Goal: Task Accomplishment & Management: Manage account settings

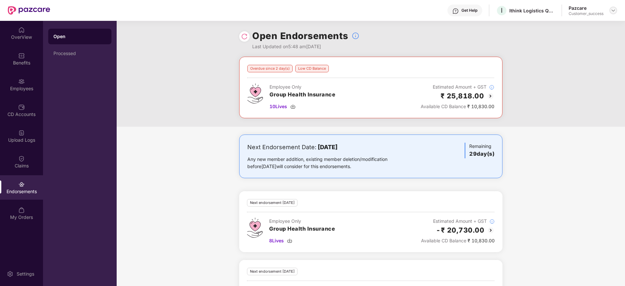
click at [615, 9] on img at bounding box center [612, 10] width 5 height 5
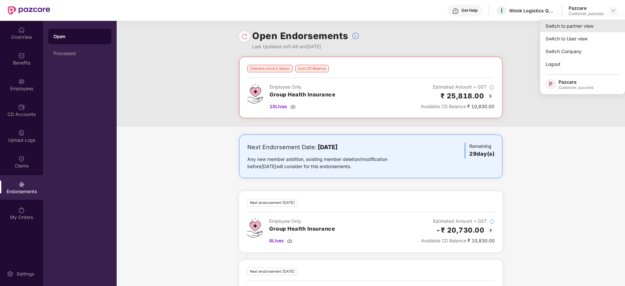
click at [596, 25] on div "Switch to partner view" at bounding box center [582, 26] width 85 height 13
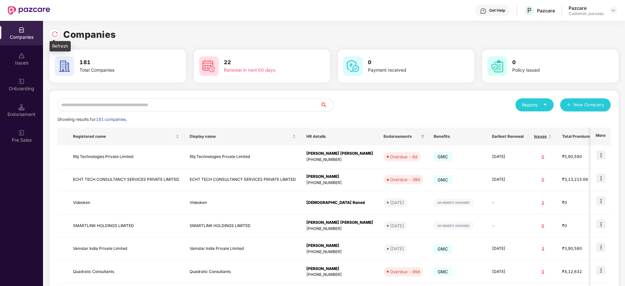
click at [55, 34] on img at bounding box center [54, 34] width 7 height 7
click at [198, 114] on div "Reports New Company Showing results for 171 companies. Registered name Display …" at bounding box center [333, 248] width 553 height 301
click at [205, 106] on input "text" at bounding box center [188, 104] width 263 height 13
paste input "**********"
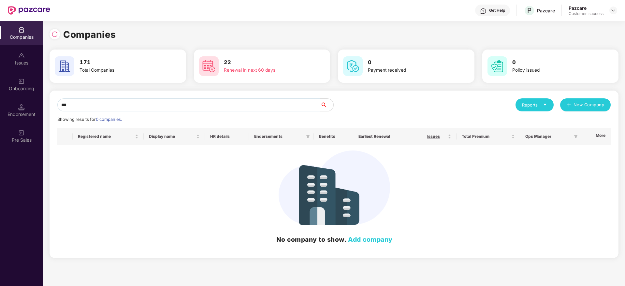
type input "*"
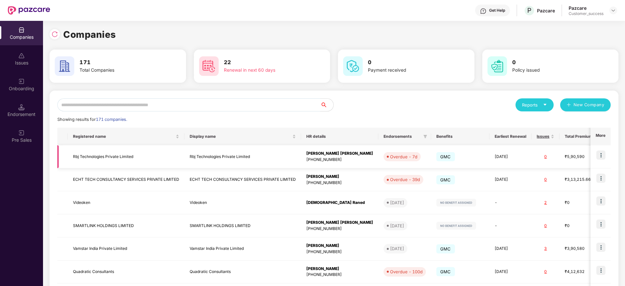
paste input "**********"
type input "**********"
paste input "**********"
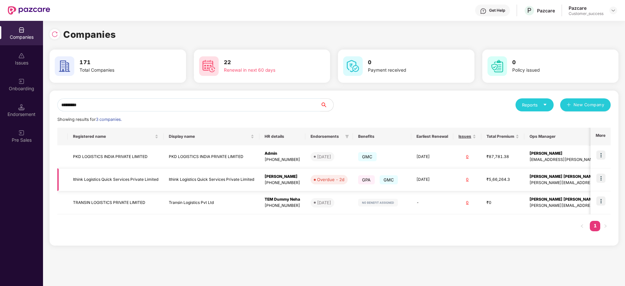
type input "*********"
click at [602, 177] on img at bounding box center [600, 178] width 9 height 9
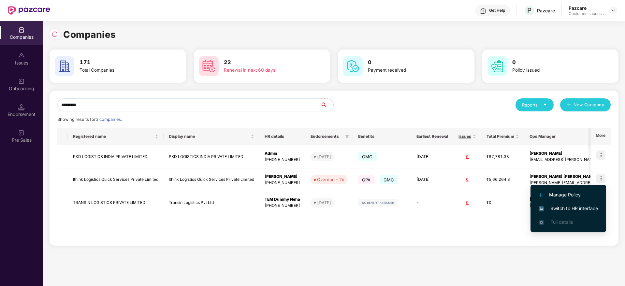
click at [588, 206] on span "Switch to HR interface" at bounding box center [567, 208] width 59 height 7
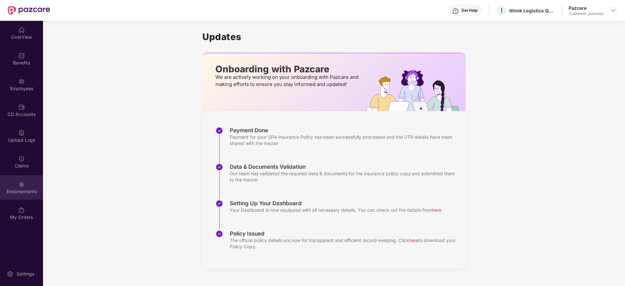
click at [30, 196] on div "Endorsements" at bounding box center [21, 187] width 43 height 24
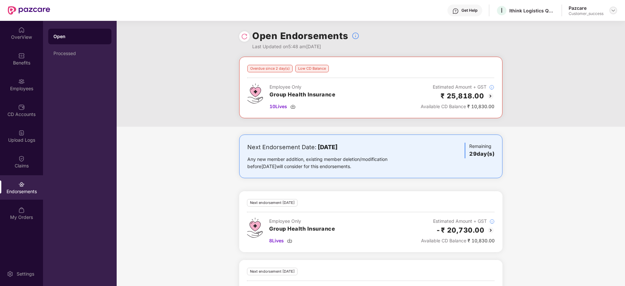
click at [612, 11] on img at bounding box center [612, 10] width 5 height 5
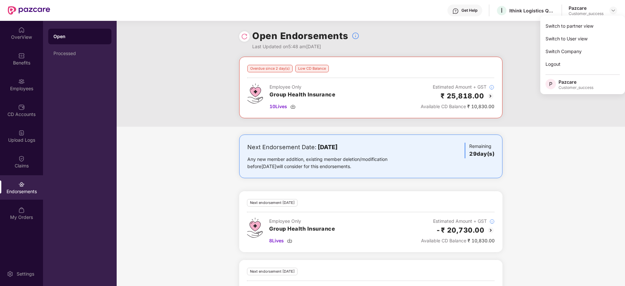
click at [609, 16] on div "Switch to partner view Switch to User view Switch Company Logout P Pazcare Cust…" at bounding box center [582, 55] width 85 height 78
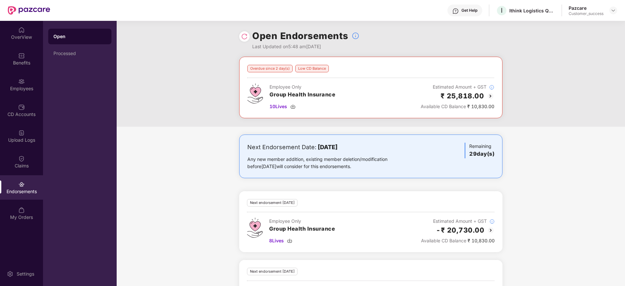
click at [615, 14] on div "Pazcare Customer_success" at bounding box center [592, 10] width 49 height 11
click at [613, 10] on img at bounding box center [612, 10] width 5 height 5
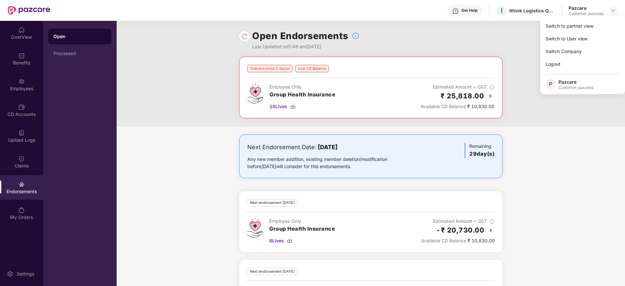
click at [605, 22] on div "Switch to partner view" at bounding box center [582, 26] width 85 height 13
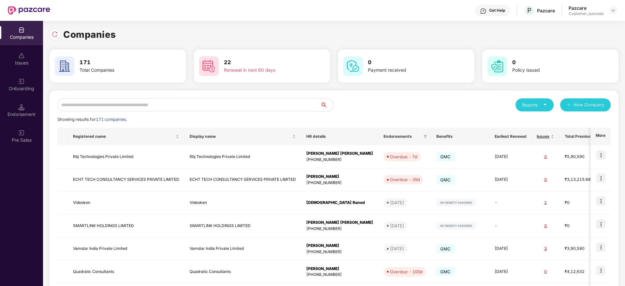
click at [203, 104] on input "text" at bounding box center [188, 104] width 263 height 13
paste input "**********"
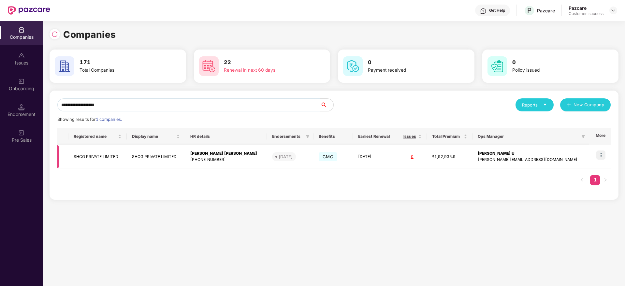
type input "**********"
click at [296, 154] on span "[DATE]" at bounding box center [284, 156] width 24 height 9
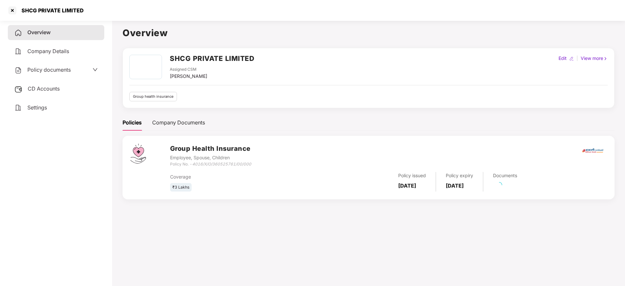
click at [53, 69] on span "Policy documents" at bounding box center [48, 69] width 43 height 7
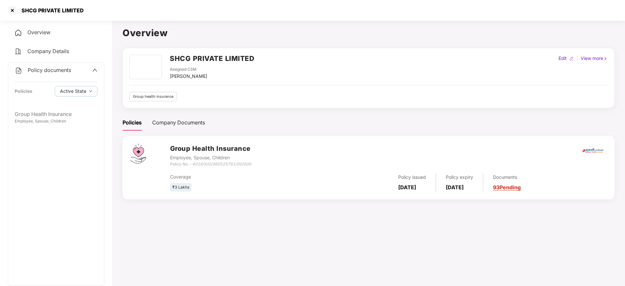
click at [67, 105] on div "Policy documents Policies Active State" at bounding box center [56, 85] width 96 height 44
click at [67, 110] on div "Group Health Insurance" at bounding box center [56, 114] width 83 height 8
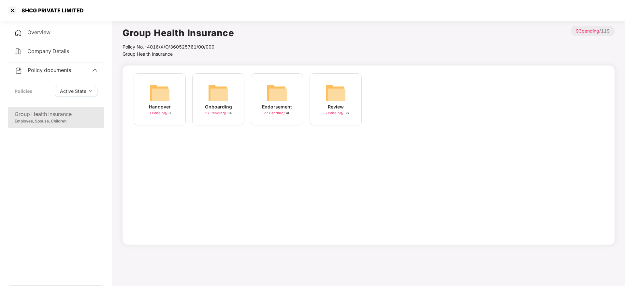
click at [200, 102] on div "Onboarding 27 Pending / 34" at bounding box center [218, 99] width 52 height 52
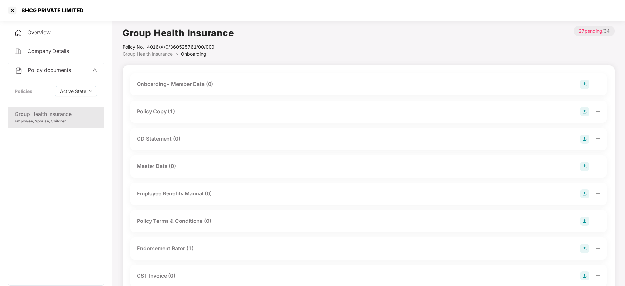
click at [195, 106] on div "Policy Copy (1)" at bounding box center [368, 112] width 476 height 22
click at [193, 109] on div "Policy Copy (1)" at bounding box center [368, 111] width 463 height 9
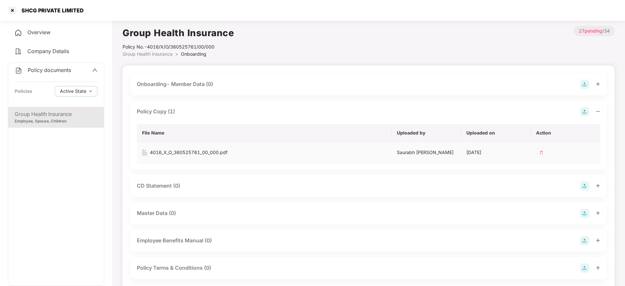
click at [191, 153] on div "4016_X_O_360525761_00_000.pdf" at bounding box center [189, 152] width 78 height 7
click at [82, 125] on div "Group Health Insurance Employee, Spouse, Children" at bounding box center [56, 117] width 96 height 21
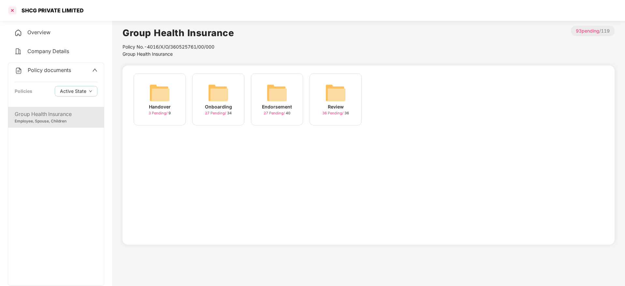
click at [12, 12] on div at bounding box center [12, 10] width 10 height 10
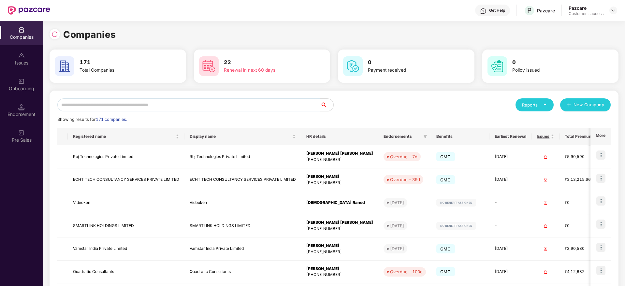
click at [148, 104] on input "text" at bounding box center [188, 104] width 263 height 13
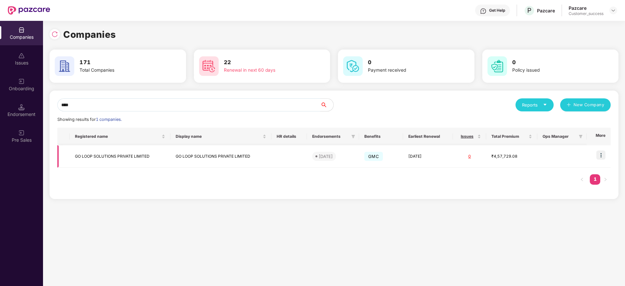
type input "****"
copy tr "GO LOOP SOLUTIONS PRIVATE LIMITED"
click at [269, 95] on div "**** Reports New Company Showing results for 1 companies. Registered name Displ…" at bounding box center [334, 145] width 569 height 108
click at [270, 106] on input "****" at bounding box center [188, 104] width 263 height 13
click at [271, 104] on input "****" at bounding box center [188, 104] width 263 height 13
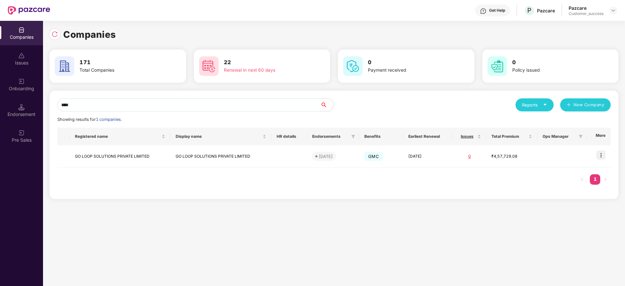
click at [271, 104] on input "****" at bounding box center [188, 104] width 263 height 13
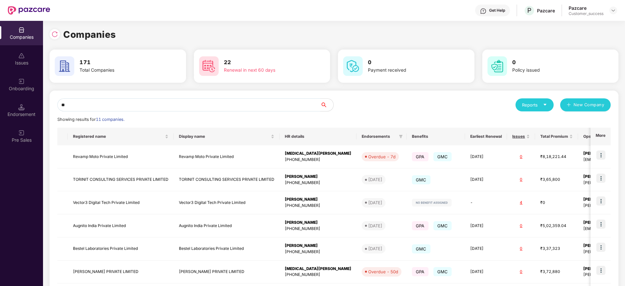
type input "*"
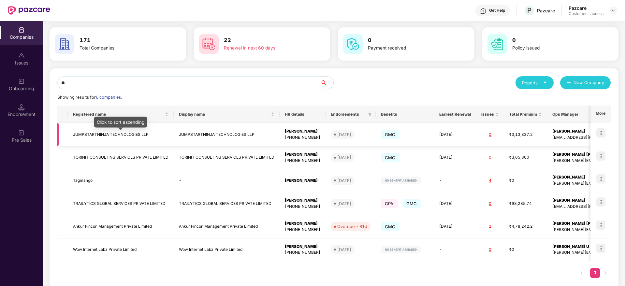
scroll to position [34, 0]
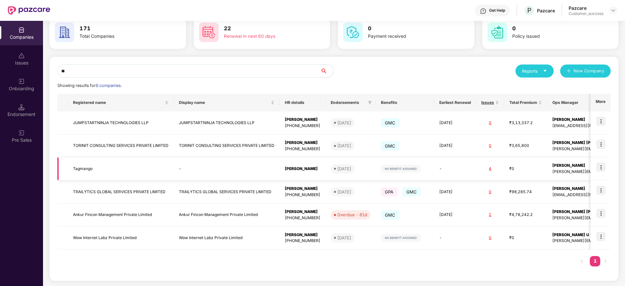
type input "*"
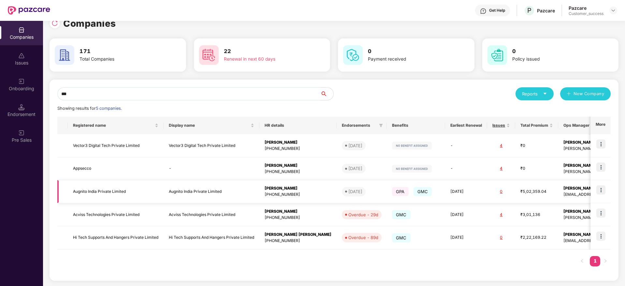
scroll to position [11, 0]
type input "***"
click at [600, 190] on img at bounding box center [600, 189] width 9 height 9
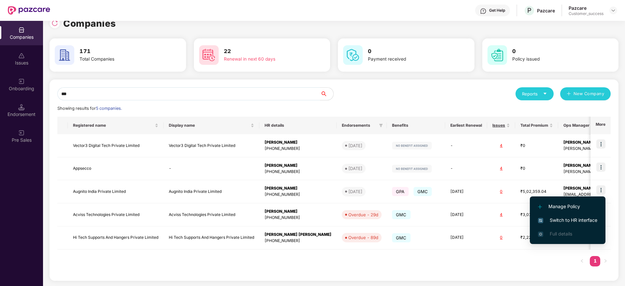
click at [566, 220] on span "Switch to HR interface" at bounding box center [567, 220] width 59 height 7
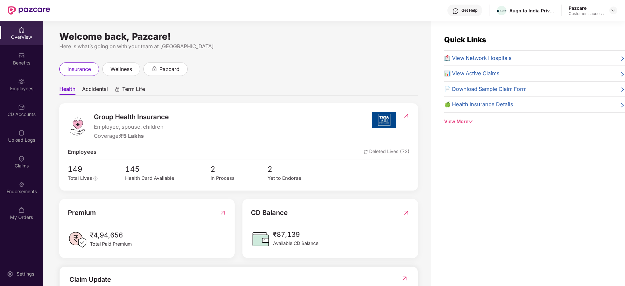
click at [21, 62] on div "Benefits" at bounding box center [21, 63] width 43 height 7
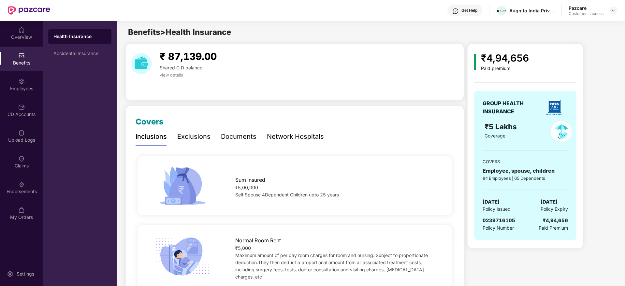
scroll to position [49, 0]
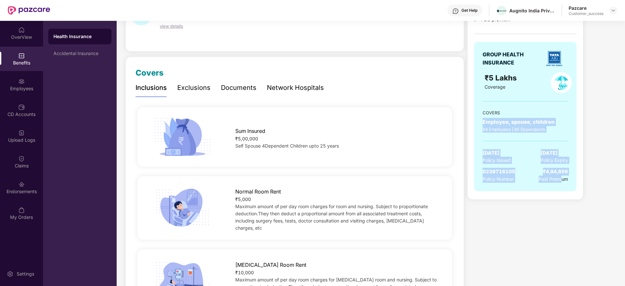
drag, startPoint x: 561, startPoint y: 183, endPoint x: 467, endPoint y: 121, distance: 112.5
click at [467, 121] on div "₹4,94,656 Paid premium GROUP HEALTH INSURANCE ₹5 Lakhs Coverage COVERS Employee…" at bounding box center [525, 97] width 116 height 205
drag, startPoint x: 485, startPoint y: 57, endPoint x: 566, endPoint y: 196, distance: 161.0
click at [566, 196] on div "GROUP HEALTH INSURANCE ₹5 Lakhs Coverage COVERS Employee, spouse, children 84 E…" at bounding box center [525, 120] width 102 height 156
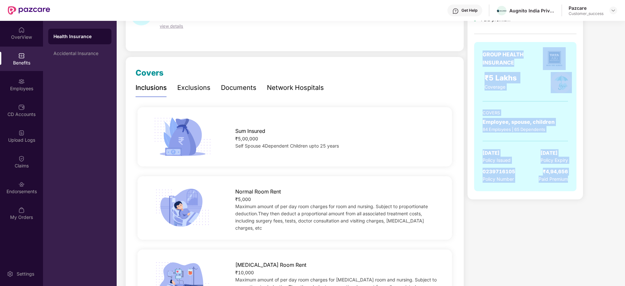
drag, startPoint x: 563, startPoint y: 188, endPoint x: 478, endPoint y: 50, distance: 162.9
click at [478, 50] on div "GROUP HEALTH INSURANCE ₹5 Lakhs Coverage COVERS Employee, spouse, children 84 E…" at bounding box center [525, 120] width 102 height 156
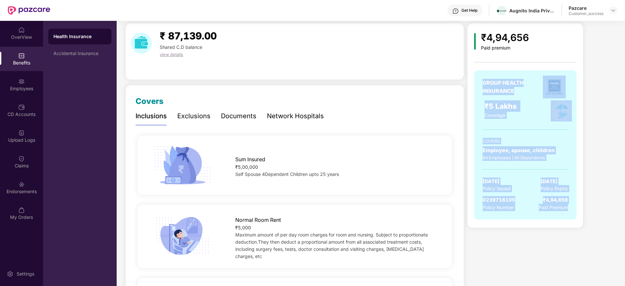
scroll to position [0, 0]
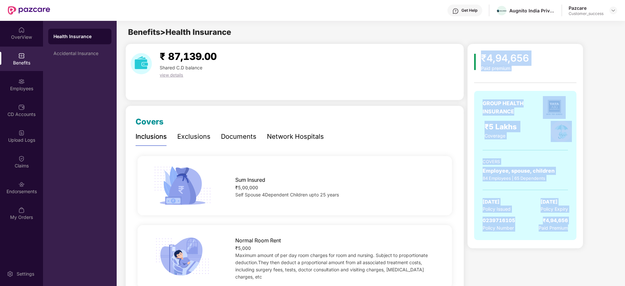
drag, startPoint x: 481, startPoint y: 55, endPoint x: 574, endPoint y: 236, distance: 203.1
click at [574, 236] on div "₹4,94,656 Paid premium GROUP HEALTH INSURANCE ₹5 Lakhs Coverage COVERS Employee…" at bounding box center [525, 148] width 102 height 196
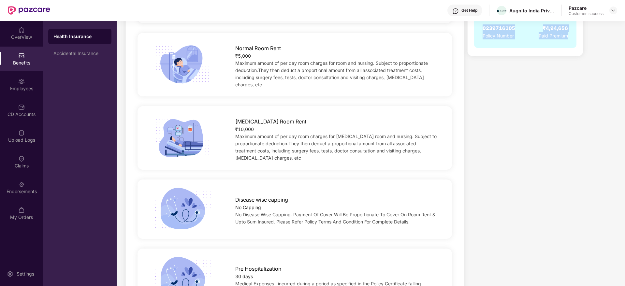
scroll to position [195, 0]
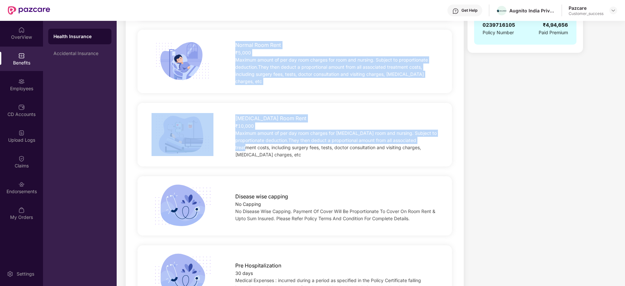
drag, startPoint x: 305, startPoint y: 85, endPoint x: 225, endPoint y: 42, distance: 90.6
click at [225, 42] on div "Normal Room Rent ₹5,000 Maximum amount of per day room charges for room and nur…" at bounding box center [336, 61] width 223 height 47
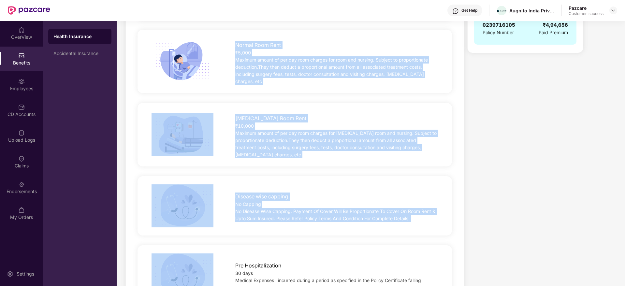
drag, startPoint x: 283, startPoint y: 79, endPoint x: 452, endPoint y: 219, distance: 219.8
click at [452, 219] on div "Disease wise capping No Capping No Disease Wise Capping. Payment Of Cover Will …" at bounding box center [294, 205] width 318 height 69
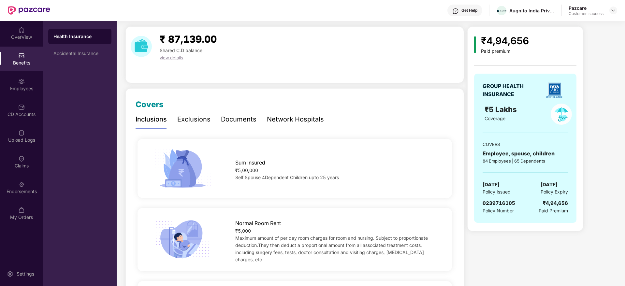
scroll to position [0, 0]
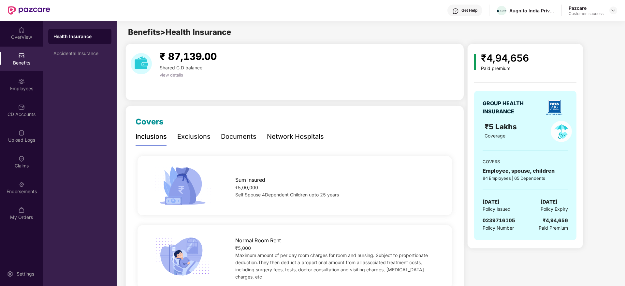
click at [249, 134] on div "Documents" at bounding box center [239, 137] width 36 height 10
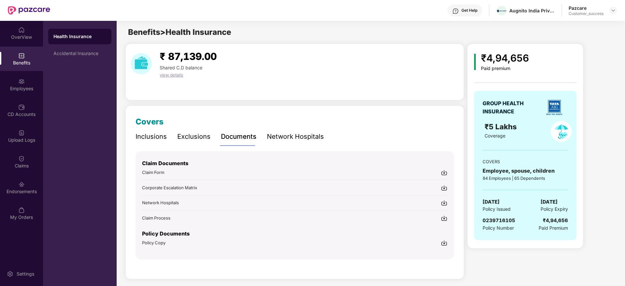
scroll to position [4, 0]
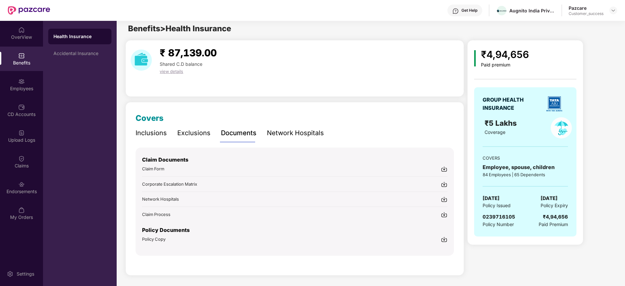
click at [445, 239] on img at bounding box center [444, 239] width 7 height 7
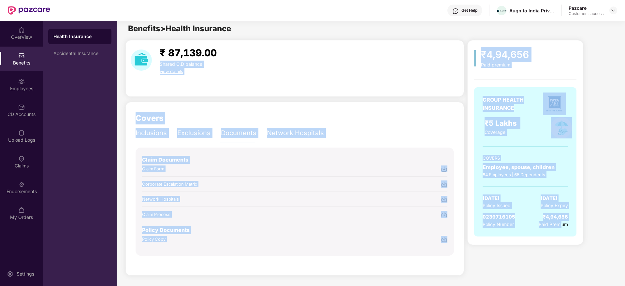
drag, startPoint x: 562, startPoint y: 228, endPoint x: 454, endPoint y: 54, distance: 204.4
click at [454, 54] on div "₹ 87,139.00 Shared C.D balance view details Covers Inclusions Exclusions Docume…" at bounding box center [370, 160] width 507 height 241
click at [475, 49] on div "₹4,94,656 Paid premium" at bounding box center [525, 57] width 102 height 21
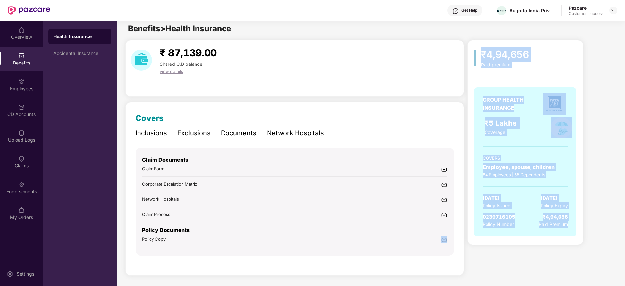
drag, startPoint x: 475, startPoint y: 49, endPoint x: 605, endPoint y: 250, distance: 239.6
click at [605, 250] on div "₹4,94,656 Paid premium GROUP HEALTH INSURANCE ₹5 Lakhs Coverage COVERS Employee…" at bounding box center [541, 160] width 148 height 241
drag, startPoint x: 605, startPoint y: 250, endPoint x: 481, endPoint y: 52, distance: 233.8
click at [481, 52] on div "₹4,94,656 Paid premium GROUP HEALTH INSURANCE ₹5 Lakhs Coverage COVERS Employee…" at bounding box center [541, 160] width 148 height 241
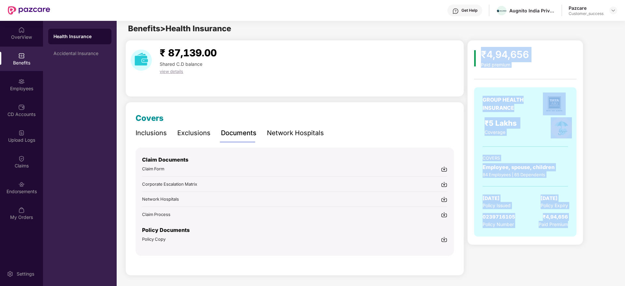
click at [481, 52] on div "₹4,94,656" at bounding box center [505, 54] width 48 height 15
drag, startPoint x: 481, startPoint y: 54, endPoint x: 583, endPoint y: 224, distance: 198.1
click at [583, 224] on div "₹4,94,656 Paid premium GROUP HEALTH INSURANCE ₹5 Lakhs Coverage COVERS Employee…" at bounding box center [541, 142] width 148 height 205
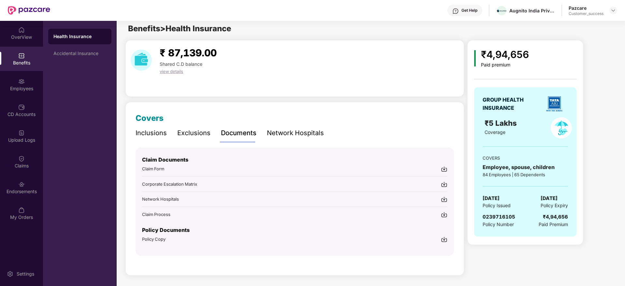
scroll to position [0, 0]
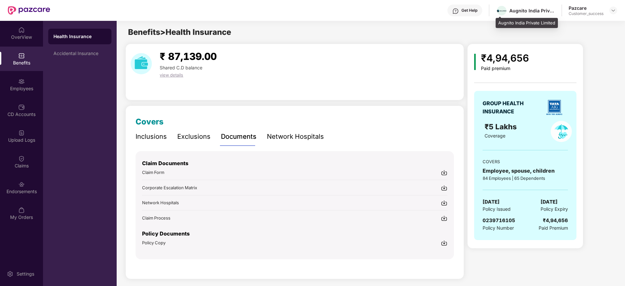
click at [518, 8] on div "Augnito India Private Limited" at bounding box center [532, 10] width 46 height 6
copy div "Augnito"
click at [24, 187] on img at bounding box center [21, 184] width 7 height 7
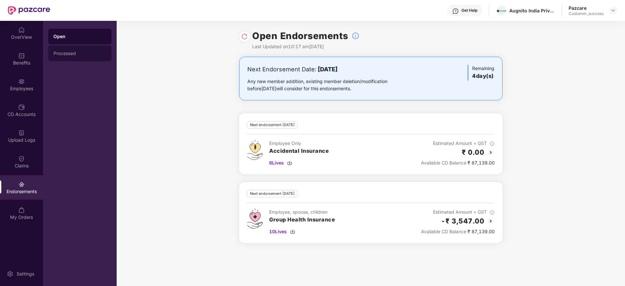
click at [75, 48] on div "Processed" at bounding box center [79, 54] width 63 height 16
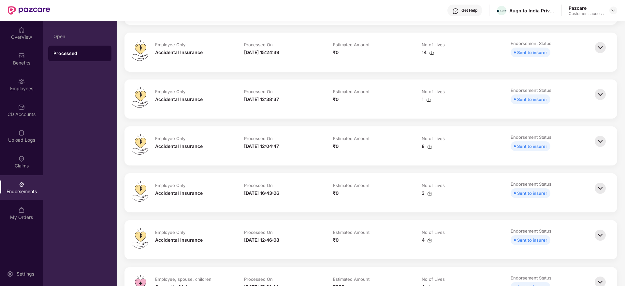
scroll to position [489, 0]
click at [603, 142] on img at bounding box center [600, 141] width 14 height 14
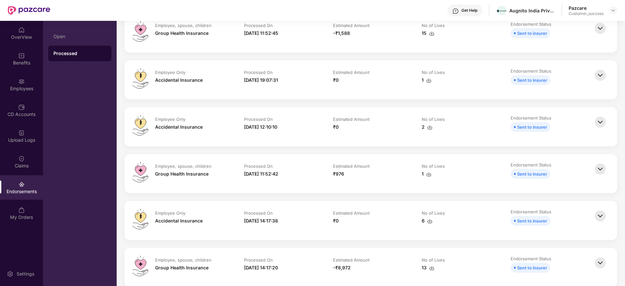
scroll to position [0, 0]
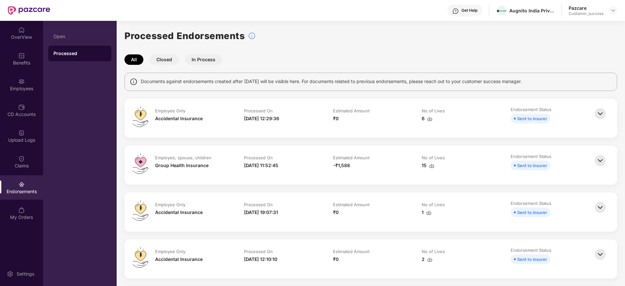
click at [600, 114] on img at bounding box center [600, 114] width 14 height 14
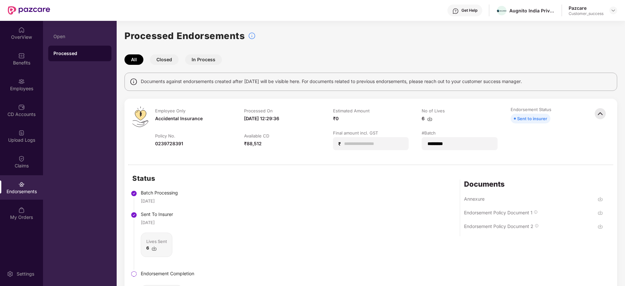
click at [598, 115] on img at bounding box center [600, 114] width 14 height 14
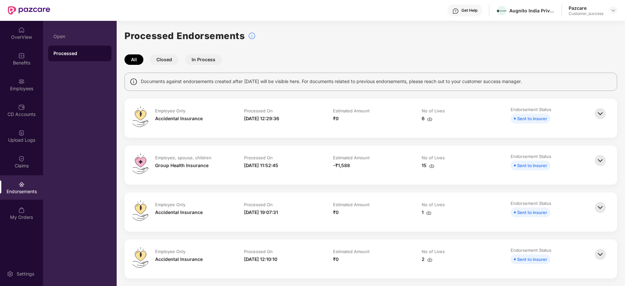
click at [599, 112] on img at bounding box center [600, 114] width 14 height 14
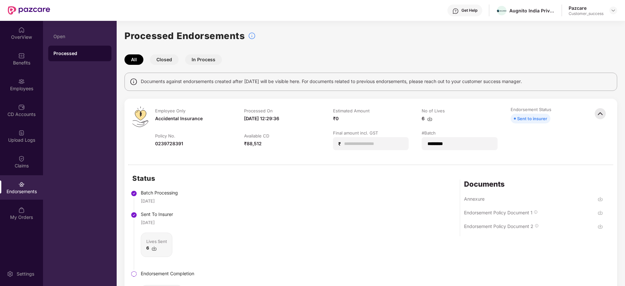
click at [599, 112] on img at bounding box center [600, 114] width 14 height 14
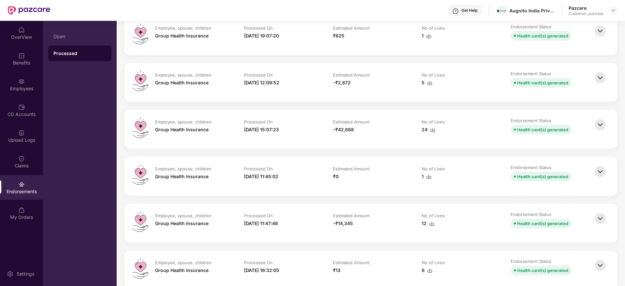
scroll to position [1270, 0]
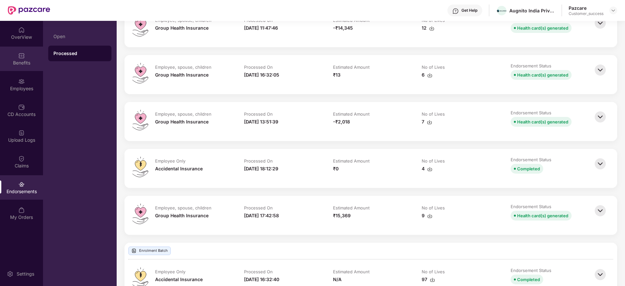
click at [17, 62] on div "Benefits" at bounding box center [21, 63] width 43 height 7
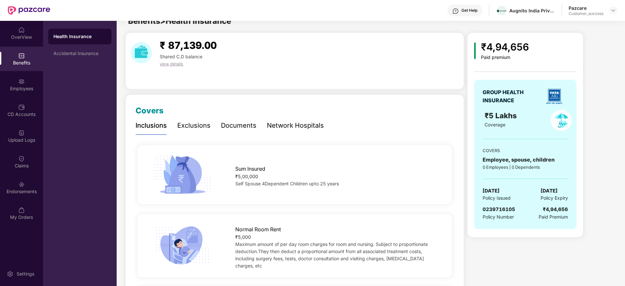
scroll to position [0, 0]
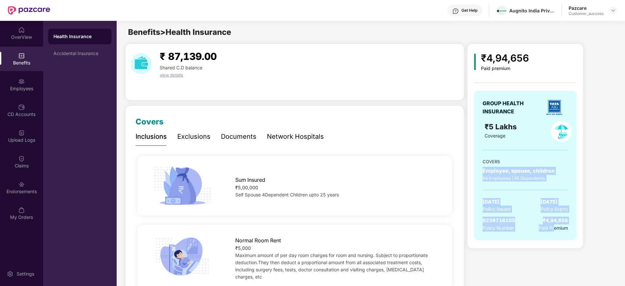
drag, startPoint x: 554, startPoint y: 228, endPoint x: 526, endPoint y: 164, distance: 70.1
click at [526, 164] on div "GROUP HEALTH INSURANCE ₹5 Lakhs Coverage COVERS Employee, spouse, children 84 E…" at bounding box center [525, 165] width 102 height 149
click at [526, 164] on div "COVERS" at bounding box center [524, 161] width 85 height 7
drag, startPoint x: 526, startPoint y: 164, endPoint x: 575, endPoint y: 249, distance: 98.0
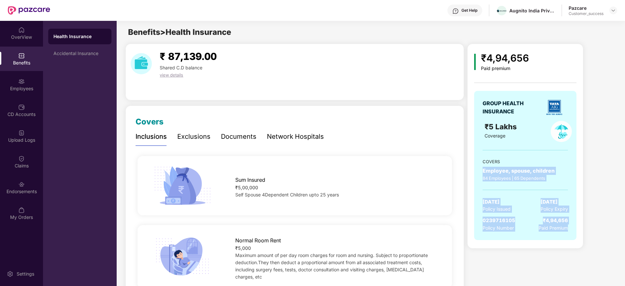
drag, startPoint x: 574, startPoint y: 247, endPoint x: 528, endPoint y: 162, distance: 96.7
click at [528, 162] on div "₹4,94,656 Paid premium GROUP HEALTH INSURANCE ₹5 Lakhs Coverage COVERS Employee…" at bounding box center [525, 146] width 116 height 205
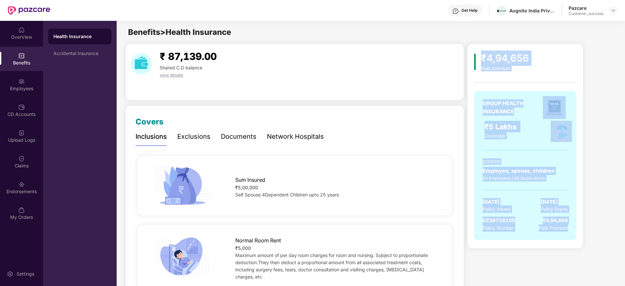
drag, startPoint x: 478, startPoint y: 56, endPoint x: 577, endPoint y: 240, distance: 208.7
click at [577, 240] on div "₹4,94,656 Paid premium GROUP HEALTH INSURANCE ₹5 Lakhs Coverage COVERS Employee…" at bounding box center [525, 146] width 116 height 205
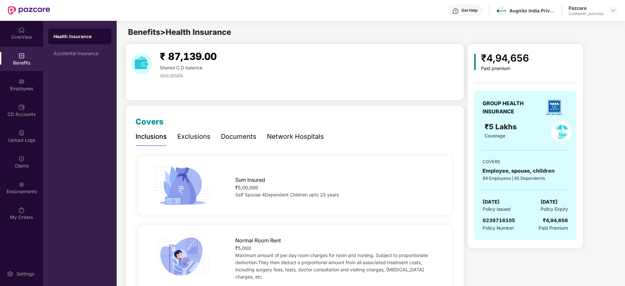
drag, startPoint x: 577, startPoint y: 240, endPoint x: 452, endPoint y: 36, distance: 239.2
click at [452, 36] on div "Benefits > Health Insurance" at bounding box center [370, 32] width 507 height 12
drag, startPoint x: 452, startPoint y: 36, endPoint x: 613, endPoint y: 250, distance: 267.9
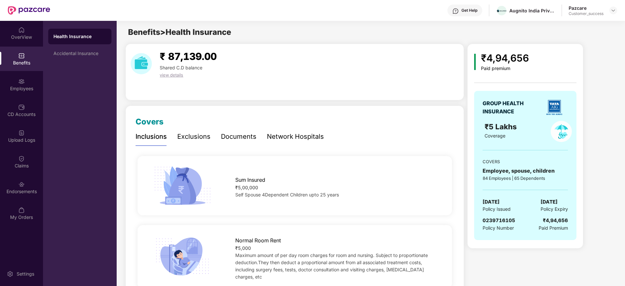
drag, startPoint x: 613, startPoint y: 250, endPoint x: 420, endPoint y: 21, distance: 299.5
click at [613, 10] on img at bounding box center [612, 10] width 5 height 5
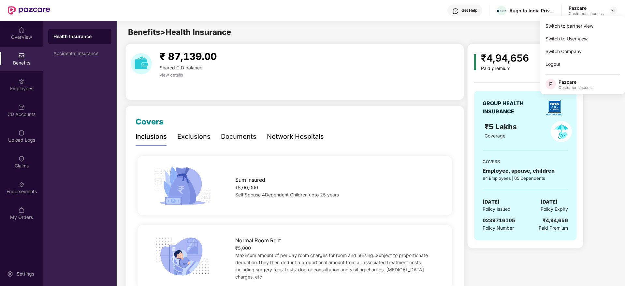
click at [590, 37] on div "Switch to User view" at bounding box center [582, 38] width 85 height 13
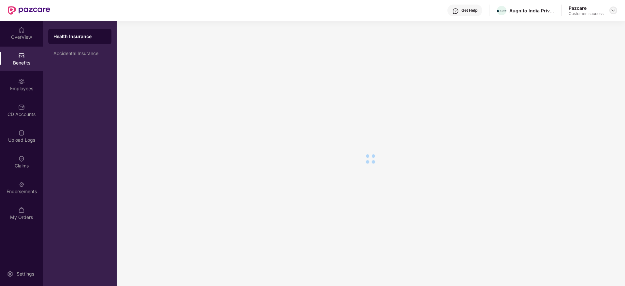
click at [615, 9] on img at bounding box center [612, 10] width 5 height 5
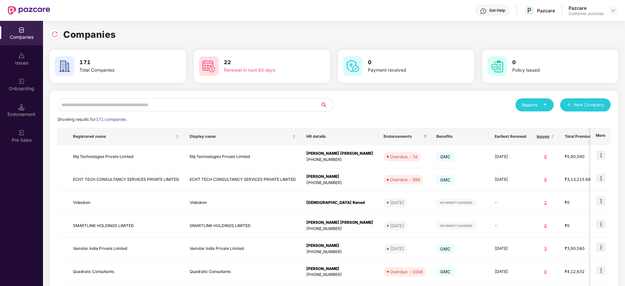
click at [297, 102] on input "text" at bounding box center [188, 104] width 263 height 13
paste input "******"
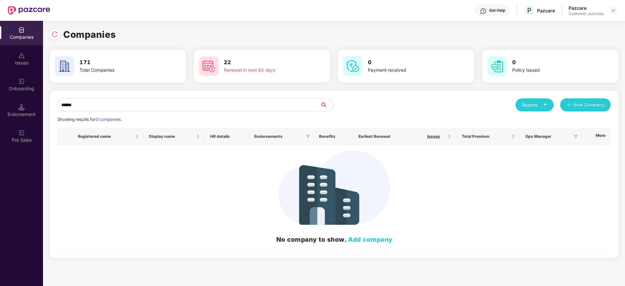
click at [193, 105] on input "******" at bounding box center [188, 104] width 263 height 13
paste input "**********"
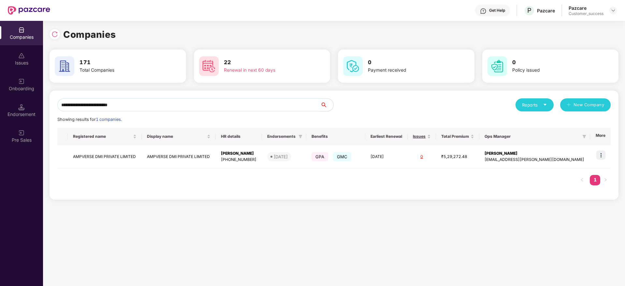
type input "**********"
click at [602, 156] on img at bounding box center [600, 154] width 9 height 9
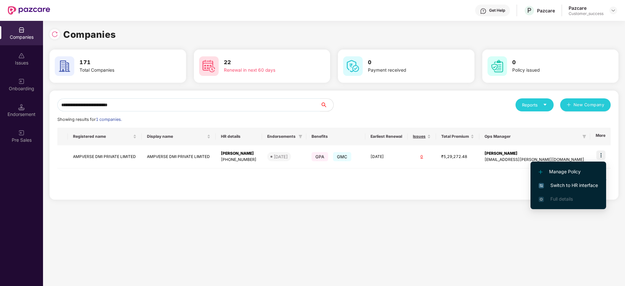
click at [580, 185] on span "Switch to HR interface" at bounding box center [567, 185] width 59 height 7
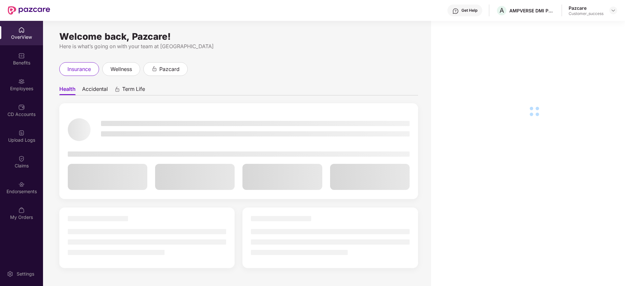
click at [23, 86] on div "Employees" at bounding box center [21, 88] width 43 height 7
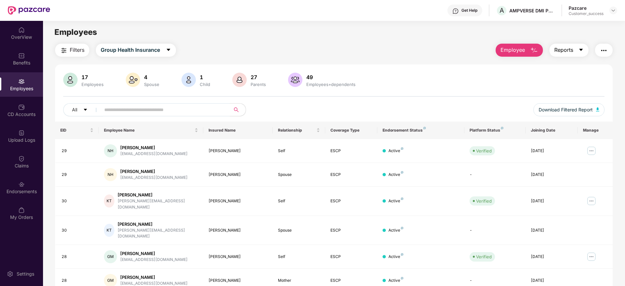
click at [571, 51] on span "Reports" at bounding box center [563, 50] width 19 height 8
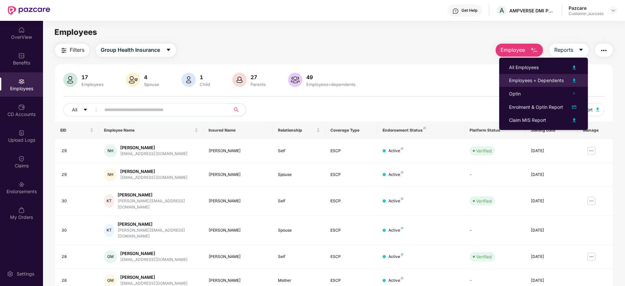
click at [554, 75] on li "Employees + Dependents" at bounding box center [543, 80] width 89 height 13
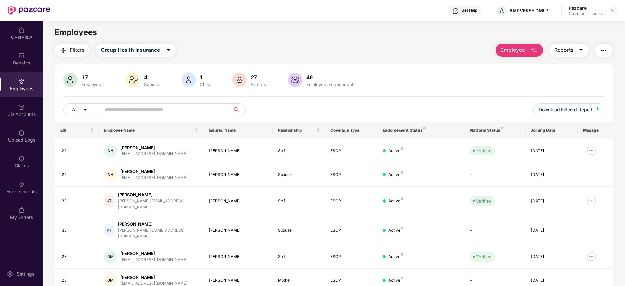
click at [560, 55] on button "Reports" at bounding box center [568, 50] width 39 height 13
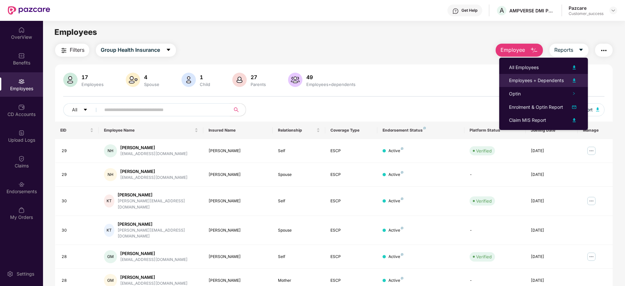
click at [551, 81] on div "Employees + Dependents" at bounding box center [536, 80] width 55 height 7
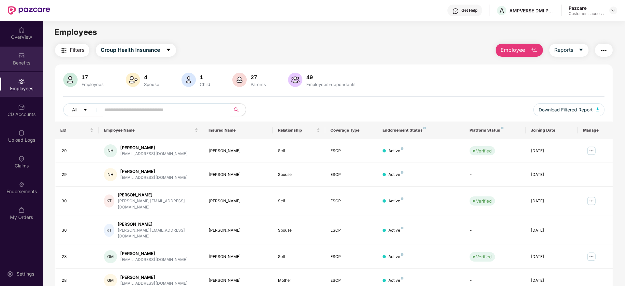
click at [21, 57] on img at bounding box center [21, 55] width 7 height 7
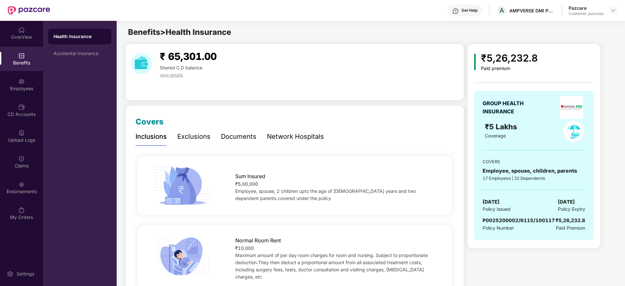
click at [599, 104] on div "₹5,26,232.8 Paid premium GROUP HEALTH INSURANCE ₹5 Lakhs Coverage COVERS Employ…" at bounding box center [541, 146] width 148 height 205
click at [237, 132] on div "Documents" at bounding box center [239, 137] width 36 height 10
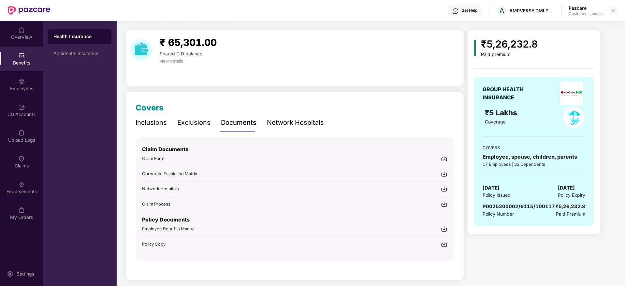
scroll to position [19, 0]
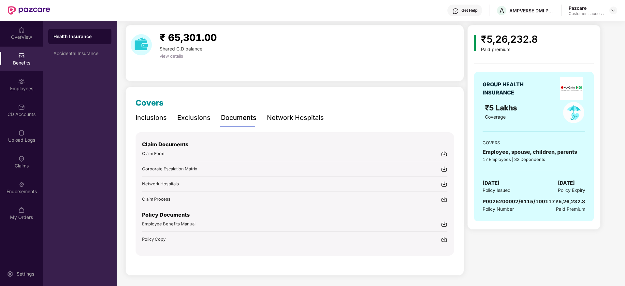
click at [444, 237] on img at bounding box center [444, 239] width 7 height 7
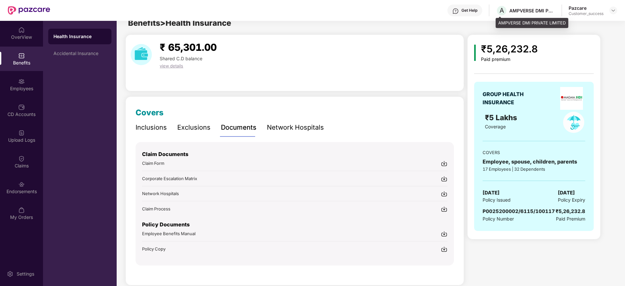
scroll to position [0, 0]
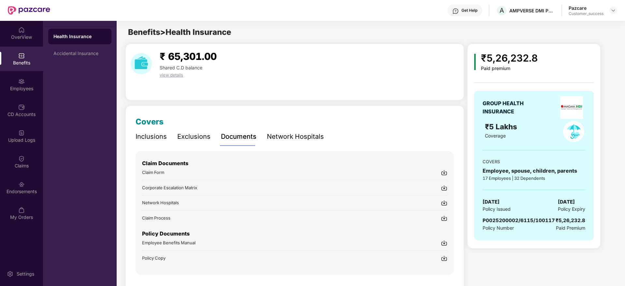
click at [520, 10] on div "AMPVERSE DMI PRIVATE LIMITED" at bounding box center [532, 10] width 46 height 6
copy div "AMPVERSE"
click at [91, 57] on div "Accidental Insurance" at bounding box center [79, 54] width 63 height 16
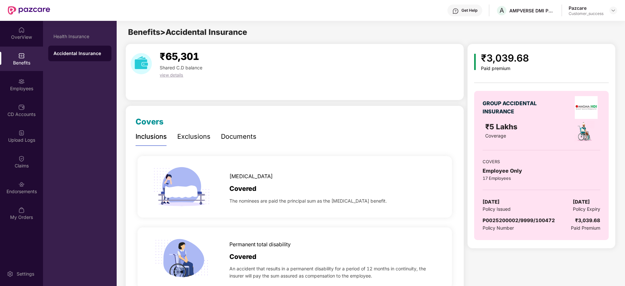
click at [245, 142] on div "Documents" at bounding box center [239, 137] width 36 height 10
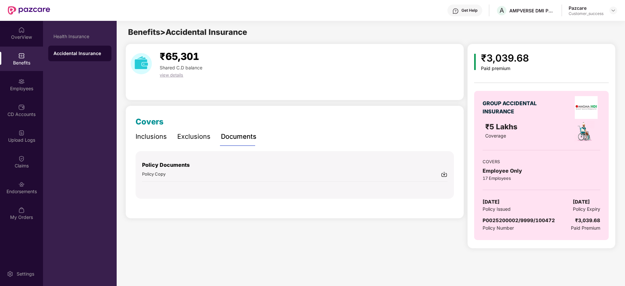
click at [445, 174] on img at bounding box center [444, 174] width 7 height 7
click at [582, 44] on div "₹3,039.68 Paid premium GROUP ACCIDENTAL INSURANCE ₹5 Lakhs Coverage COVERS Empl…" at bounding box center [541, 146] width 148 height 205
click at [26, 86] on div "Employees" at bounding box center [21, 88] width 43 height 7
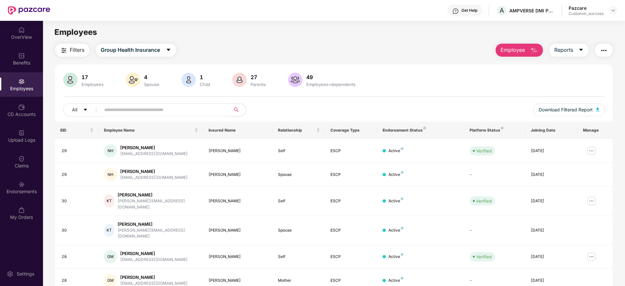
click at [524, 22] on main "Employees Filters Group Health Insurance Employee Reports 17 Employees 4 Spouse…" at bounding box center [333, 164] width 581 height 286
click at [525, 11] on div "AMPVERSE DMI PRIVATE LIMITED" at bounding box center [532, 10] width 46 height 6
click at [615, 10] on img at bounding box center [612, 10] width 5 height 5
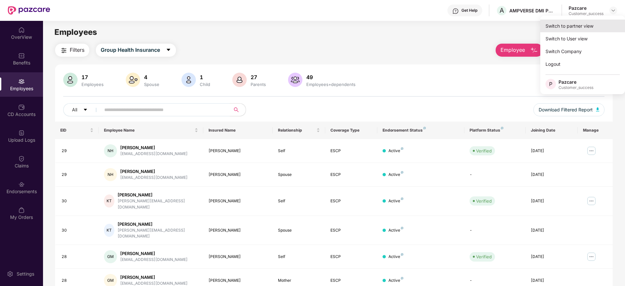
click at [607, 20] on div "Switch to partner view" at bounding box center [582, 26] width 85 height 13
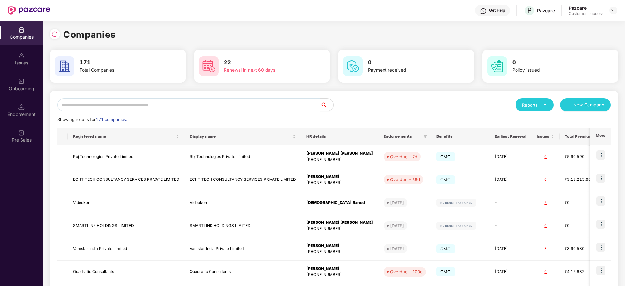
click at [296, 102] on input "text" at bounding box center [188, 104] width 263 height 13
paste input "*******"
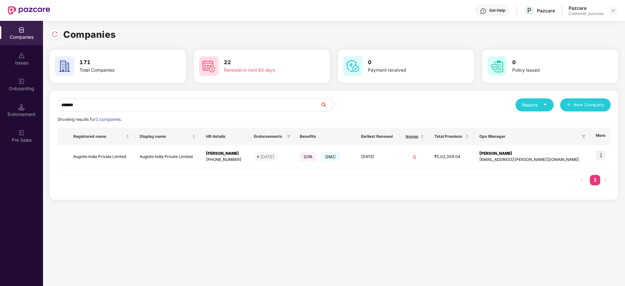
type input "*******"
click at [0, 118] on div "Companies Issues Onboarding Endorsement Pre Sales Companies 171 Total Companies…" at bounding box center [312, 153] width 625 height 265
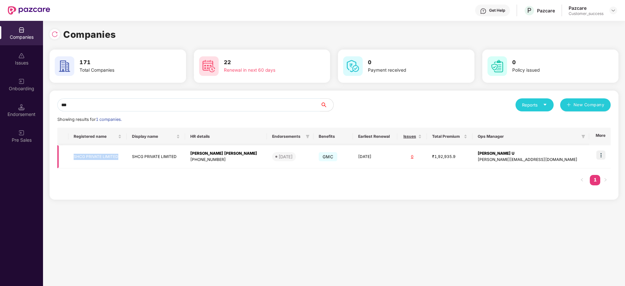
copy tr "SHCG PRIVATE LIMITED"
click at [240, 107] on input "***" at bounding box center [188, 104] width 263 height 13
paste input "**********"
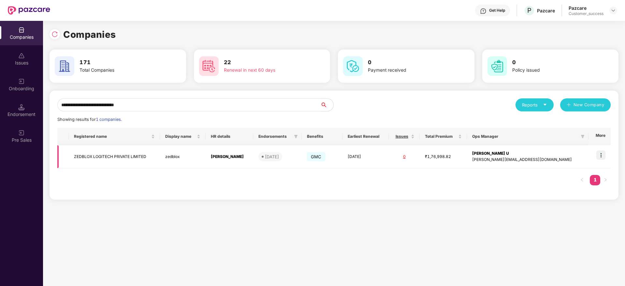
type input "**********"
click at [600, 156] on img at bounding box center [600, 154] width 9 height 9
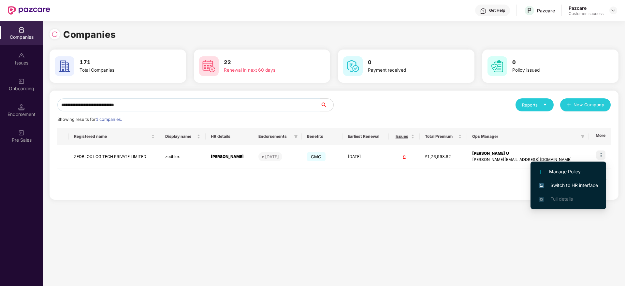
click at [580, 184] on span "Switch to HR interface" at bounding box center [567, 185] width 59 height 7
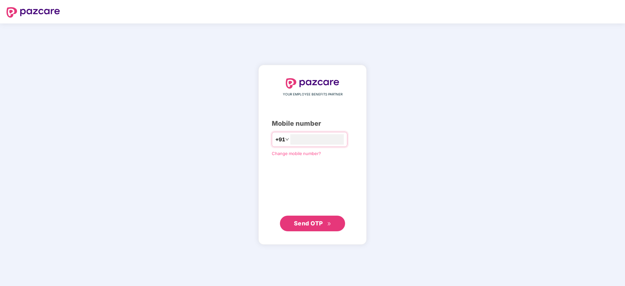
type input "**********"
click at [312, 224] on span "Send OTP" at bounding box center [308, 223] width 29 height 7
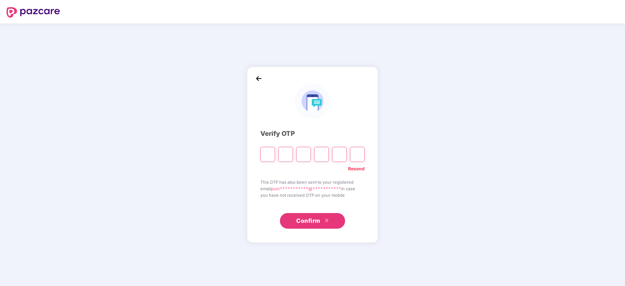
paste input "*"
type input "*"
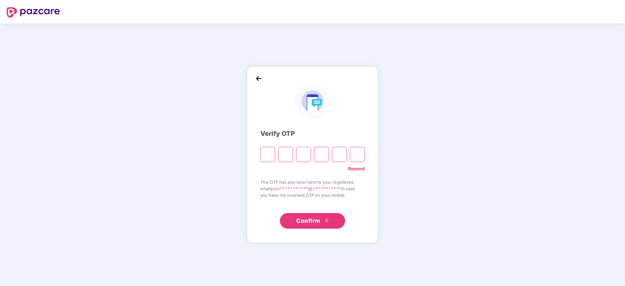
type input "*"
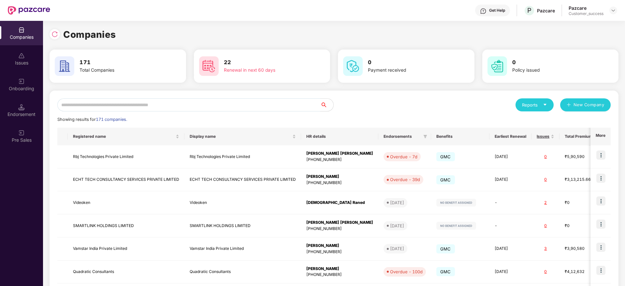
click at [195, 110] on input "text" at bounding box center [188, 104] width 263 height 13
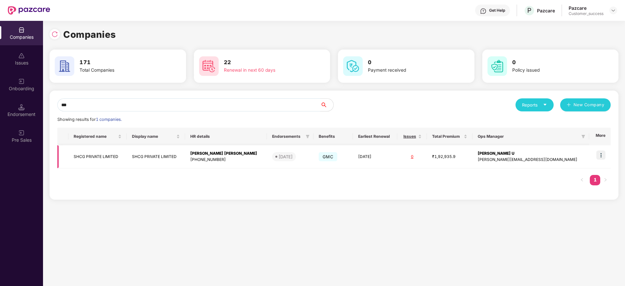
type input "***"
click at [212, 150] on td "[PERSON_NAME] [PERSON_NAME] [PHONE_NUMBER]" at bounding box center [226, 156] width 82 height 23
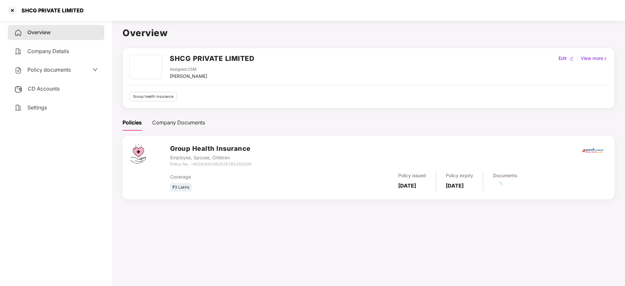
click at [21, 63] on div "Policy documents" at bounding box center [56, 70] width 96 height 15
click at [35, 69] on span "Policy documents" at bounding box center [48, 69] width 43 height 7
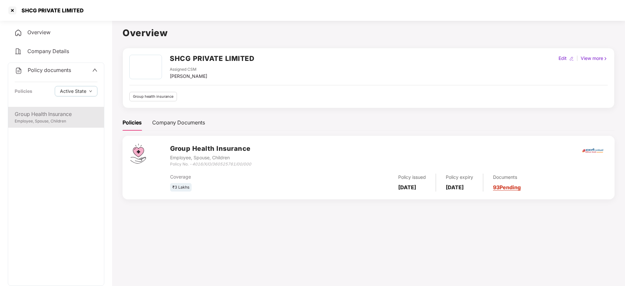
click at [59, 111] on div "Group Health Insurance" at bounding box center [56, 114] width 83 height 8
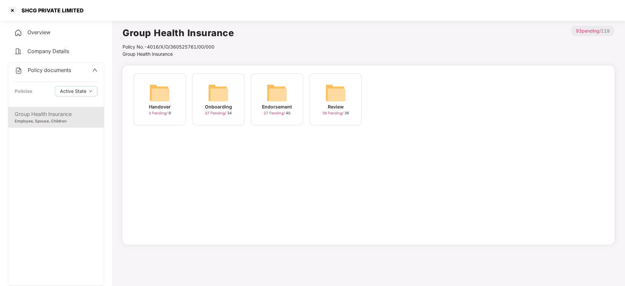
click at [214, 115] on span "27 Pending /" at bounding box center [216, 113] width 22 height 5
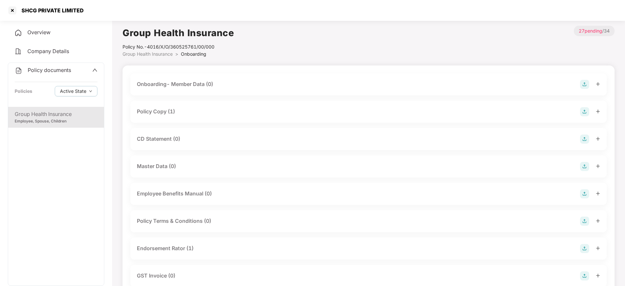
click at [183, 111] on div "Policy Copy (1)" at bounding box center [368, 111] width 463 height 9
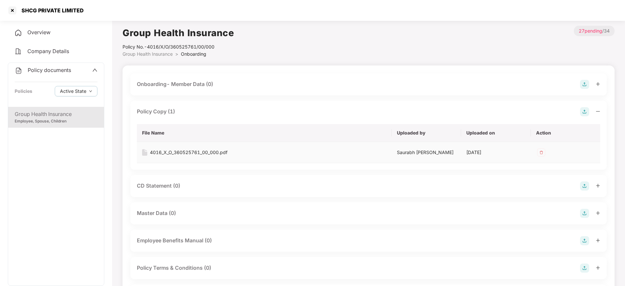
click at [204, 151] on div "4016_X_O_360525761_00_000.pdf" at bounding box center [189, 152] width 78 height 7
click at [15, 15] on div at bounding box center [12, 10] width 10 height 10
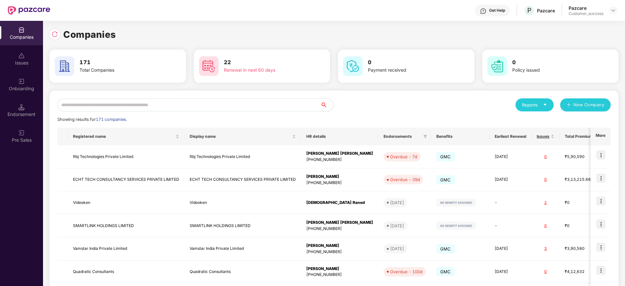
click at [218, 103] on input "text" at bounding box center [188, 104] width 263 height 13
paste input "**********"
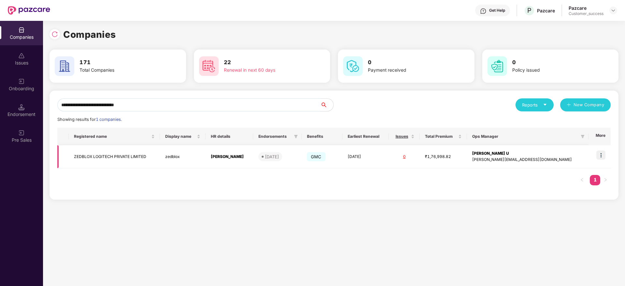
type input "**********"
click at [600, 154] on img at bounding box center [600, 154] width 9 height 9
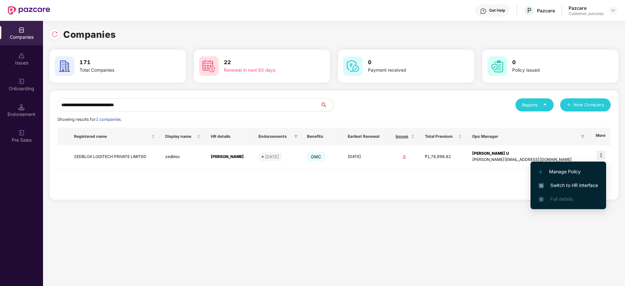
click at [583, 184] on span "Switch to HR interface" at bounding box center [567, 185] width 59 height 7
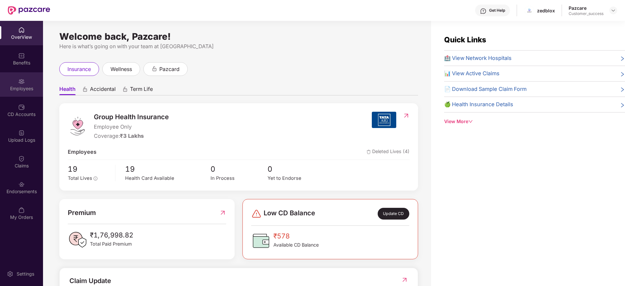
click at [22, 91] on div "Employees" at bounding box center [21, 88] width 43 height 7
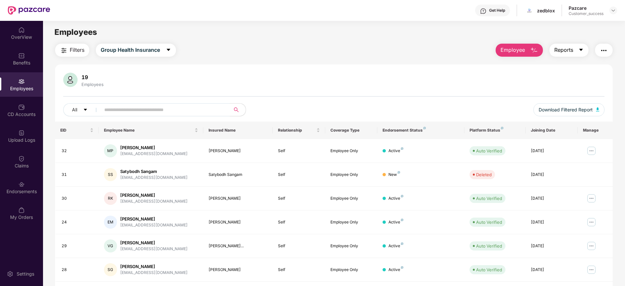
click at [566, 52] on span "Reports" at bounding box center [563, 50] width 19 height 8
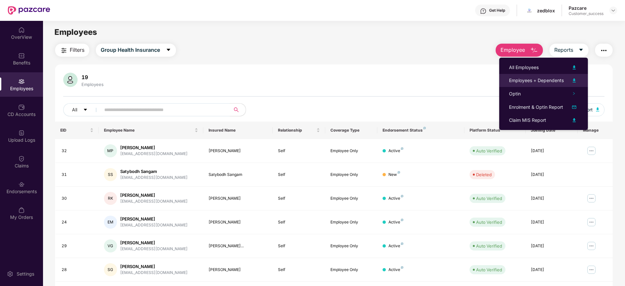
click at [556, 79] on div "Employees + Dependents" at bounding box center [536, 80] width 55 height 7
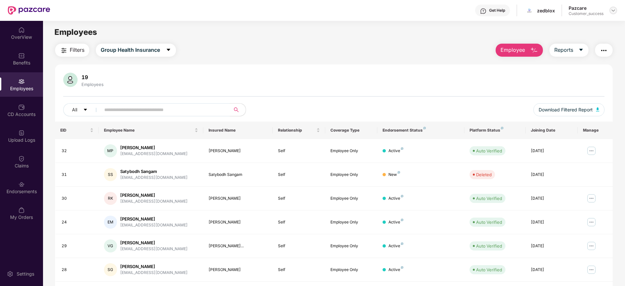
click at [613, 12] on img at bounding box center [612, 10] width 5 height 5
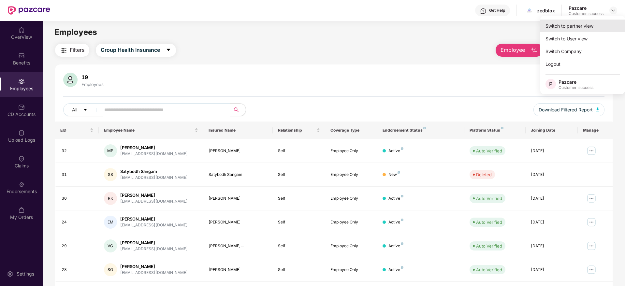
click at [602, 24] on div "Switch to partner view" at bounding box center [582, 26] width 85 height 13
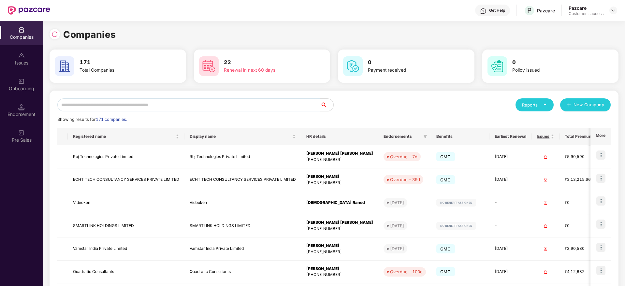
click at [253, 114] on div "Reports New Company Showing results for 171 companies. Registered name Display …" at bounding box center [333, 248] width 553 height 301
click at [257, 102] on input "text" at bounding box center [188, 104] width 263 height 13
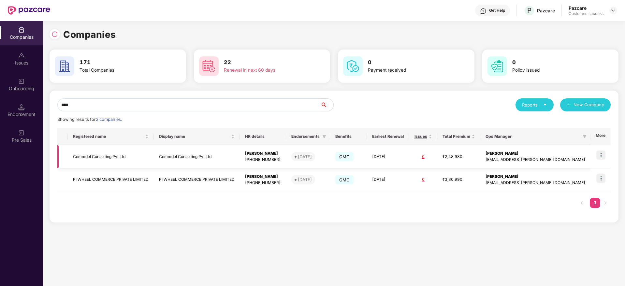
type input "****"
click at [599, 154] on img at bounding box center [600, 154] width 9 height 9
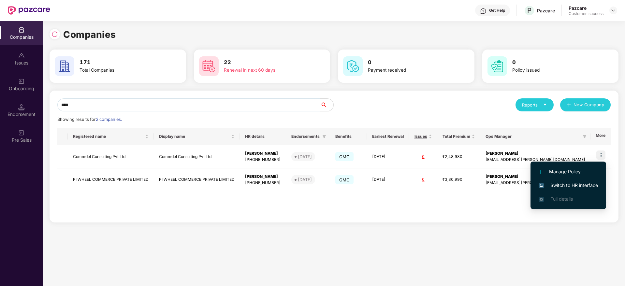
click at [581, 186] on span "Switch to HR interface" at bounding box center [567, 185] width 59 height 7
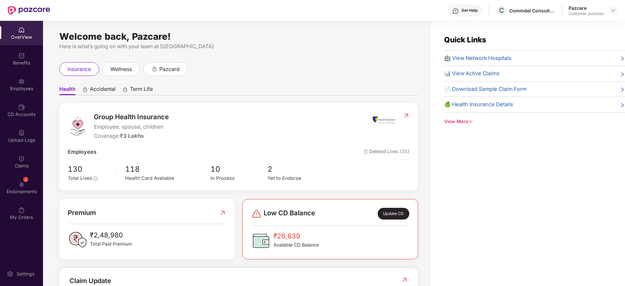
click at [11, 85] on div "Employees" at bounding box center [21, 88] width 43 height 7
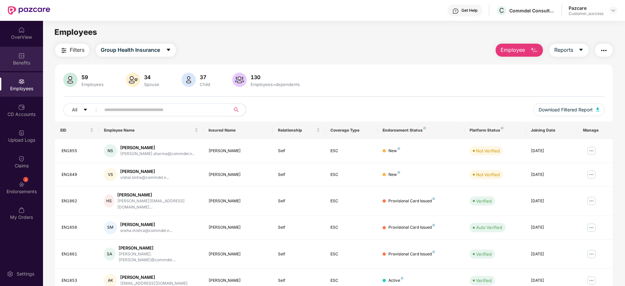
click at [18, 61] on div "Benefits" at bounding box center [21, 63] width 43 height 7
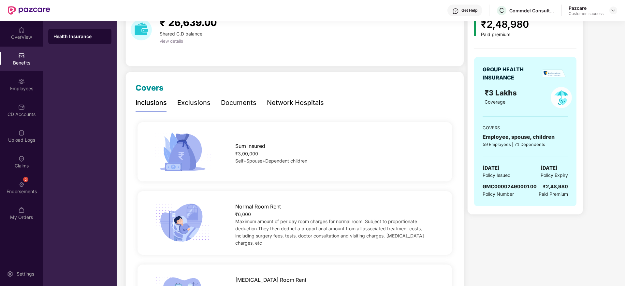
scroll to position [49, 0]
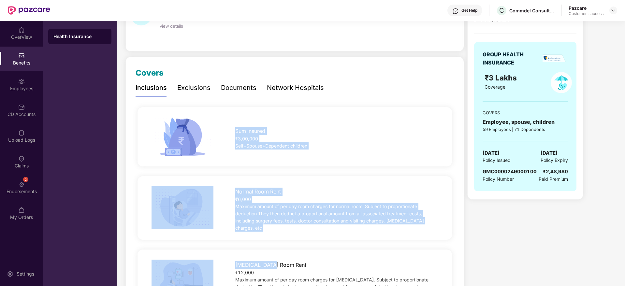
drag, startPoint x: 231, startPoint y: 131, endPoint x: 367, endPoint y: 259, distance: 187.1
click at [367, 259] on div "[MEDICAL_DATA] Room Rent" at bounding box center [336, 263] width 203 height 11
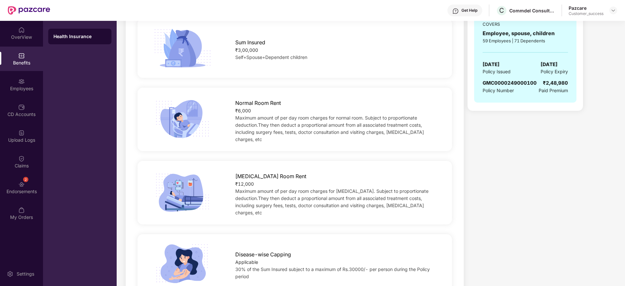
scroll to position [0, 0]
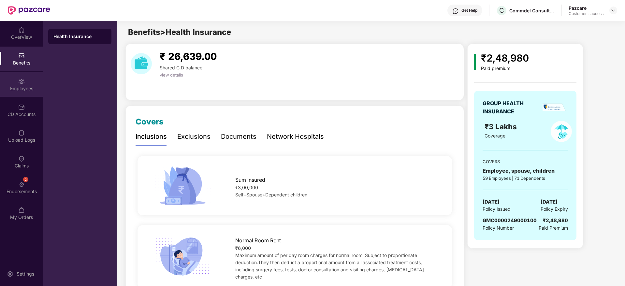
click at [31, 89] on div "Employees" at bounding box center [21, 88] width 43 height 7
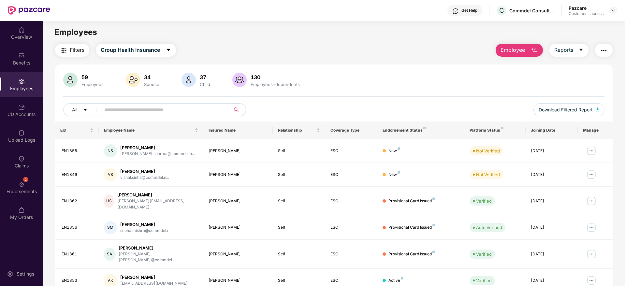
click at [222, 112] on span at bounding box center [224, 110] width 4 height 10
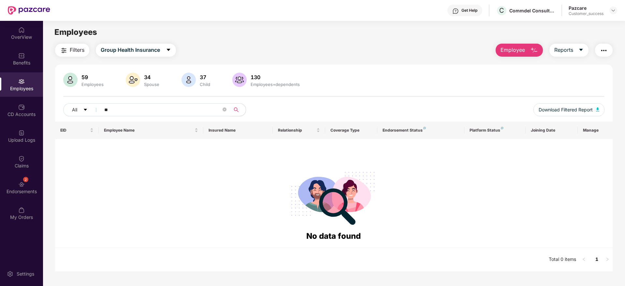
type input "*"
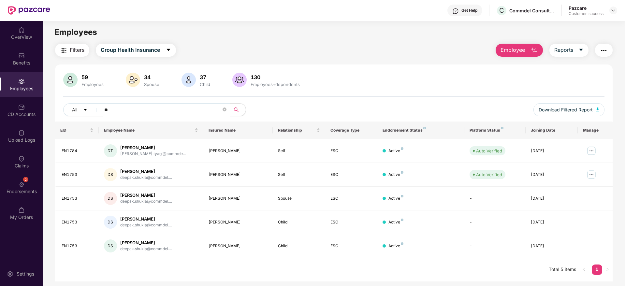
type input "*"
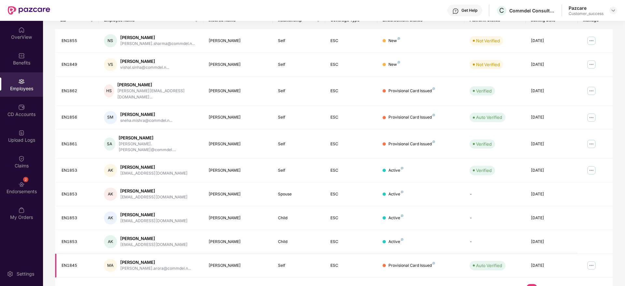
scroll to position [114, 0]
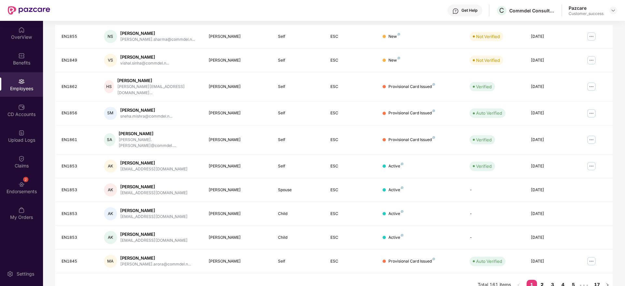
click at [541, 280] on link "2" at bounding box center [542, 285] width 10 height 10
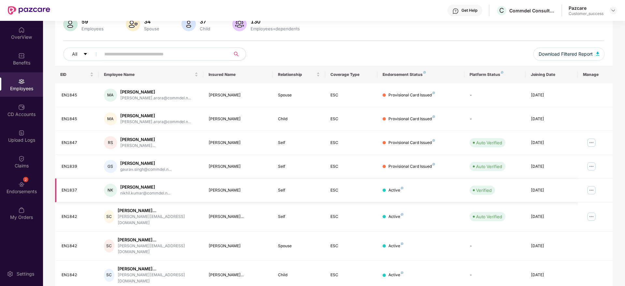
scroll to position [0, 0]
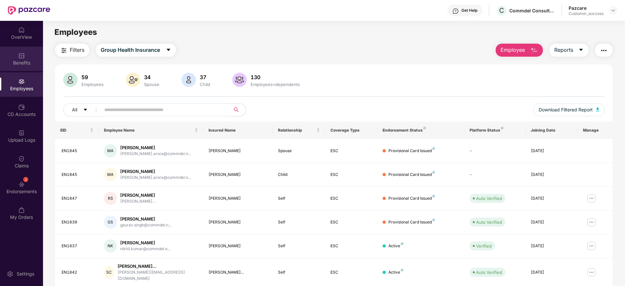
click at [29, 70] on div "Benefits" at bounding box center [21, 59] width 43 height 24
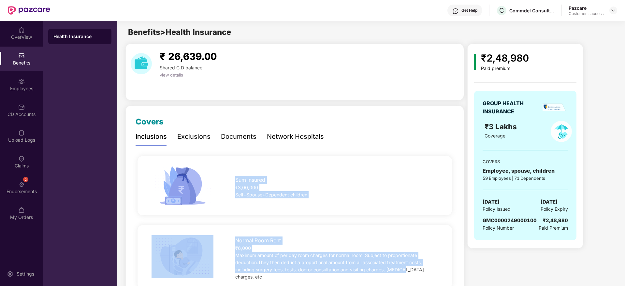
drag, startPoint x: 236, startPoint y: 170, endPoint x: 404, endPoint y: 276, distance: 198.3
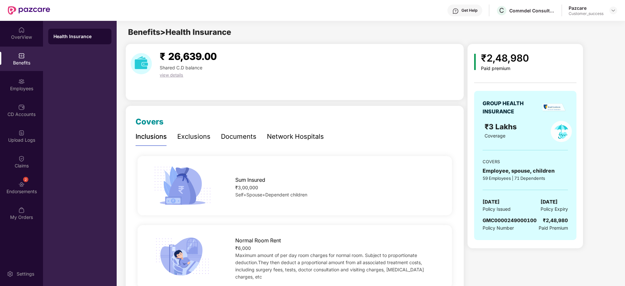
click at [417, 276] on div "Normal Room Rent ₹6,000 Maximum amount of per day room charges for normal room.…" at bounding box center [294, 257] width 314 height 64
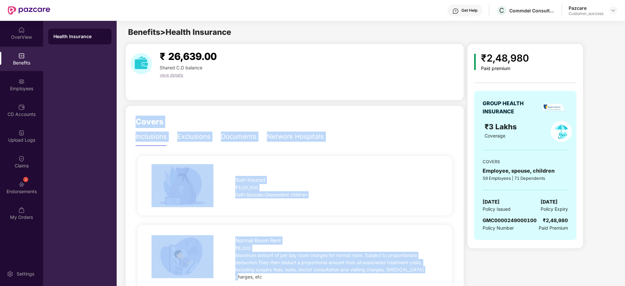
drag, startPoint x: 426, startPoint y: 272, endPoint x: 137, endPoint y: 103, distance: 334.1
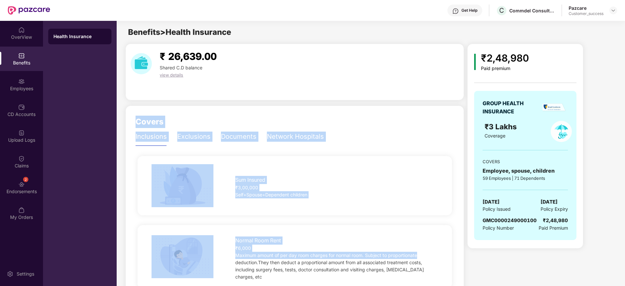
drag, startPoint x: 137, startPoint y: 103, endPoint x: 452, endPoint y: 260, distance: 351.6
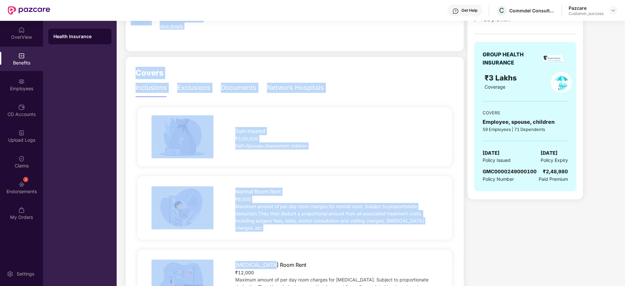
drag, startPoint x: 452, startPoint y: 259, endPoint x: 141, endPoint y: 31, distance: 385.2
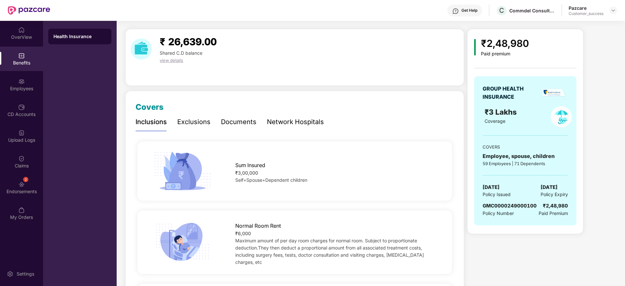
scroll to position [0, 0]
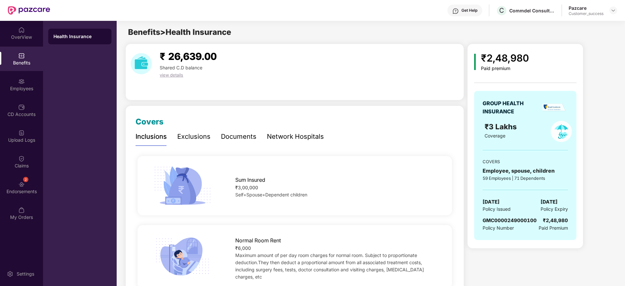
click at [613, 16] on div "Get Help C Commdel Consulting Pvt Ltd Pazcare Customer_success" at bounding box center [333, 10] width 567 height 21
click at [616, 12] on div at bounding box center [613, 11] width 8 height 8
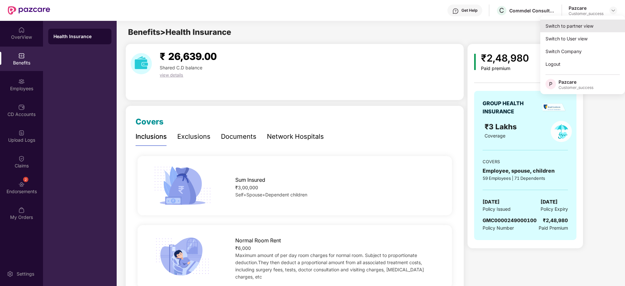
click at [603, 24] on div "Switch to partner view" at bounding box center [582, 26] width 85 height 13
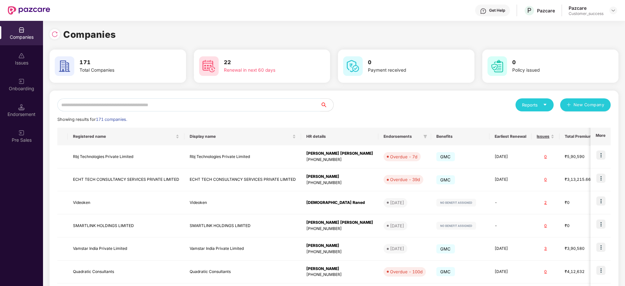
click at [291, 103] on input "text" at bounding box center [188, 104] width 263 height 13
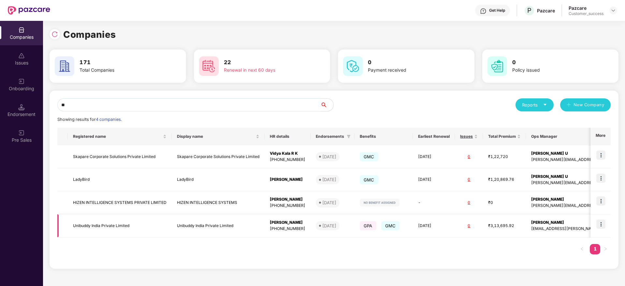
type input "*"
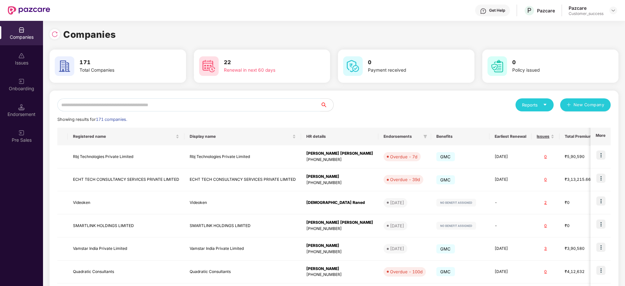
click at [181, 108] on input "text" at bounding box center [188, 104] width 263 height 13
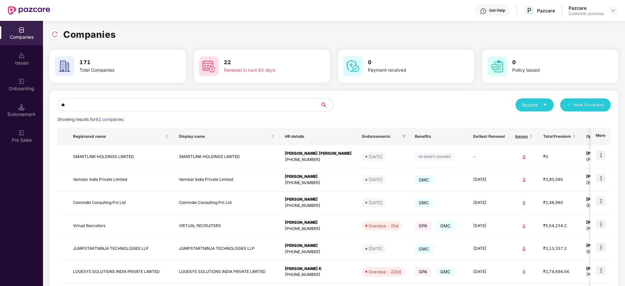
type input "*"
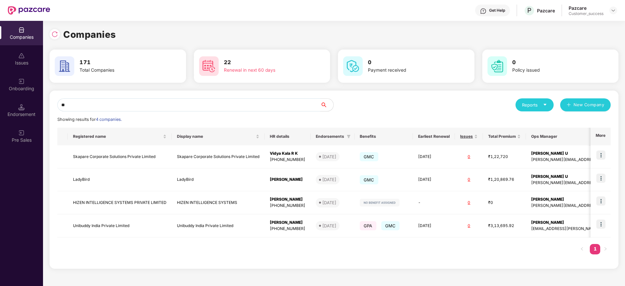
type input "*"
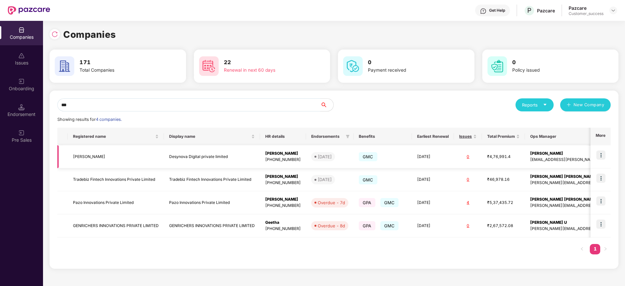
type input "***"
click at [601, 153] on img at bounding box center [600, 154] width 9 height 9
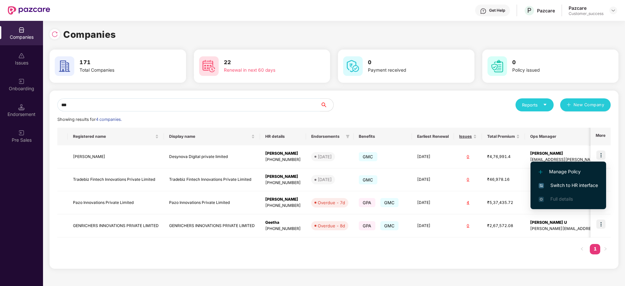
click at [587, 185] on span "Switch to HR interface" at bounding box center [567, 185] width 59 height 7
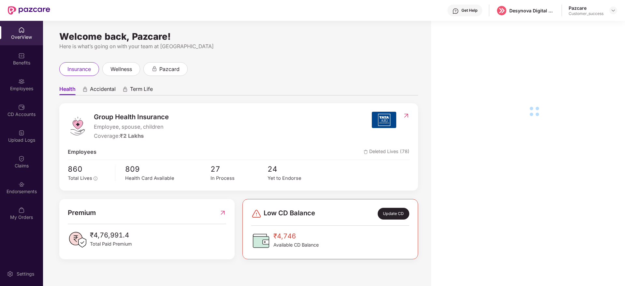
click at [20, 88] on div "Employees" at bounding box center [21, 88] width 43 height 7
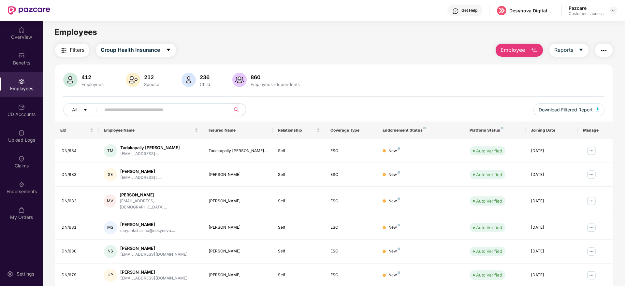
click at [207, 111] on input "text" at bounding box center [162, 110] width 117 height 10
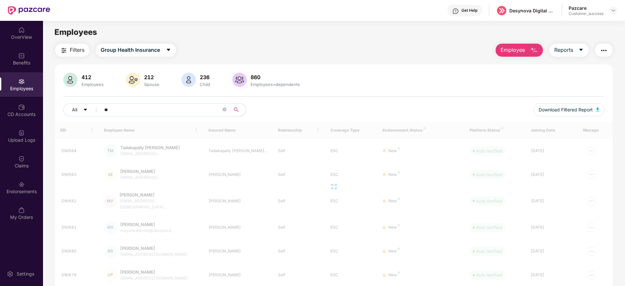
type input "*"
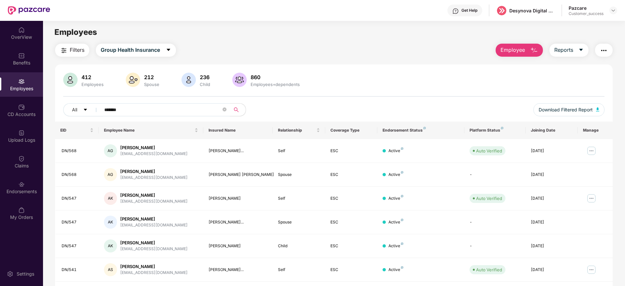
scroll to position [21, 0]
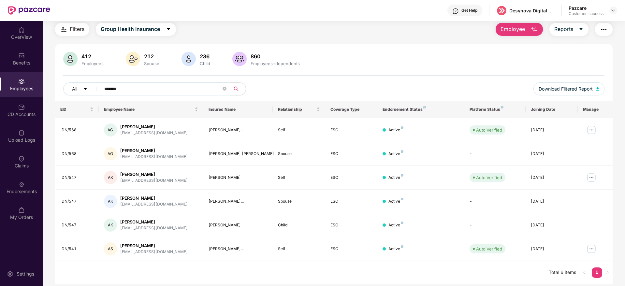
type input "*******"
click at [25, 164] on div "Claims" at bounding box center [21, 166] width 43 height 7
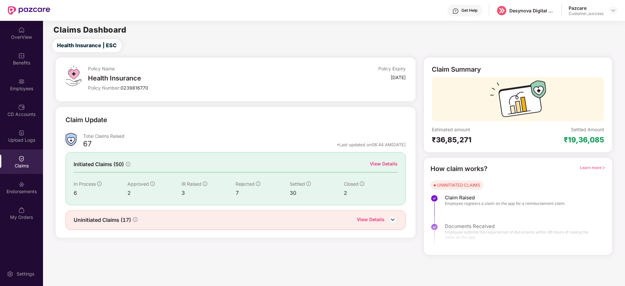
click at [380, 164] on div "View Details" at bounding box center [384, 163] width 28 height 7
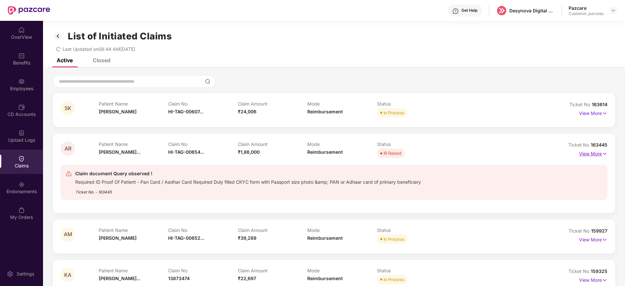
click at [586, 154] on p "View More" at bounding box center [593, 153] width 28 height 9
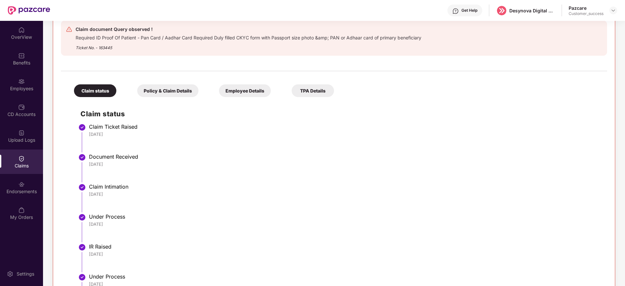
scroll to position [98, 0]
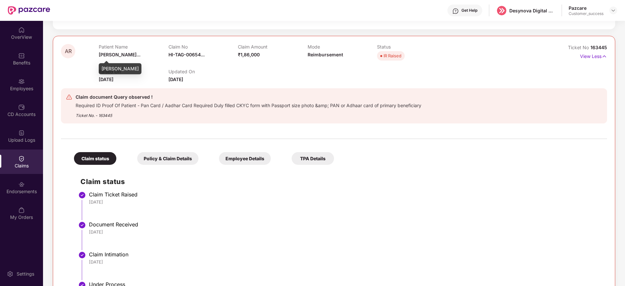
click at [114, 67] on div "[PERSON_NAME]" at bounding box center [120, 68] width 43 height 11
copy div "[PERSON_NAME]"
click at [10, 83] on div "Employees" at bounding box center [21, 84] width 43 height 24
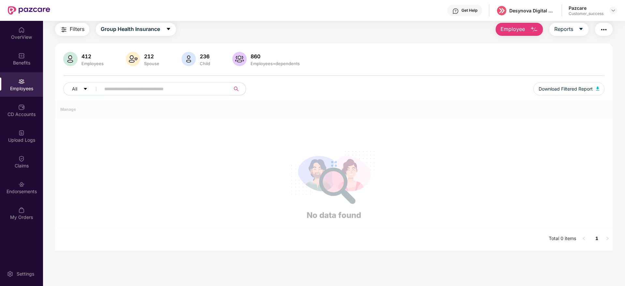
scroll to position [98, 0]
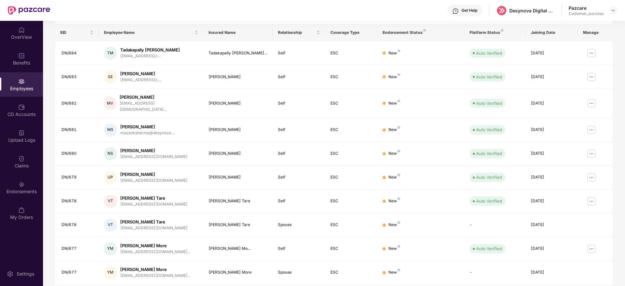
click at [174, 87] on td "[PERSON_NAME] Erisetti [EMAIL_ADDRESS]c...." at bounding box center [151, 77] width 105 height 24
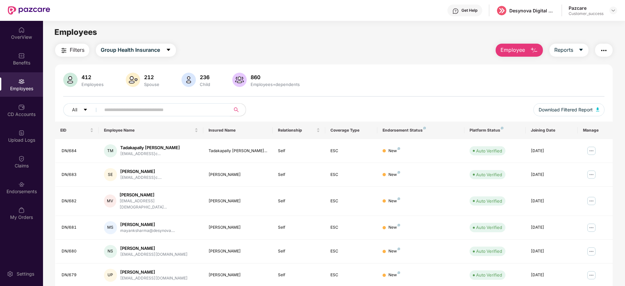
click at [175, 107] on input "text" at bounding box center [162, 110] width 117 height 10
paste input "**********"
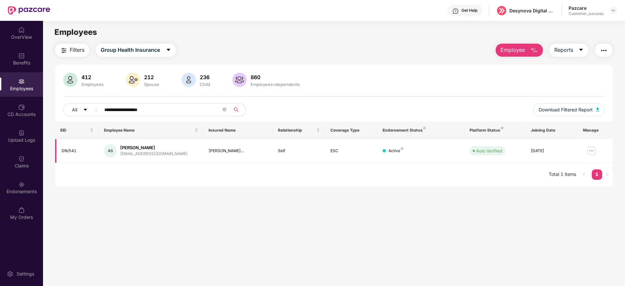
click at [68, 149] on div "DN/541" at bounding box center [78, 151] width 32 height 6
copy div "DN/541"
drag, startPoint x: 177, startPoint y: 113, endPoint x: 0, endPoint y: 124, distance: 176.9
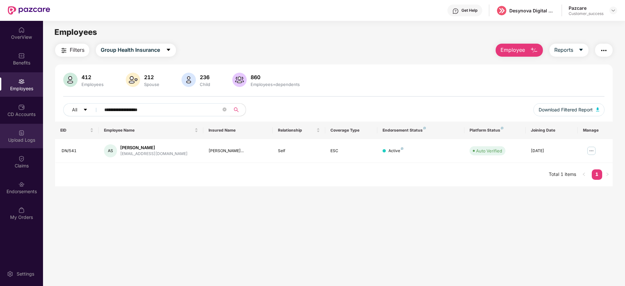
click at [0, 124] on div "**********" at bounding box center [312, 153] width 625 height 265
paste input "text"
type input "******"
click at [22, 133] on img at bounding box center [21, 133] width 7 height 7
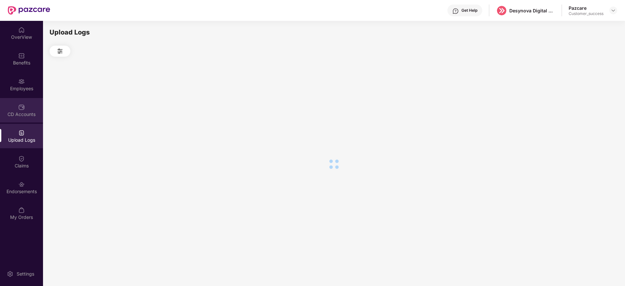
click at [23, 103] on div at bounding box center [21, 106] width 7 height 7
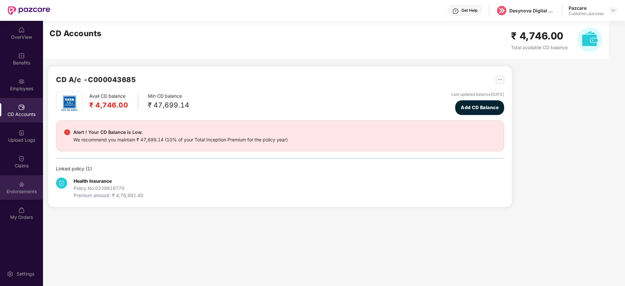
click at [27, 189] on div "Endorsements" at bounding box center [21, 191] width 43 height 7
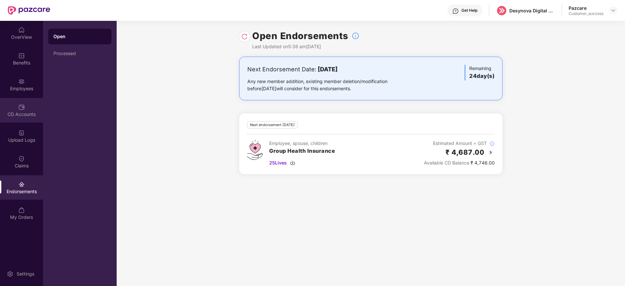
click at [15, 104] on div "CD Accounts" at bounding box center [21, 110] width 43 height 24
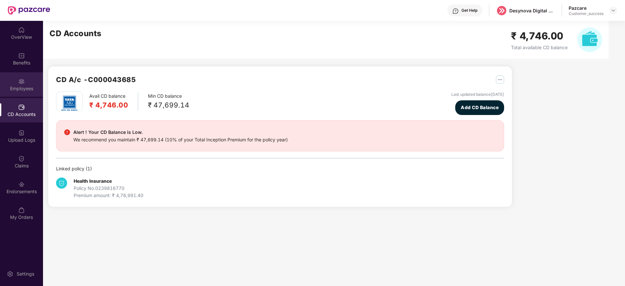
click at [20, 73] on div "Employees" at bounding box center [21, 84] width 43 height 24
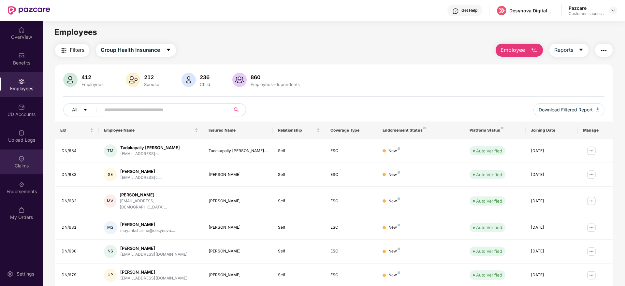
click at [24, 164] on div "Claims" at bounding box center [21, 166] width 43 height 7
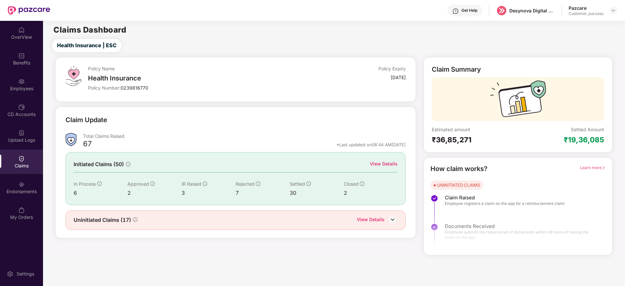
click at [377, 166] on div "View Details" at bounding box center [384, 163] width 28 height 7
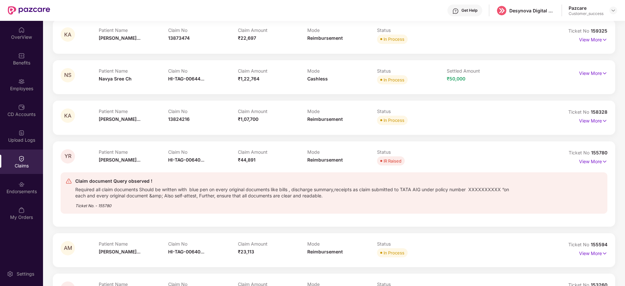
scroll to position [244, 0]
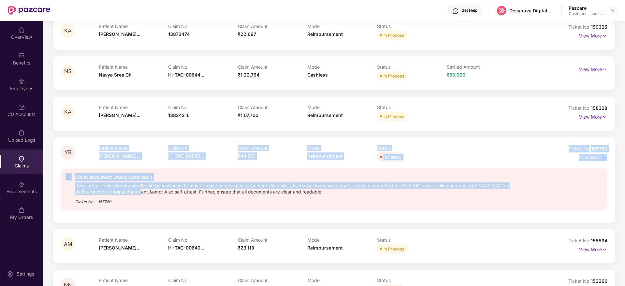
drag, startPoint x: 142, startPoint y: 193, endPoint x: 100, endPoint y: 147, distance: 63.2
click at [100, 147] on div "YR Patient Name [PERSON_NAME]... Claim No HI-TAG-00640... Claim Amount ₹44,891 …" at bounding box center [334, 180] width 547 height 70
click at [100, 147] on p "Patient Name" at bounding box center [134, 148] width 70 height 6
drag, startPoint x: 100, startPoint y: 147, endPoint x: 300, endPoint y: 216, distance: 211.7
click at [300, 216] on div "YR Patient Name [PERSON_NAME]... Claim No HI-TAG-00640... Claim Amount ₹44,891 …" at bounding box center [334, 179] width 562 height 85
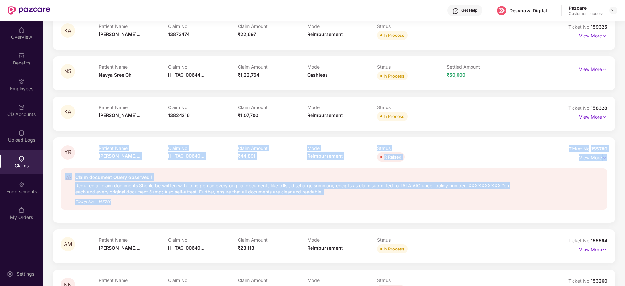
click at [300, 216] on div "YR Patient Name [PERSON_NAME]... Claim No HI-TAG-00640... Claim Amount ₹44,891 …" at bounding box center [334, 179] width 562 height 85
drag, startPoint x: 300, startPoint y: 216, endPoint x: 100, endPoint y: 146, distance: 211.5
click at [100, 146] on div "YR Patient Name [PERSON_NAME]... Claim No HI-TAG-00640... Claim Amount ₹44,891 …" at bounding box center [334, 179] width 562 height 85
click at [100, 146] on p "Patient Name" at bounding box center [134, 148] width 70 height 6
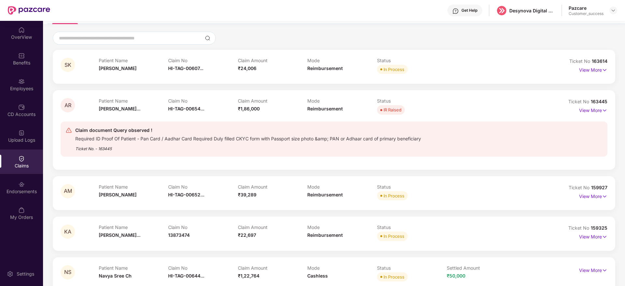
scroll to position [0, 0]
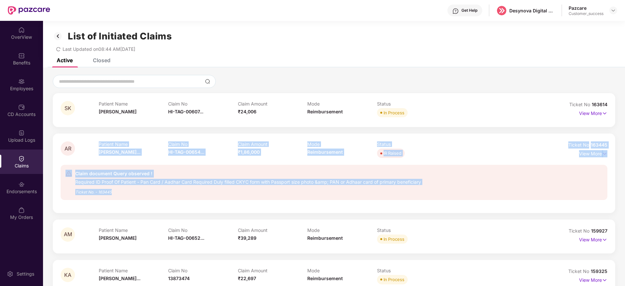
drag, startPoint x: 158, startPoint y: 188, endPoint x: 83, endPoint y: 146, distance: 86.2
click at [83, 146] on div "AR Patient Name [PERSON_NAME]... Claim No HI-TAG-00654... Claim Amount ₹1,86,00…" at bounding box center [334, 173] width 547 height 64
click at [83, 146] on div "AR" at bounding box center [80, 150] width 38 height 18
drag, startPoint x: 83, startPoint y: 146, endPoint x: 428, endPoint y: 198, distance: 348.6
click at [428, 198] on div "AR Patient Name [PERSON_NAME]... Claim No HI-TAG-00654... Claim Amount ₹1,86,00…" at bounding box center [334, 173] width 547 height 64
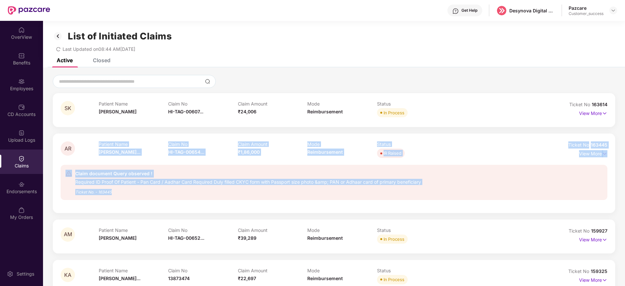
click at [428, 198] on div "Claim document Query observed ! Required ID Proof Of Patient - Pan Card / Aadha…" at bounding box center [334, 182] width 547 height 35
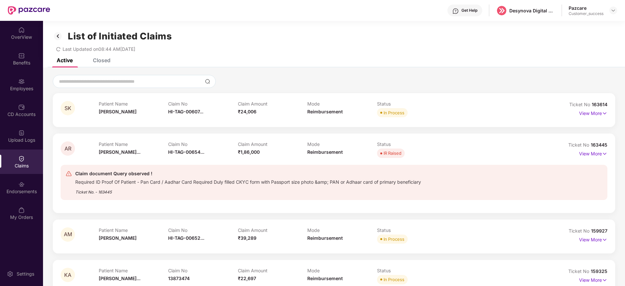
click at [430, 195] on div "Claim document Query observed ! Required ID Proof Of Patient - Pan Card / Aadha…" at bounding box center [334, 182] width 547 height 35
click at [433, 190] on div "Claim document Query observed ! Required ID Proof Of Patient - Pan Card / Aadha…" at bounding box center [288, 182] width 447 height 25
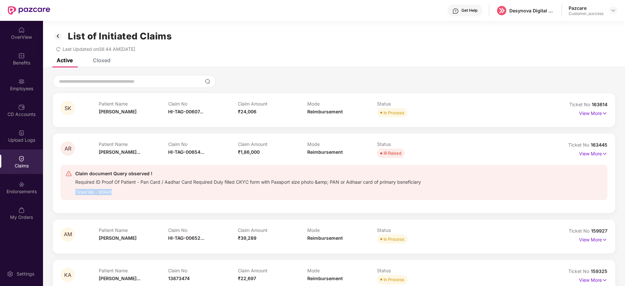
click at [433, 190] on div "Claim document Query observed ! Required ID Proof Of Patient - Pan Card / Aadha…" at bounding box center [288, 182] width 447 height 25
click at [443, 184] on div "Claim document Query observed ! Required ID Proof Of Patient - Pan Card / Aadha…" at bounding box center [288, 182] width 447 height 25
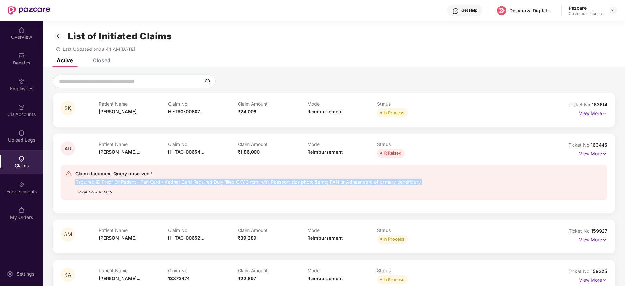
click at [443, 184] on div "Claim document Query observed ! Required ID Proof Of Patient - Pan Card / Aadha…" at bounding box center [288, 182] width 447 height 25
click at [452, 184] on div "Claim document Query observed ! Required ID Proof Of Patient - Pan Card / Aadha…" at bounding box center [288, 182] width 447 height 25
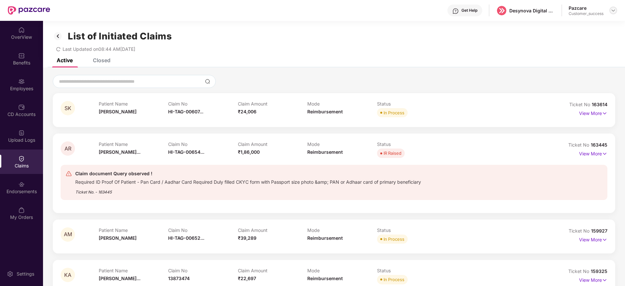
click at [613, 12] on img at bounding box center [612, 10] width 5 height 5
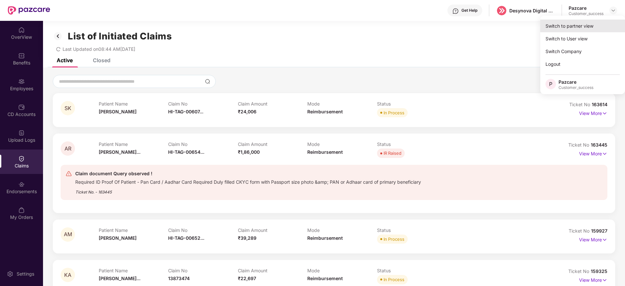
click at [607, 22] on div "Switch to partner view" at bounding box center [582, 26] width 85 height 13
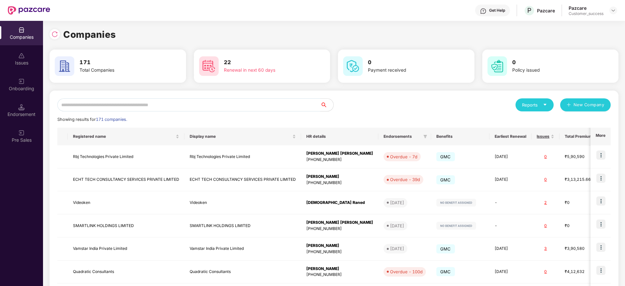
click at [268, 98] on input "text" at bounding box center [188, 104] width 263 height 13
type input "*"
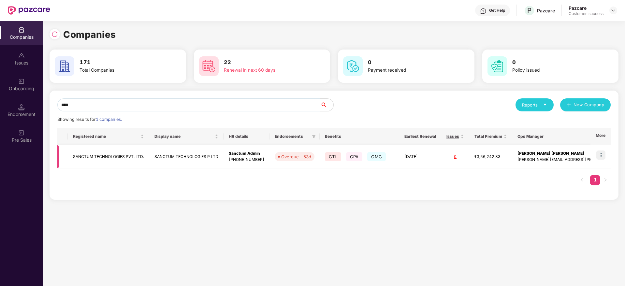
type input "****"
click at [599, 155] on img at bounding box center [600, 154] width 9 height 9
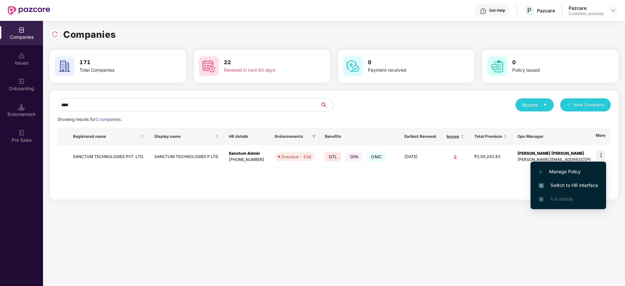
click at [582, 184] on span "Switch to HR interface" at bounding box center [567, 185] width 59 height 7
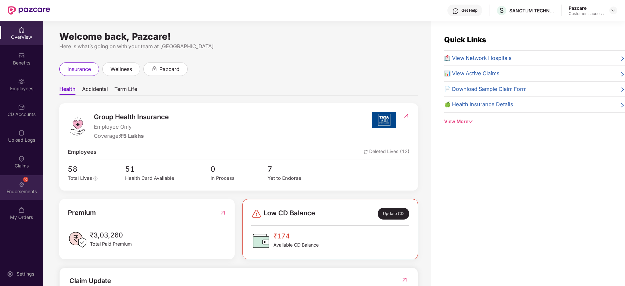
click at [39, 190] on div "Endorsements" at bounding box center [21, 191] width 43 height 7
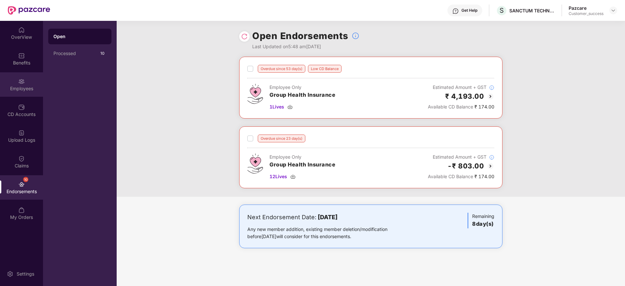
click at [23, 94] on div "Employees" at bounding box center [21, 84] width 43 height 24
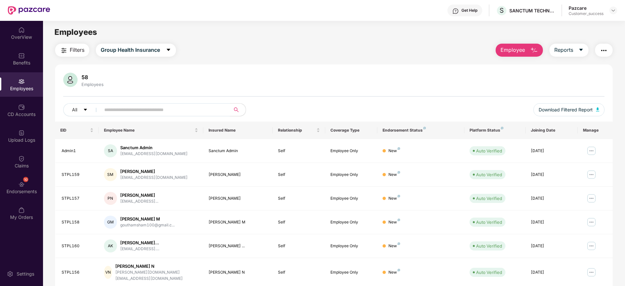
click at [141, 112] on input "text" at bounding box center [162, 110] width 117 height 10
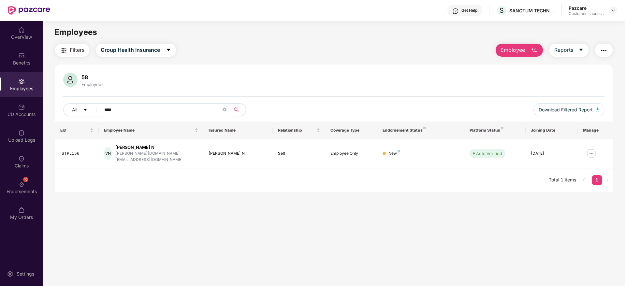
type input "****"
click at [359, 230] on main "Employees Filters Group Health Insurance Employee Reports 58 Employees All ****…" at bounding box center [333, 164] width 581 height 286
click at [521, 12] on div "SANCTUM TECHNOLOGIES P LTD" at bounding box center [532, 10] width 46 height 6
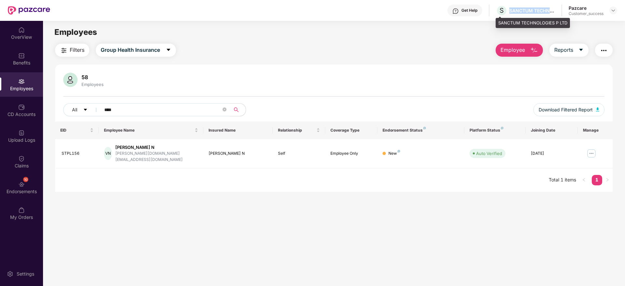
copy div "SANCTUM TECHNOLOGIES P LTD"
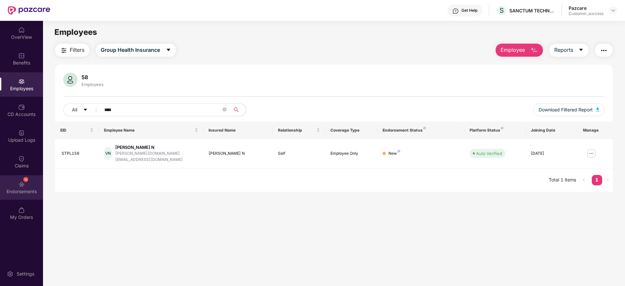
click at [21, 190] on div "Endorsements" at bounding box center [21, 191] width 43 height 7
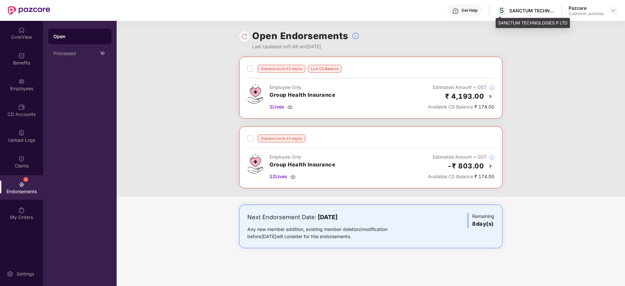
click at [524, 10] on div "SANCTUM TECHNOLOGIES P LTD" at bounding box center [532, 10] width 46 height 6
copy div "[DEMOGRAPHIC_DATA]"
click at [615, 13] on img at bounding box center [612, 10] width 5 height 5
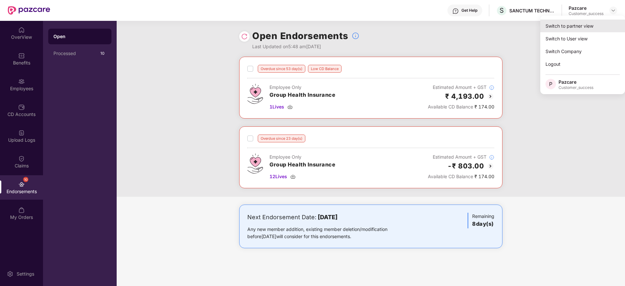
click at [594, 26] on div "Switch to partner view" at bounding box center [582, 26] width 85 height 13
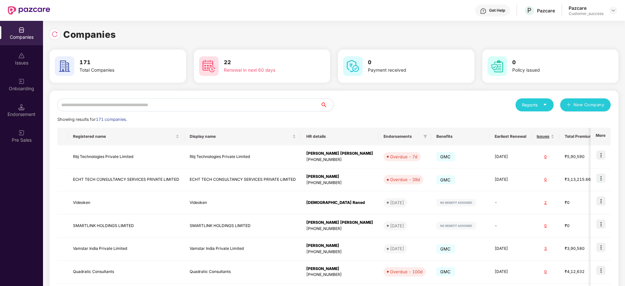
click at [282, 103] on input "text" at bounding box center [188, 104] width 263 height 13
paste input "*******"
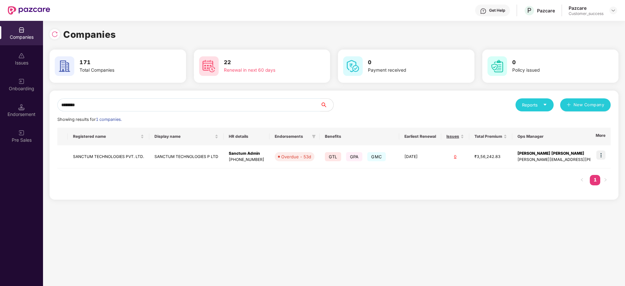
scroll to position [0, 0]
type input "*******"
click at [603, 158] on img at bounding box center [600, 154] width 9 height 9
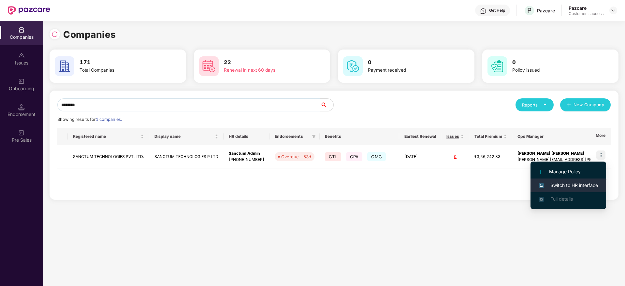
click at [590, 182] on span "Switch to HR interface" at bounding box center [567, 185] width 59 height 7
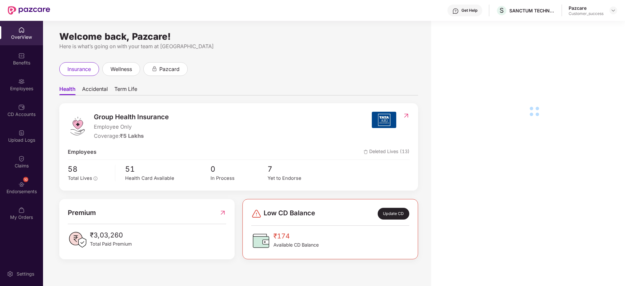
click at [18, 91] on div "Employees" at bounding box center [21, 88] width 43 height 7
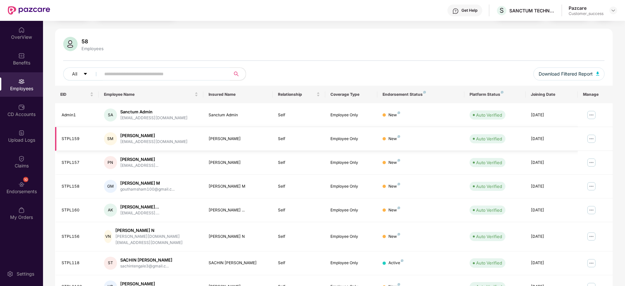
scroll to position [98, 0]
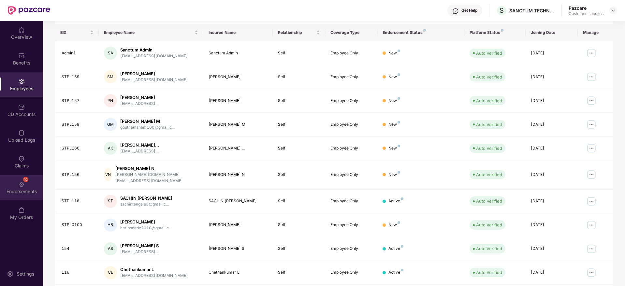
click at [22, 197] on div "10 Endorsements" at bounding box center [21, 187] width 43 height 24
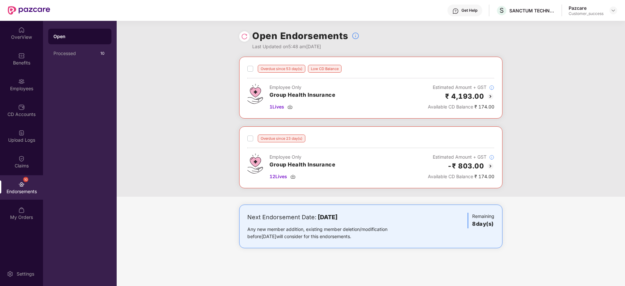
click at [491, 96] on img at bounding box center [490, 96] width 8 height 8
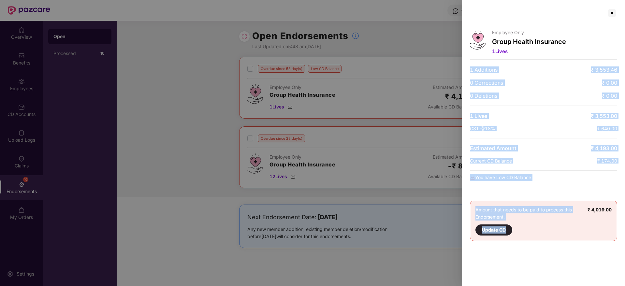
drag, startPoint x: 468, startPoint y: 68, endPoint x: 605, endPoint y: 252, distance: 228.8
click at [605, 252] on div "Employee Only Group Health Insurance 1 Lives 1 Additions ₹ 3,553.46 0 Correctio…" at bounding box center [543, 143] width 163 height 286
drag, startPoint x: 624, startPoint y: 241, endPoint x: 464, endPoint y: 40, distance: 257.0
click at [464, 40] on div "Employee Only Group Health Insurance 1 Lives 1 Additions ₹ 3,553.46 0 Correctio…" at bounding box center [543, 143] width 163 height 286
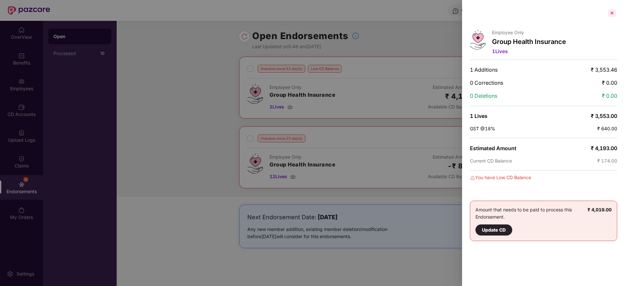
click at [614, 15] on div at bounding box center [611, 13] width 10 height 10
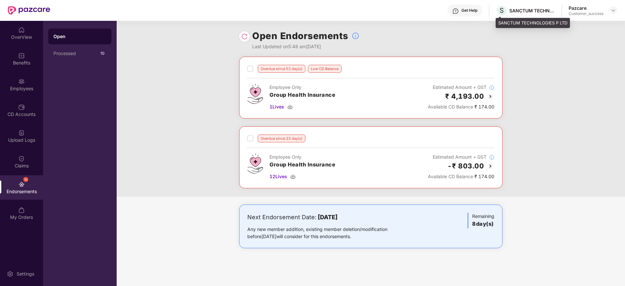
click at [521, 10] on div "SANCTUM TECHNOLOGIES P LTD" at bounding box center [532, 10] width 46 height 6
drag, startPoint x: 521, startPoint y: 10, endPoint x: 341, endPoint y: 24, distance: 180.3
click at [341, 24] on div "Open Endorsements Last Updated on 5:48 am[DATE]" at bounding box center [370, 39] width 263 height 36
click at [491, 166] on img at bounding box center [490, 166] width 8 height 8
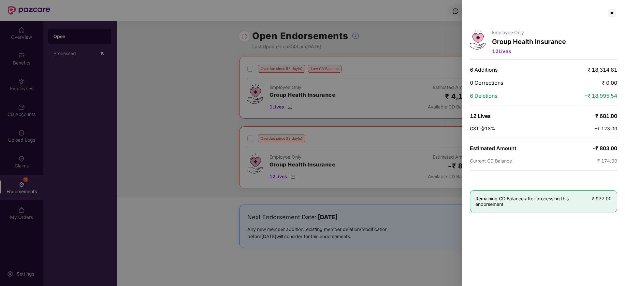
click at [612, 95] on span "-₹ 18,995.54" at bounding box center [600, 95] width 33 height 7
drag, startPoint x: 618, startPoint y: 96, endPoint x: 473, endPoint y: 65, distance: 148.8
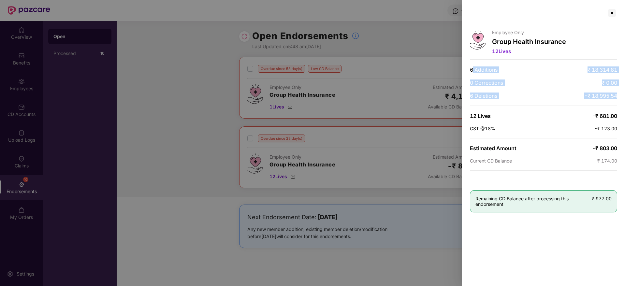
click at [473, 65] on div "Employee Only Group Health Insurance 12 Lives 6 Additions ₹ 18,314.81 0 Correct…" at bounding box center [543, 143] width 163 height 286
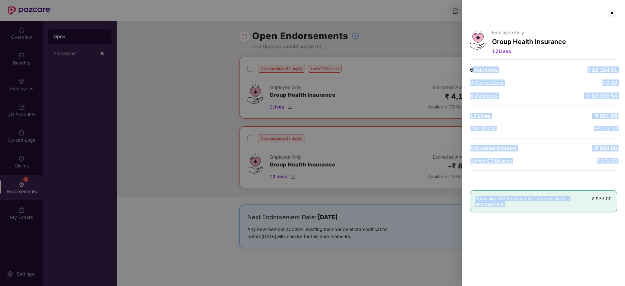
drag, startPoint x: 473, startPoint y: 65, endPoint x: 594, endPoint y: 221, distance: 196.8
click at [594, 221] on div "Employee Only Group Health Insurance 12 Lives 6 Additions ₹ 18,314.81 0 Correct…" at bounding box center [543, 143] width 163 height 286
drag, startPoint x: 609, startPoint y: 217, endPoint x: 500, endPoint y: 62, distance: 189.6
click at [500, 62] on div "Employee Only Group Health Insurance 12 Lives 6 Additions ₹ 18,314.81 0 Correct…" at bounding box center [543, 143] width 163 height 286
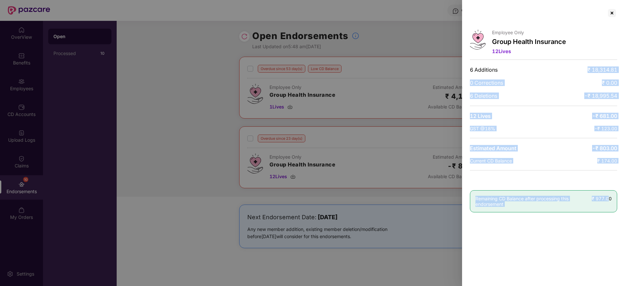
click at [500, 62] on div "Employee Only Group Health Insurance 12 Lives 6 Additions ₹ 18,314.81 0 Correct…" at bounding box center [543, 143] width 163 height 286
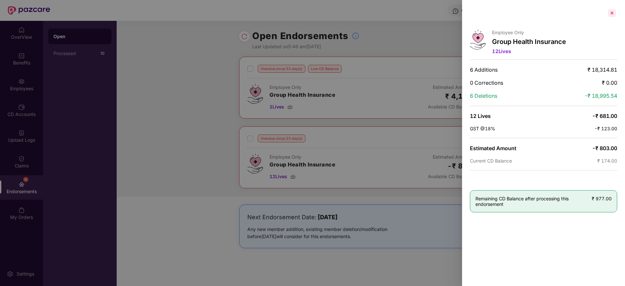
click at [610, 15] on div at bounding box center [611, 13] width 10 height 10
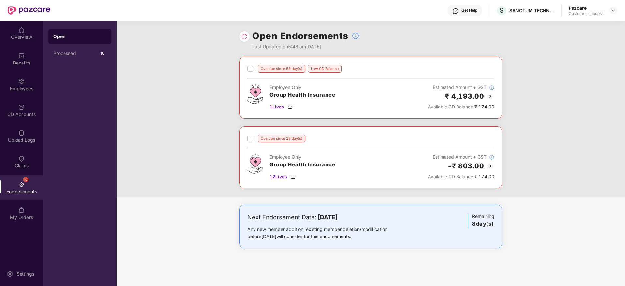
click at [489, 95] on img at bounding box center [490, 96] width 8 height 8
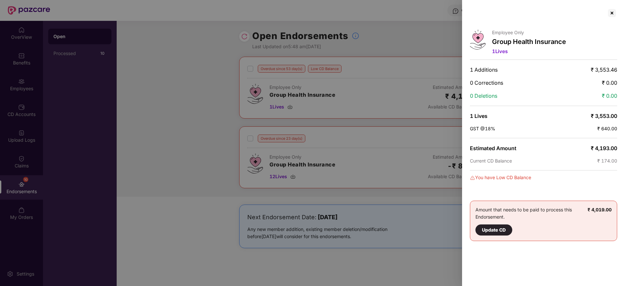
click at [605, 14] on div at bounding box center [543, 13] width 147 height 10
click at [609, 16] on div at bounding box center [611, 13] width 10 height 10
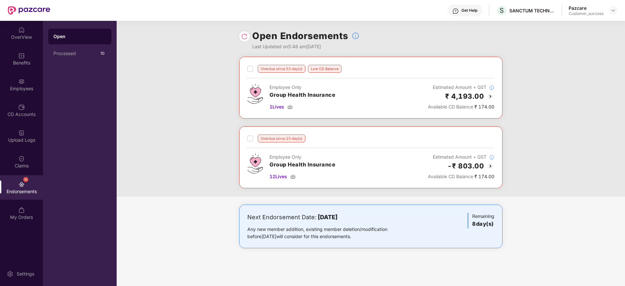
click at [492, 166] on img at bounding box center [490, 166] width 8 height 8
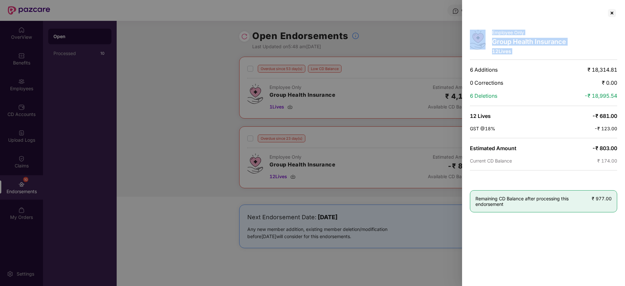
drag, startPoint x: 485, startPoint y: 68, endPoint x: 625, endPoint y: 206, distance: 196.9
click at [624, 206] on html "Get Help S SANCTUM TECHNOLOGIES P LTD Pazcare Customer_success OverView Benefit…" at bounding box center [312, 143] width 625 height 286
click at [486, 61] on div "Employee Only Group Health Insurance 12 Lives 6 Additions ₹ 18,314.81 0 Correct…" at bounding box center [543, 143] width 163 height 286
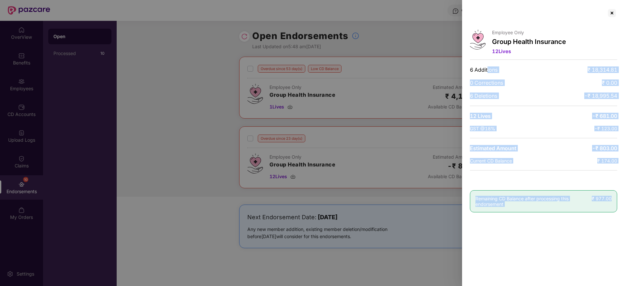
drag, startPoint x: 487, startPoint y: 67, endPoint x: 613, endPoint y: 214, distance: 193.8
click at [613, 214] on div "Employee Only Group Health Insurance 12 Lives 6 Additions ₹ 18,314.81 0 Correct…" at bounding box center [543, 143] width 163 height 286
drag, startPoint x: 614, startPoint y: 214, endPoint x: 469, endPoint y: 65, distance: 207.3
click at [469, 65] on div "Employee Only Group Health Insurance 12 Lives 6 Additions ₹ 18,314.81 0 Correct…" at bounding box center [543, 143] width 163 height 286
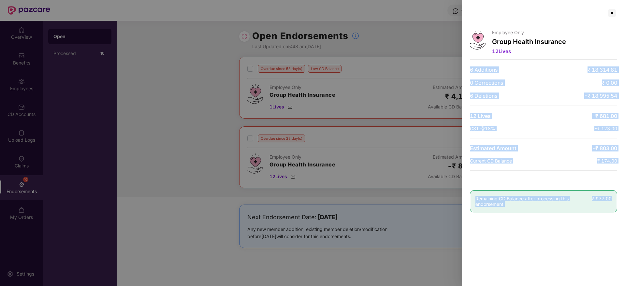
click at [469, 65] on div "Employee Only Group Health Insurance 12 Lives 6 Additions ₹ 18,314.81 0 Correct…" at bounding box center [543, 143] width 163 height 286
click at [624, 256] on html "Get Help S SANCTUM TECHNOLOGIES P LTD Pazcare Customer_success OverView Benefit…" at bounding box center [312, 143] width 625 height 286
click at [610, 13] on div at bounding box center [611, 13] width 10 height 10
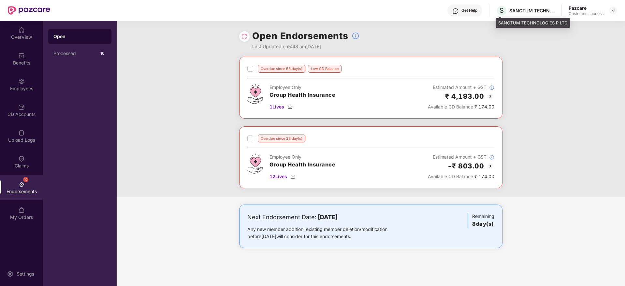
click at [518, 12] on div "SANCTUM TECHNOLOGIES P LTD" at bounding box center [532, 10] width 46 height 6
copy div "[DEMOGRAPHIC_DATA]"
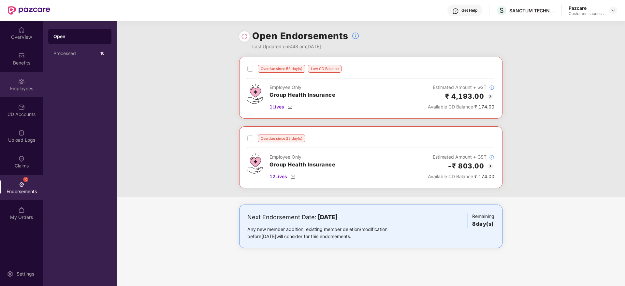
click at [10, 83] on div "Employees" at bounding box center [21, 84] width 43 height 24
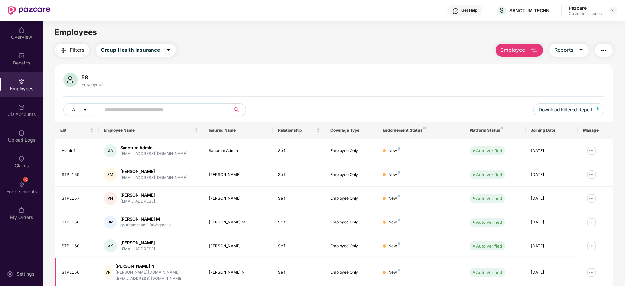
click at [70, 269] on div "STPL156" at bounding box center [78, 272] width 32 height 6
copy div "STPL156"
click at [521, 10] on div "SANCTUM TECHNOLOGIES P LTD" at bounding box center [532, 10] width 46 height 6
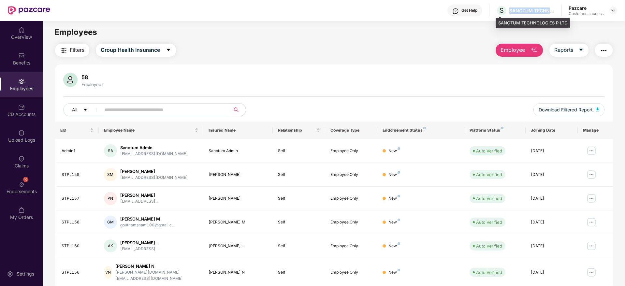
click at [521, 10] on div "SANCTUM TECHNOLOGIES P LTD" at bounding box center [532, 10] width 46 height 6
copy div "SANCTUM TECHNOLOGIES P LTD"
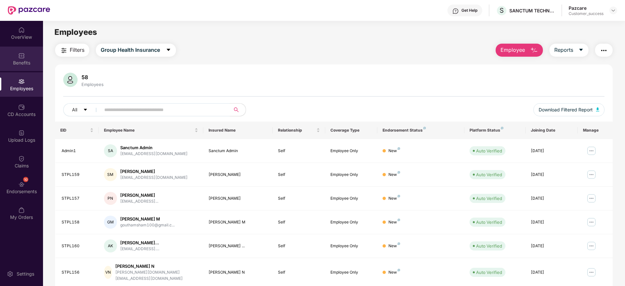
click at [21, 61] on div "Benefits" at bounding box center [21, 63] width 43 height 7
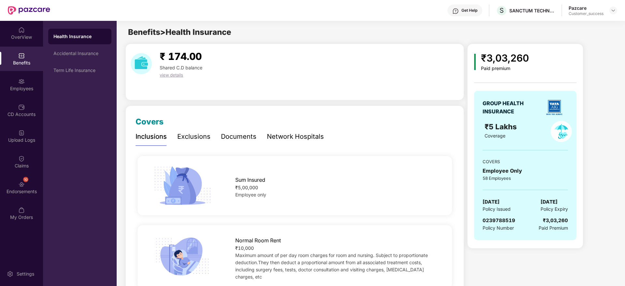
click at [496, 221] on span "0239788519" at bounding box center [498, 220] width 33 height 6
copy span "0239788519"
click at [11, 79] on div "Employees" at bounding box center [21, 84] width 43 height 24
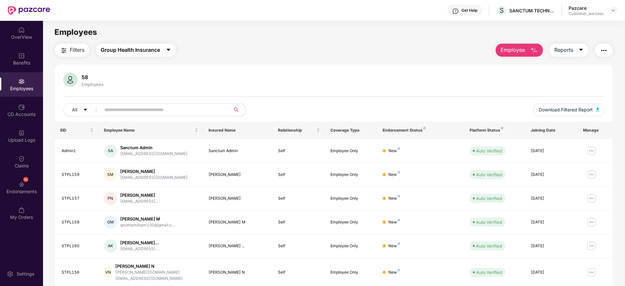
click at [145, 51] on span "Group Health Insurance" at bounding box center [130, 50] width 59 height 8
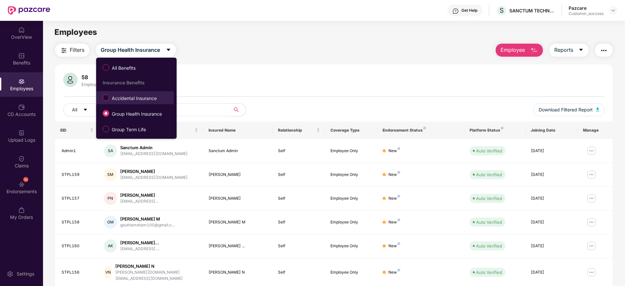
click at [134, 100] on span "Accidental Insurance" at bounding box center [134, 98] width 50 height 7
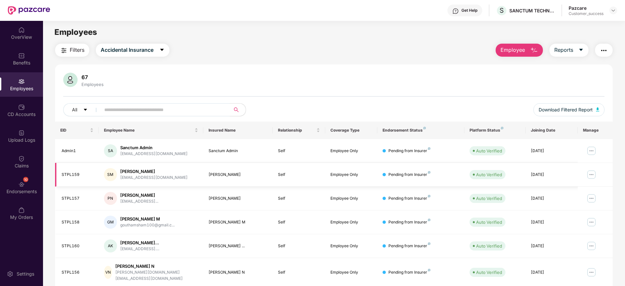
scroll to position [114, 0]
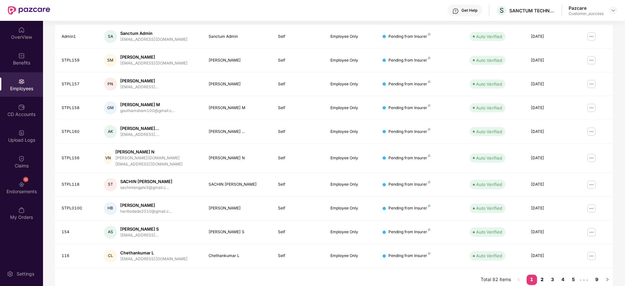
click at [542, 275] on link "2" at bounding box center [542, 280] width 10 height 10
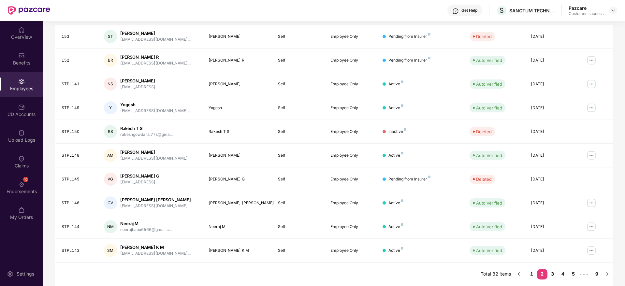
click at [550, 276] on link "3" at bounding box center [552, 274] width 10 height 10
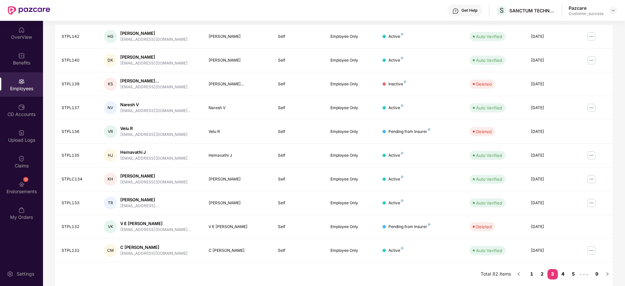
click at [558, 276] on link "4" at bounding box center [563, 274] width 10 height 10
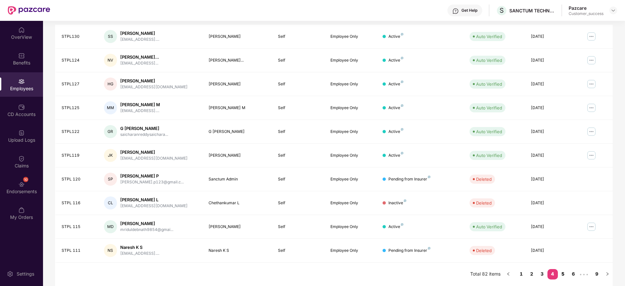
click at [564, 276] on link "5" at bounding box center [563, 274] width 10 height 10
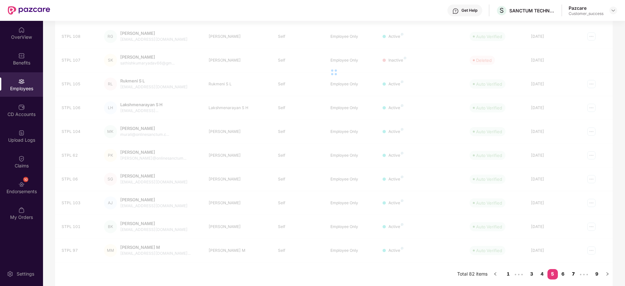
click at [569, 276] on link "7" at bounding box center [573, 274] width 10 height 10
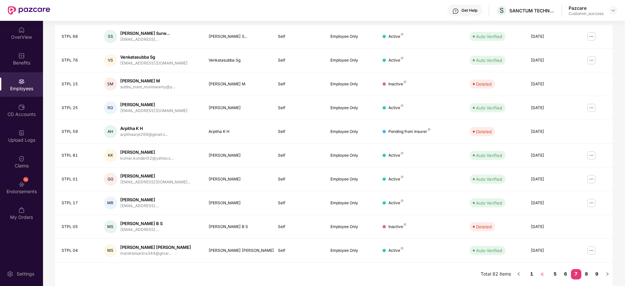
click at [545, 275] on span "•••" at bounding box center [542, 274] width 10 height 10
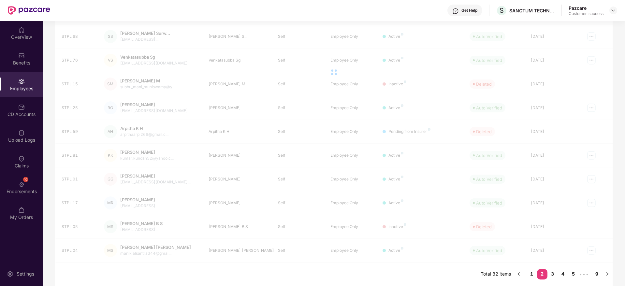
click at [537, 275] on link "2" at bounding box center [542, 274] width 10 height 10
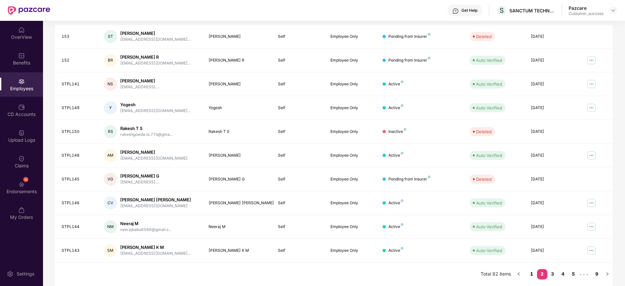
click at [535, 275] on link "1" at bounding box center [531, 274] width 10 height 10
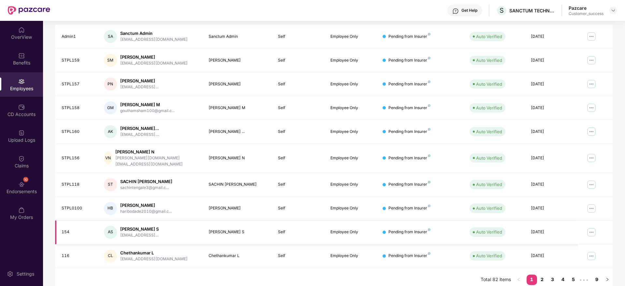
scroll to position [0, 0]
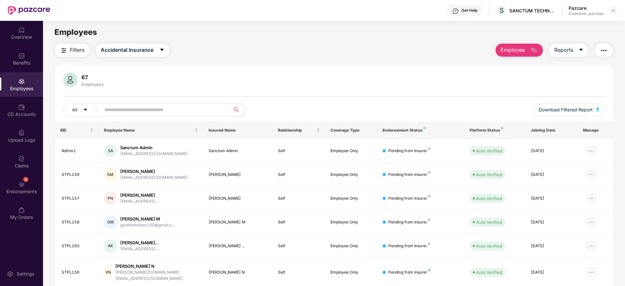
click at [13, 92] on div "Employees" at bounding box center [21, 84] width 43 height 24
click at [30, 52] on div "Benefits" at bounding box center [21, 59] width 43 height 24
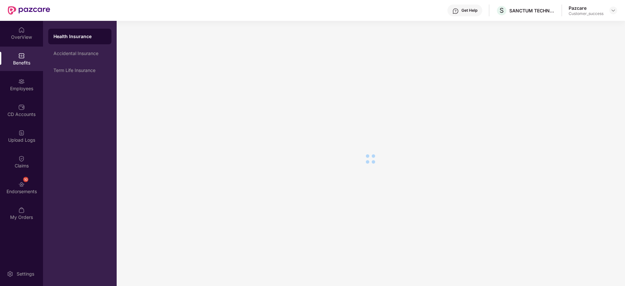
click at [15, 81] on div "Employees" at bounding box center [21, 84] width 43 height 24
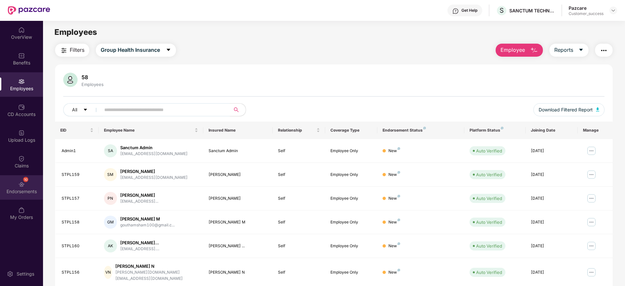
click at [26, 194] on div "Endorsements" at bounding box center [21, 191] width 43 height 7
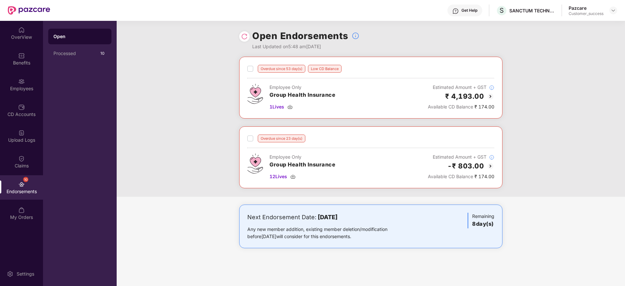
click at [490, 165] on img at bounding box center [490, 166] width 8 height 8
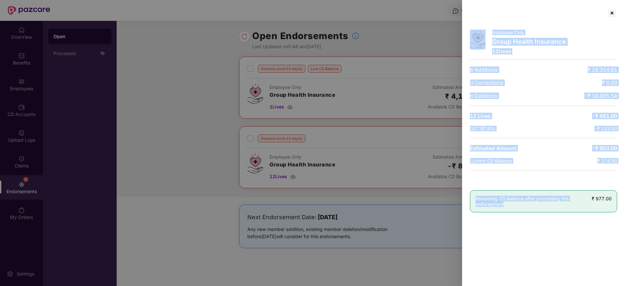
drag, startPoint x: 573, startPoint y: 219, endPoint x: 458, endPoint y: 13, distance: 235.0
click at [458, 13] on div "Employee Only Group Health Insurance 12 Lives 6 Additions ₹ 18,314.81 0 Correct…" at bounding box center [312, 143] width 625 height 286
click at [477, 13] on div at bounding box center [543, 13] width 147 height 10
drag, startPoint x: 477, startPoint y: 13, endPoint x: 599, endPoint y: 216, distance: 236.9
click at [599, 216] on div "Employee Only Group Health Insurance 12 Lives 6 Additions ₹ 18,314.81 0 Correct…" at bounding box center [543, 143] width 163 height 286
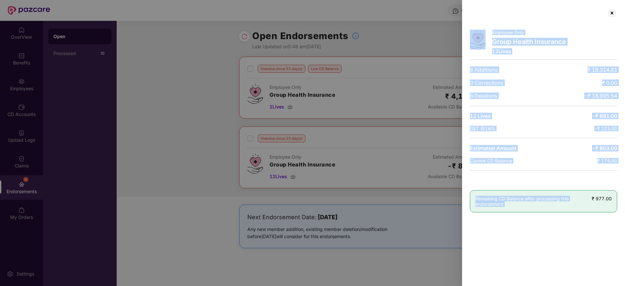
click at [599, 216] on div "Employee Only Group Health Insurance 12 Lives 6 Additions ₹ 18,314.81 0 Correct…" at bounding box center [543, 143] width 163 height 286
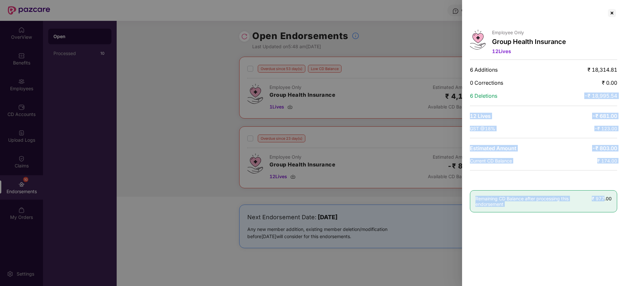
drag, startPoint x: 601, startPoint y: 206, endPoint x: 545, endPoint y: 97, distance: 123.2
click at [545, 97] on div "Employee Only Group Health Insurance 12 Lives 6 Additions ₹ 18,314.81 0 Correct…" at bounding box center [543, 143] width 163 height 286
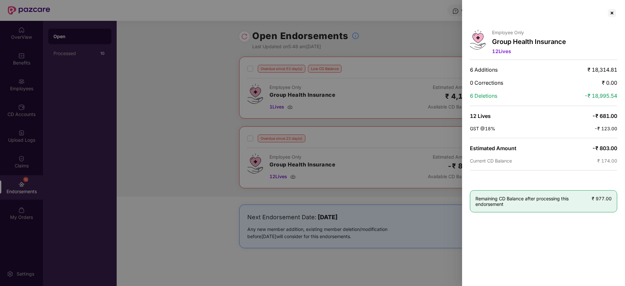
click at [605, 12] on div at bounding box center [543, 13] width 147 height 10
click at [608, 13] on div at bounding box center [611, 13] width 10 height 10
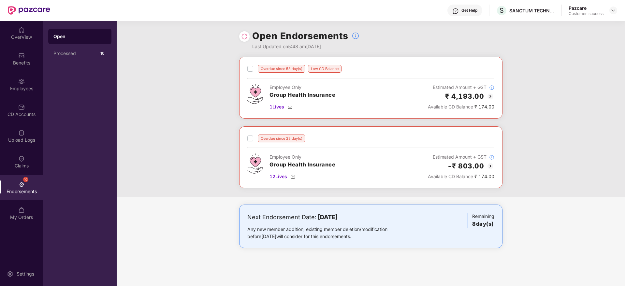
click at [490, 165] on img at bounding box center [490, 166] width 8 height 8
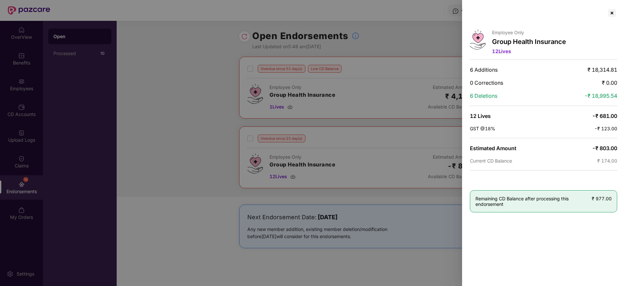
click at [571, 50] on div "Employee Only Group Health Insurance 12 Lives" at bounding box center [543, 43] width 147 height 26
click at [611, 10] on div at bounding box center [611, 13] width 10 height 10
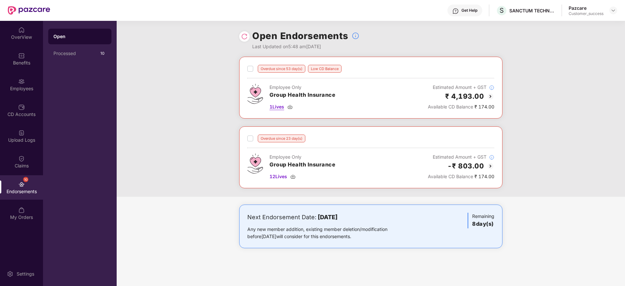
click at [276, 103] on span "1 Lives" at bounding box center [276, 106] width 15 height 7
click at [531, 148] on div "Overdue since 53 day(s) Low CD Balance Employee Only Group Health Insurance 1 L…" at bounding box center [371, 127] width 508 height 140
click at [491, 170] on div "-₹ 803.00" at bounding box center [461, 166] width 66 height 11
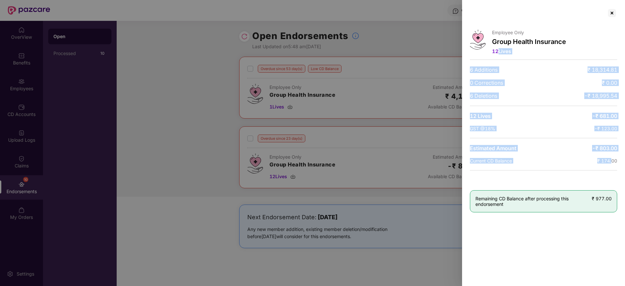
drag, startPoint x: 603, startPoint y: 150, endPoint x: 499, endPoint y: 47, distance: 146.2
click at [499, 47] on div "Employee Only Group Health Insurance 12 Lives 6 Additions ₹ 18,314.81 0 Correct…" at bounding box center [543, 143] width 163 height 286
click at [499, 47] on div "Employee Only Group Health Insurance 12 Lives" at bounding box center [529, 43] width 74 height 26
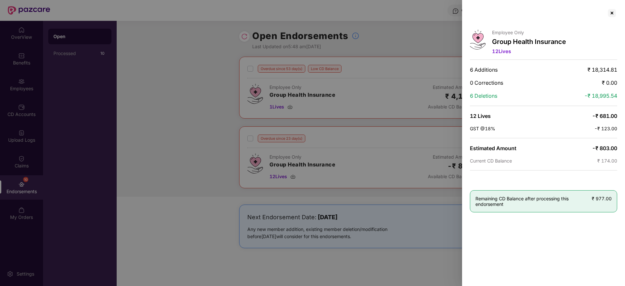
click at [617, 10] on div "Employee Only Group Health Insurance 12 Lives 6 Additions ₹ 18,314.81 0 Correct…" at bounding box center [543, 143] width 163 height 286
click at [614, 11] on div at bounding box center [611, 13] width 10 height 10
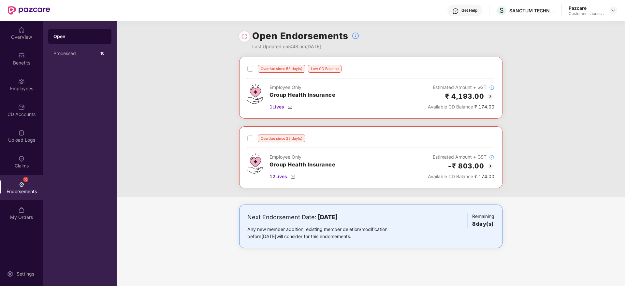
click at [518, 22] on div "Open Endorsements Last Updated on 5:48 am[DATE]" at bounding box center [371, 39] width 508 height 36
click at [522, 18] on div "Get Help S SANCTUM TECHNOLOGIES P LTD Pazcare Customer_success" at bounding box center [333, 10] width 567 height 21
click at [523, 12] on div "SANCTUM TECHNOLOGIES P LTD" at bounding box center [532, 10] width 46 height 6
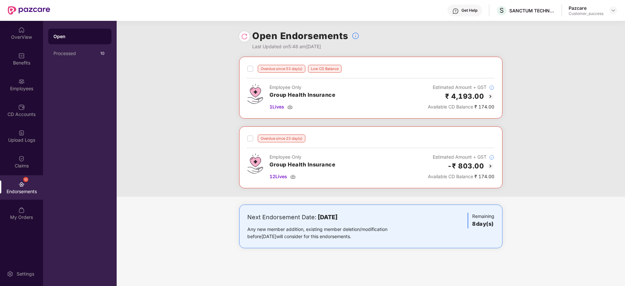
click at [262, 139] on div "Overdue since 23 day(s)" at bounding box center [282, 139] width 48 height 8
copy div
click at [33, 89] on div "Employees" at bounding box center [21, 88] width 43 height 7
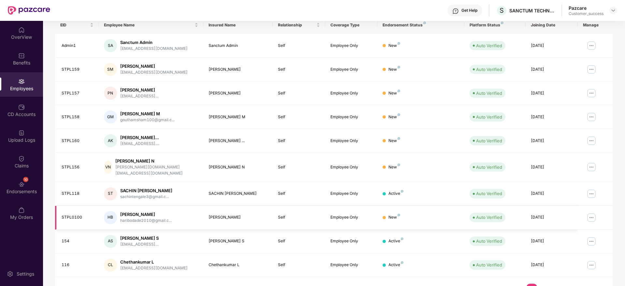
scroll to position [114, 0]
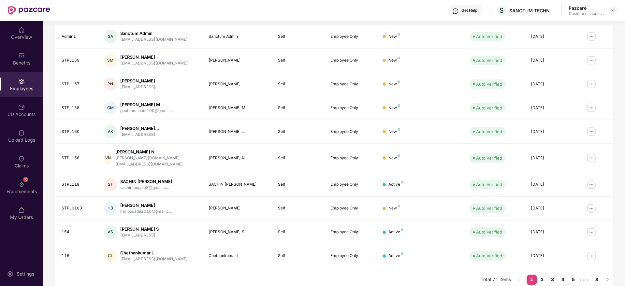
drag, startPoint x: 555, startPoint y: 155, endPoint x: 47, endPoint y: 154, distance: 508.1
click at [47, 154] on div "Filters Group Health Insurance Employee Reports 58 Employees All Download Filte…" at bounding box center [333, 110] width 581 height 362
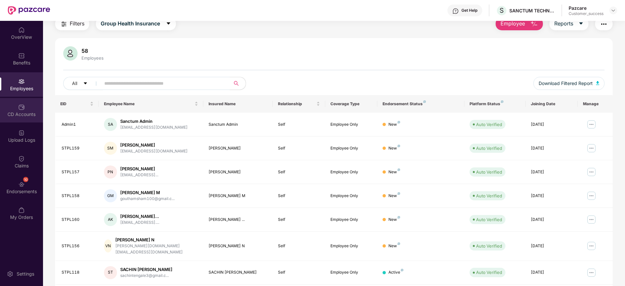
scroll to position [0, 0]
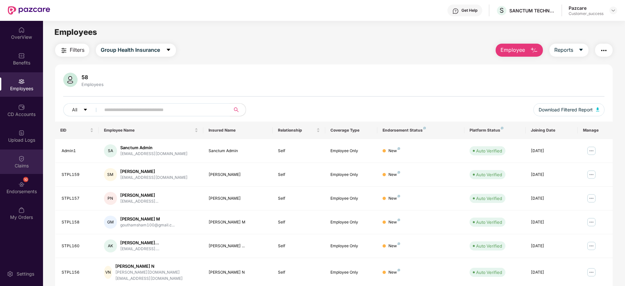
click at [29, 172] on div "Claims" at bounding box center [21, 161] width 43 height 24
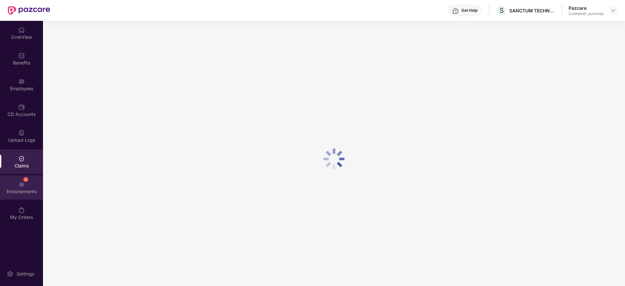
click at [33, 185] on div "10 Endorsements" at bounding box center [21, 187] width 43 height 24
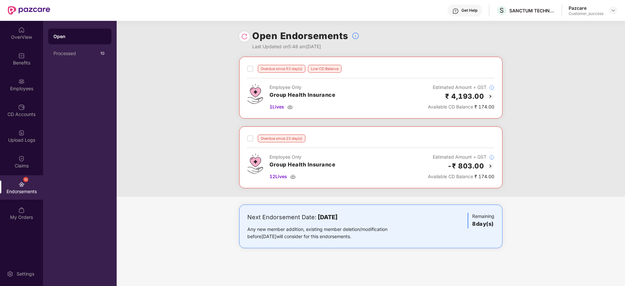
click at [489, 167] on img at bounding box center [490, 166] width 8 height 8
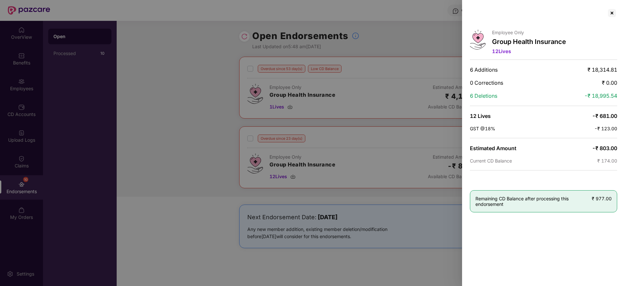
click at [592, 146] on span "-₹ 803.00" at bounding box center [604, 148] width 25 height 7
drag, startPoint x: 592, startPoint y: 146, endPoint x: 604, endPoint y: 147, distance: 12.2
click at [593, 146] on span "-₹ 803.00" at bounding box center [604, 148] width 25 height 7
click at [604, 147] on span "-₹ 803.00" at bounding box center [604, 148] width 25 height 7
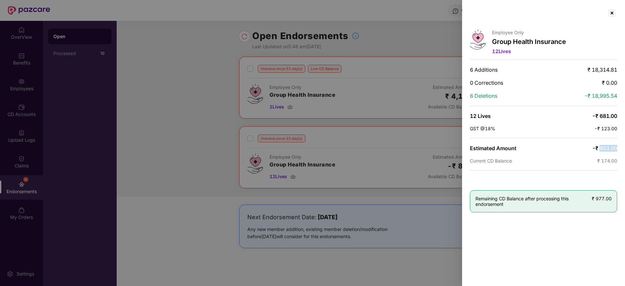
click at [604, 147] on span "-₹ 803.00" at bounding box center [604, 148] width 25 height 7
drag, startPoint x: 604, startPoint y: 147, endPoint x: 612, endPoint y: 210, distance: 63.0
click at [612, 210] on div "Employee Only Group Health Insurance 12 Lives 6 Additions ₹ 18,314.81 0 Correct…" at bounding box center [543, 143] width 163 height 286
click at [612, 210] on div "Remaining CD Balance after processing this endorsement ₹ 977.00" at bounding box center [543, 201] width 147 height 22
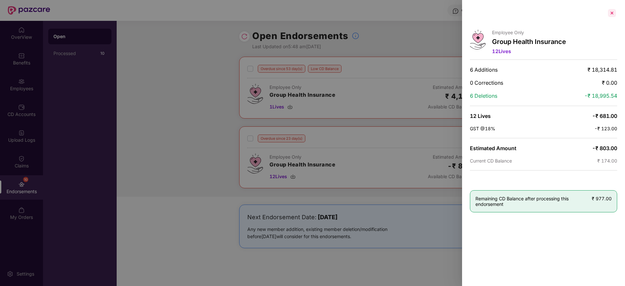
click at [614, 12] on div at bounding box center [611, 13] width 10 height 10
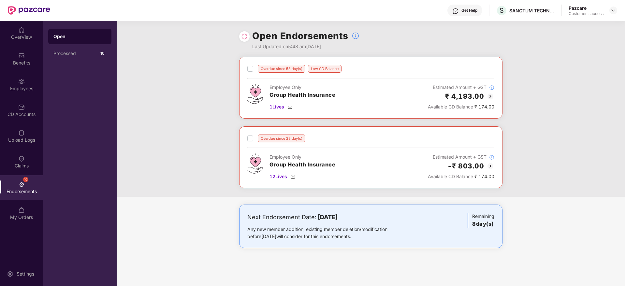
click at [619, 148] on div "Overdue since 53 day(s) Low CD Balance Employee Only Group Health Insurance 1 L…" at bounding box center [371, 127] width 508 height 140
click at [613, 13] on img at bounding box center [612, 10] width 5 height 5
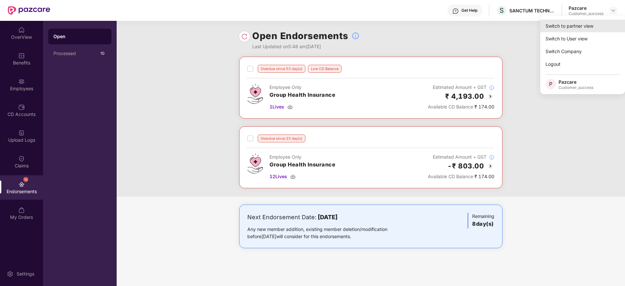
click at [605, 24] on div "Switch to partner view" at bounding box center [582, 26] width 85 height 13
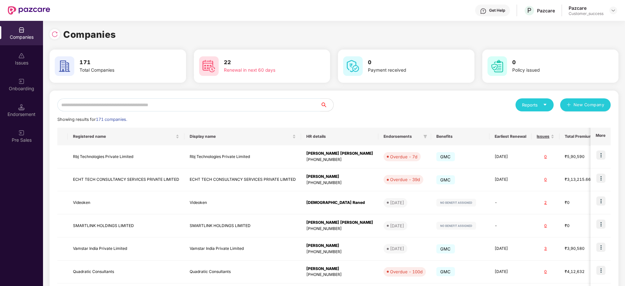
click at [283, 104] on input "text" at bounding box center [188, 104] width 263 height 13
paste input "**********"
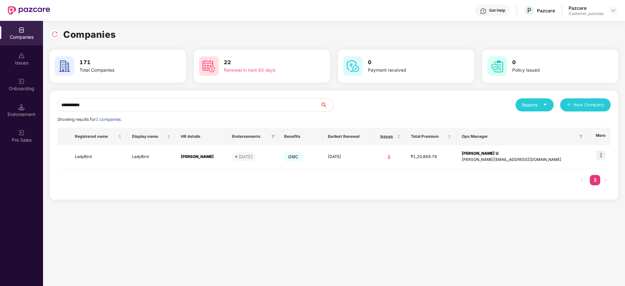
type input "**********"
click at [234, 106] on input "**********" at bounding box center [188, 104] width 263 height 13
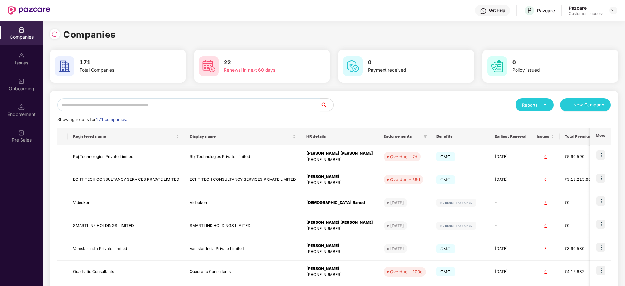
click at [198, 104] on input "text" at bounding box center [188, 104] width 263 height 13
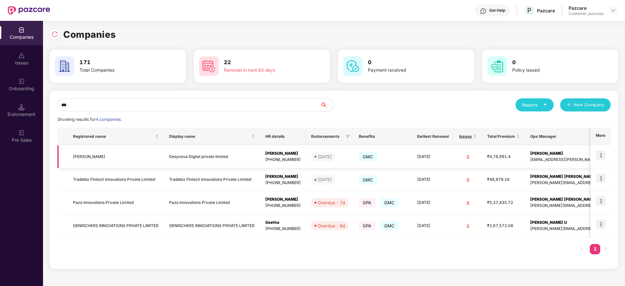
type input "***"
click at [603, 151] on img at bounding box center [600, 154] width 9 height 9
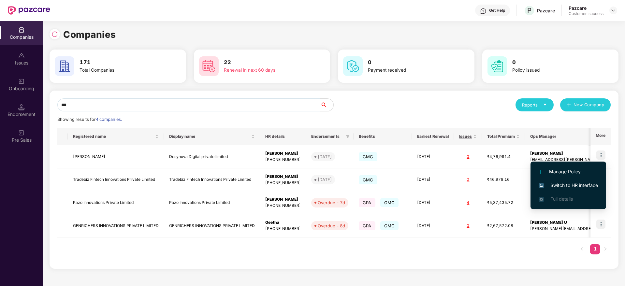
click at [596, 182] on li "Switch to HR interface" at bounding box center [568, 185] width 76 height 14
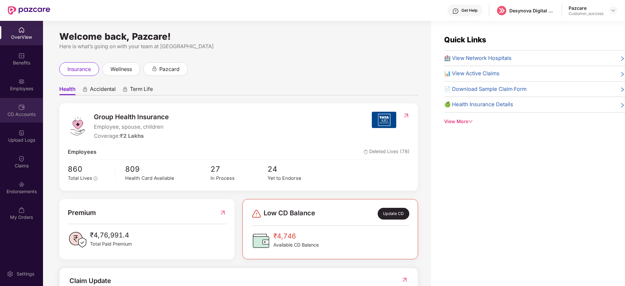
click at [25, 98] on div "CD Accounts" at bounding box center [21, 110] width 43 height 24
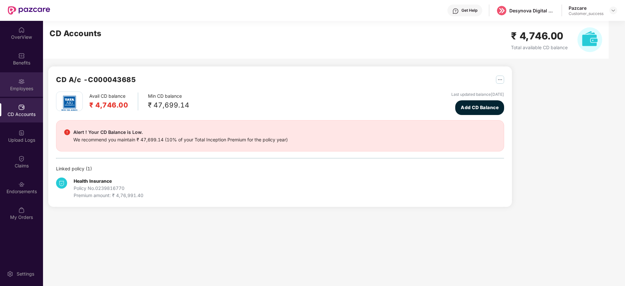
click at [26, 83] on div "Employees" at bounding box center [21, 84] width 43 height 24
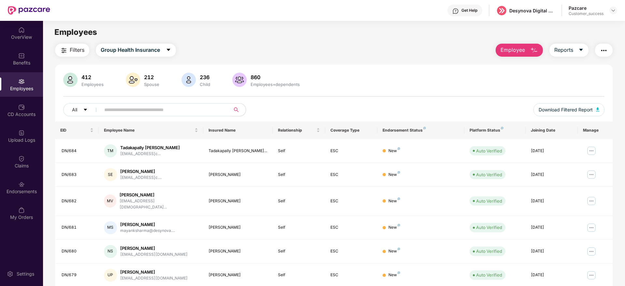
click at [222, 107] on span at bounding box center [163, 109] width 134 height 13
paste input "**********"
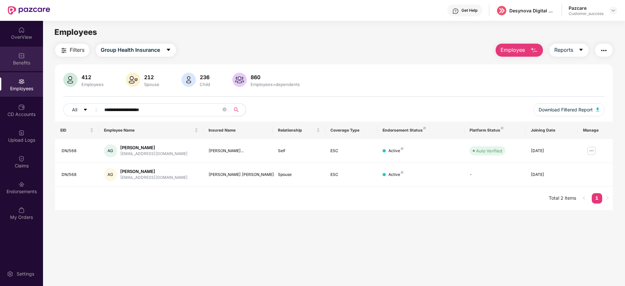
type input "**********"
click at [16, 62] on div "Benefits" at bounding box center [21, 63] width 43 height 7
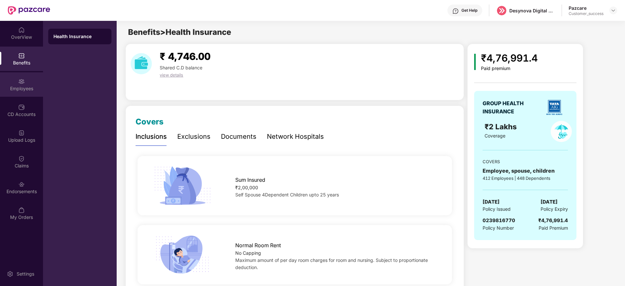
click at [11, 86] on div "Employees" at bounding box center [21, 88] width 43 height 7
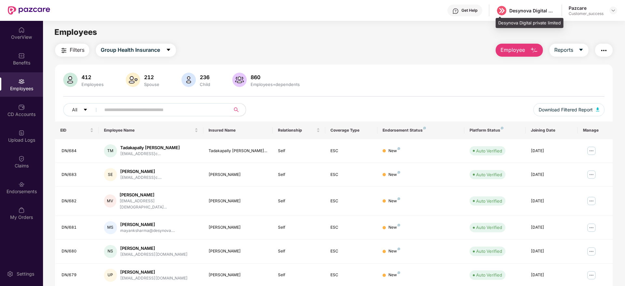
click at [517, 11] on div "Desynova Digital private limited" at bounding box center [532, 10] width 46 height 6
copy div "[PERSON_NAME]"
click at [613, 13] on div at bounding box center [613, 11] width 8 height 8
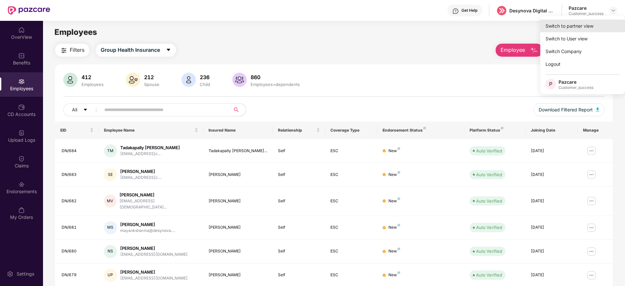
click at [608, 23] on div "Switch to partner view" at bounding box center [582, 26] width 85 height 13
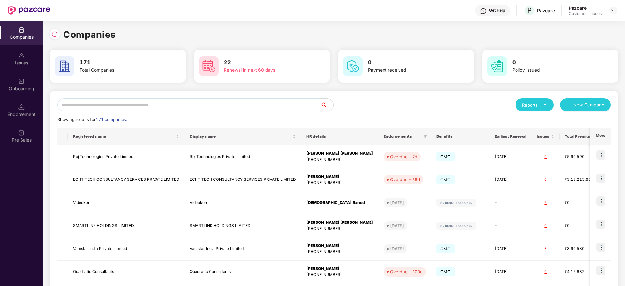
click at [262, 103] on input "text" at bounding box center [188, 104] width 263 height 13
paste input "********"
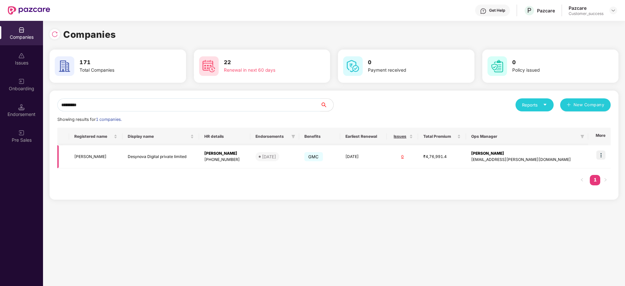
type input "********"
click at [599, 156] on img at bounding box center [600, 154] width 9 height 9
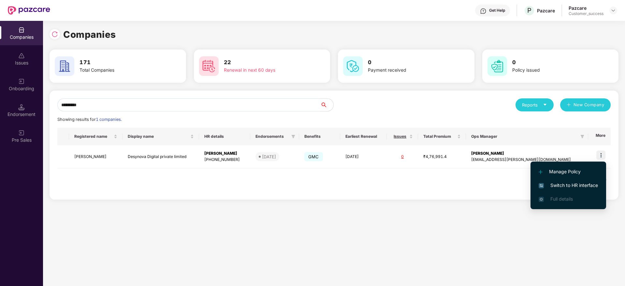
click at [585, 185] on span "Switch to HR interface" at bounding box center [567, 185] width 59 height 7
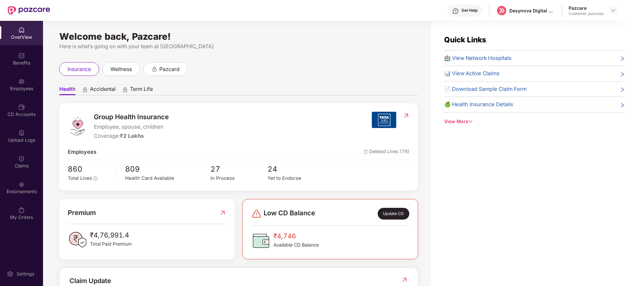
click at [16, 89] on div "Employees" at bounding box center [21, 88] width 43 height 7
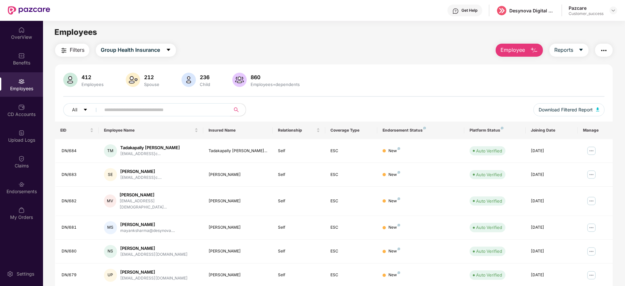
click at [158, 110] on input "text" at bounding box center [162, 110] width 117 height 10
paste input "********"
type input "********"
click at [616, 10] on div at bounding box center [613, 11] width 8 height 8
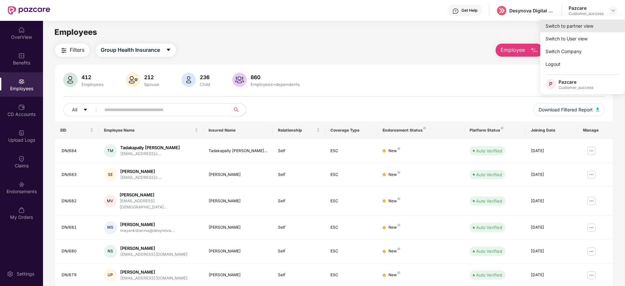
click at [608, 25] on div "Switch to partner view" at bounding box center [582, 26] width 85 height 13
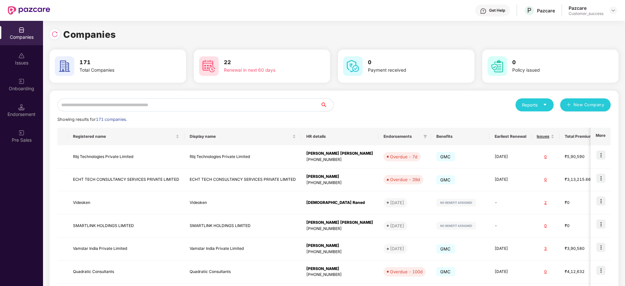
click at [270, 105] on input "text" at bounding box center [188, 104] width 263 height 13
paste input "********"
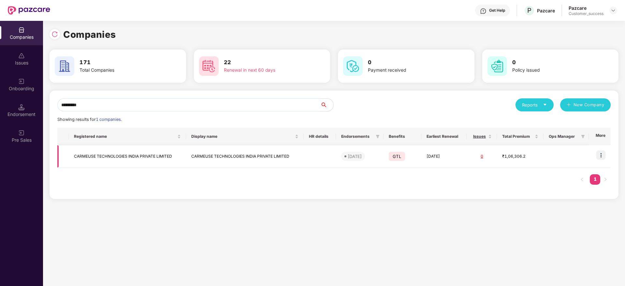
type input "********"
click at [602, 153] on img at bounding box center [600, 154] width 9 height 9
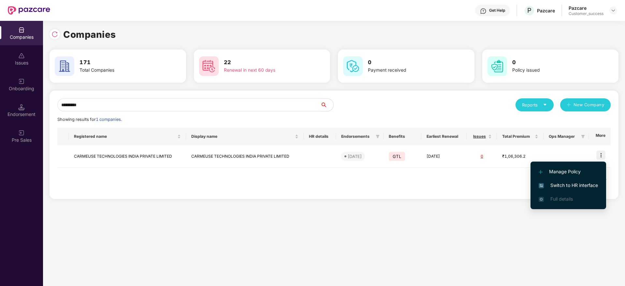
click at [584, 185] on span "Switch to HR interface" at bounding box center [567, 185] width 59 height 7
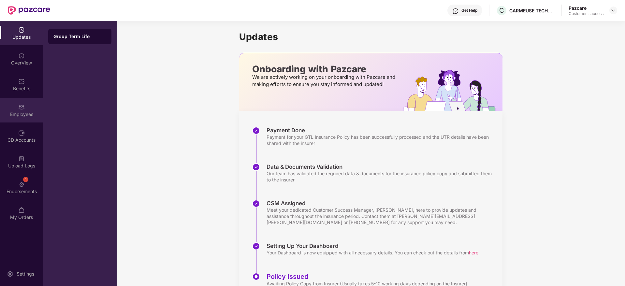
click at [26, 113] on div "Employees" at bounding box center [21, 114] width 43 height 7
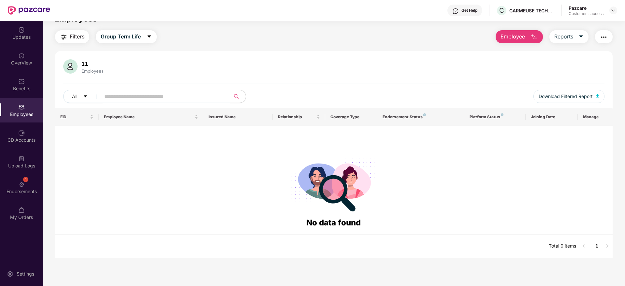
scroll to position [21, 0]
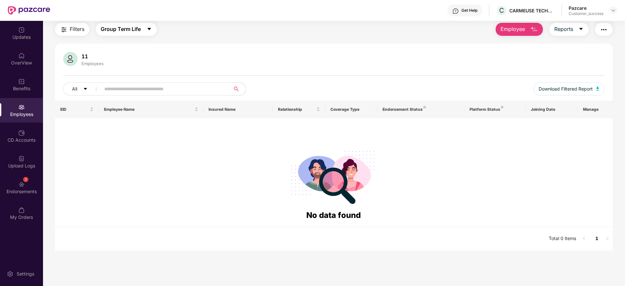
click at [133, 29] on span "Group Term Life" at bounding box center [121, 29] width 40 height 8
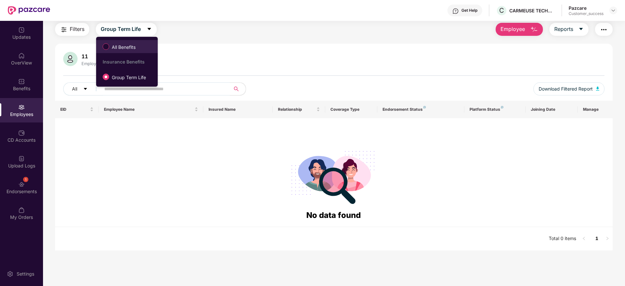
click at [134, 50] on span "All Benefits" at bounding box center [123, 47] width 29 height 7
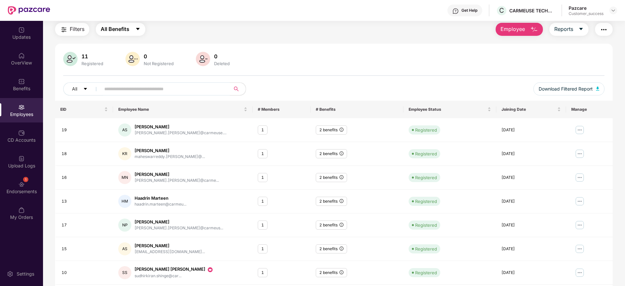
click at [129, 33] on span "All Benefits" at bounding box center [115, 29] width 29 height 8
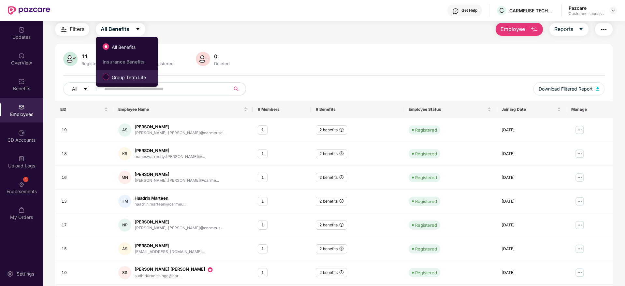
click at [133, 79] on span "Group Term Life" at bounding box center [128, 77] width 39 height 7
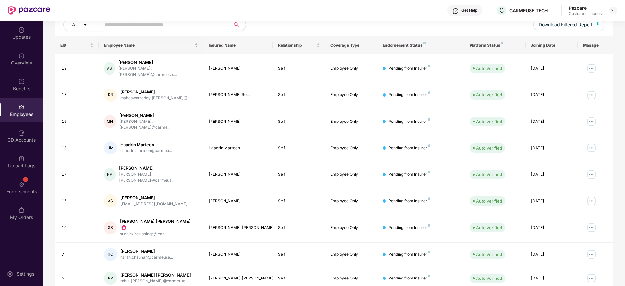
scroll to position [114, 0]
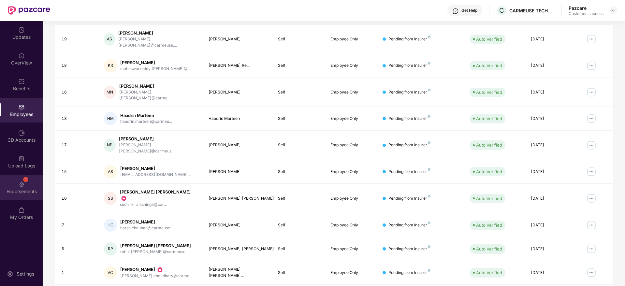
click at [38, 183] on div "1 Endorsements" at bounding box center [21, 187] width 43 height 24
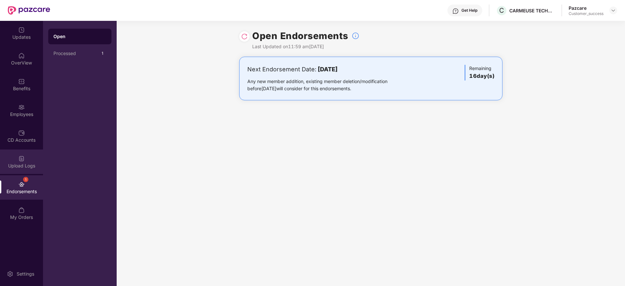
click at [24, 162] on img at bounding box center [21, 158] width 7 height 7
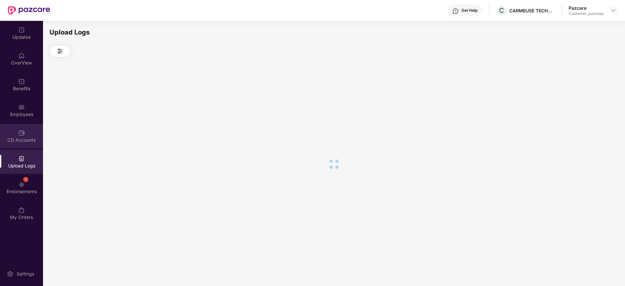
click at [19, 130] on img at bounding box center [21, 133] width 7 height 7
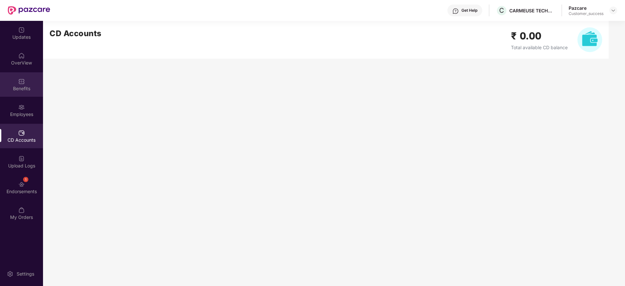
click at [20, 92] on div "Benefits" at bounding box center [21, 84] width 43 height 24
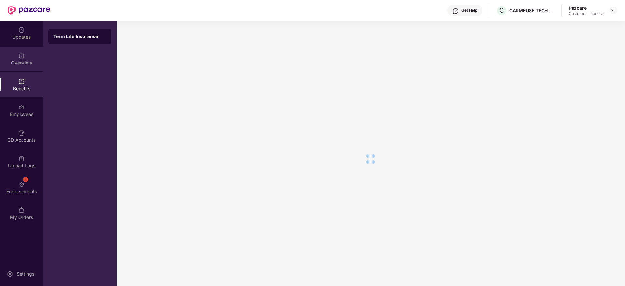
click at [25, 59] on div "OverView" at bounding box center [21, 59] width 43 height 24
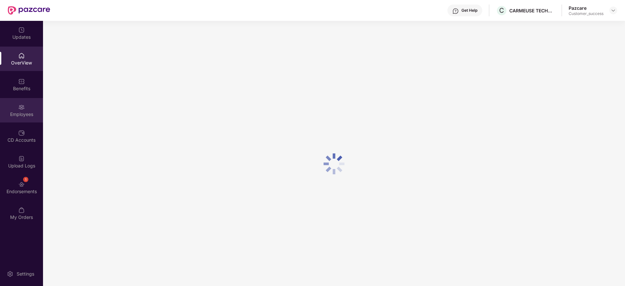
click at [40, 119] on div "Employees" at bounding box center [21, 110] width 43 height 24
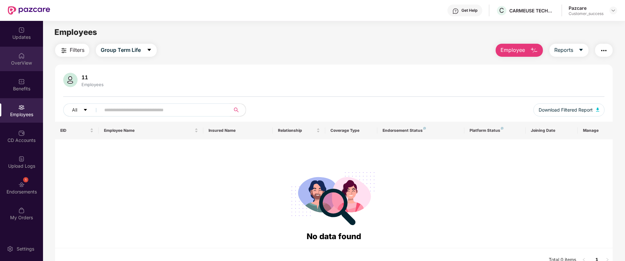
click at [27, 66] on div "OverView" at bounding box center [21, 59] width 43 height 24
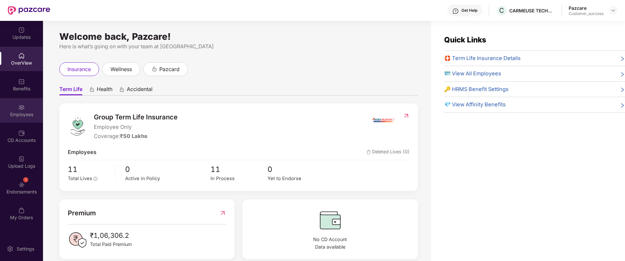
click at [35, 114] on div "Employees" at bounding box center [21, 114] width 43 height 7
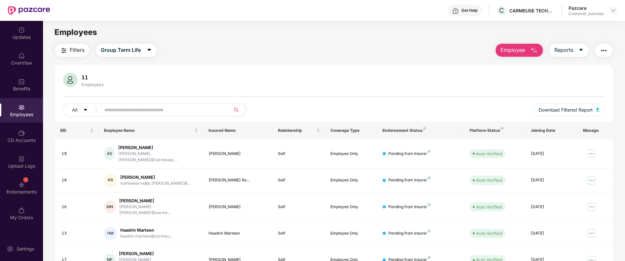
click at [517, 52] on span "Employee" at bounding box center [512, 50] width 24 height 8
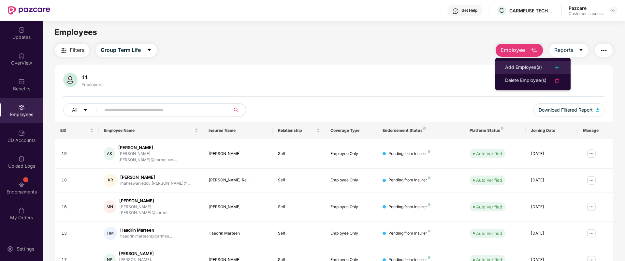
click at [524, 65] on div "Add Employee(s)" at bounding box center [523, 68] width 37 height 8
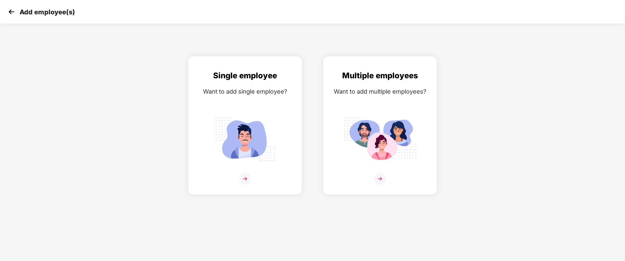
click at [9, 12] on img at bounding box center [12, 12] width 10 height 10
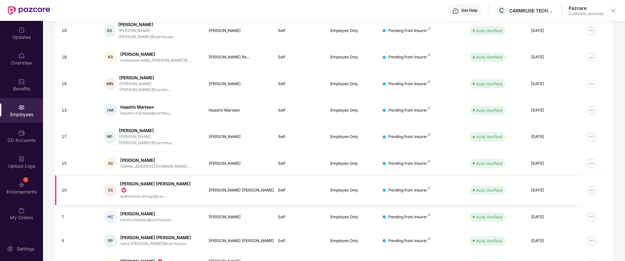
scroll to position [140, 0]
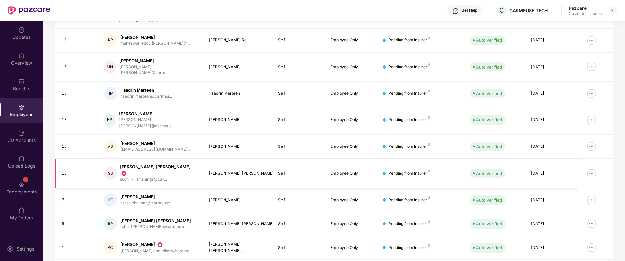
click at [590, 168] on img at bounding box center [591, 173] width 10 height 10
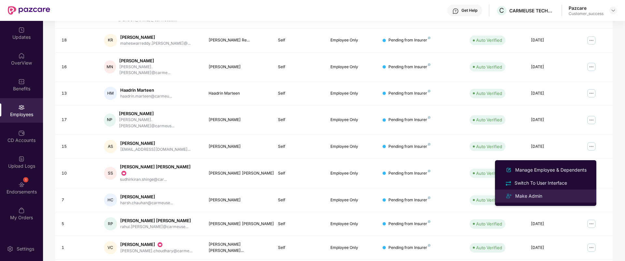
click at [558, 195] on div "Make Admin" at bounding box center [545, 196] width 84 height 8
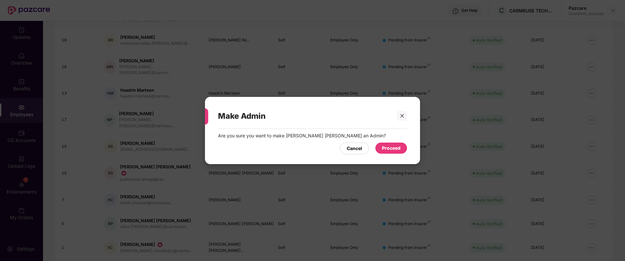
click at [384, 146] on div "Proceed" at bounding box center [391, 147] width 19 height 7
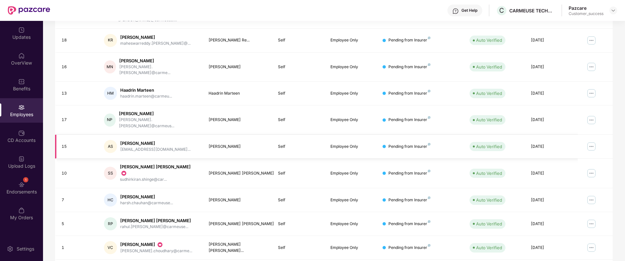
click at [590, 141] on img at bounding box center [591, 146] width 10 height 10
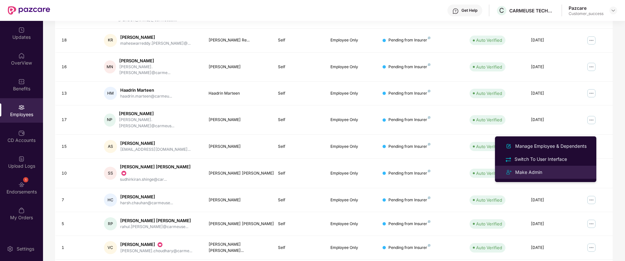
click at [557, 172] on div "Make Admin" at bounding box center [545, 172] width 84 height 8
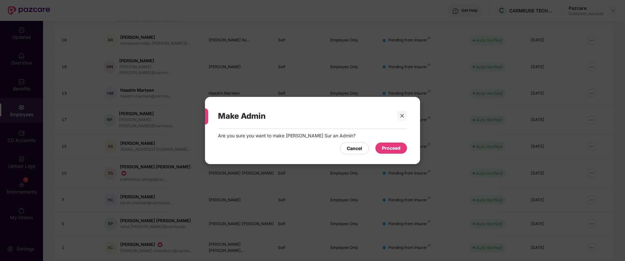
click at [402, 148] on div "Proceed" at bounding box center [391, 147] width 32 height 11
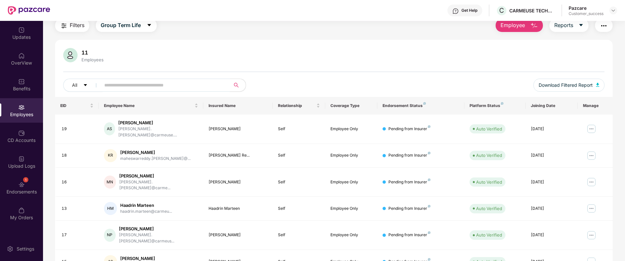
scroll to position [0, 0]
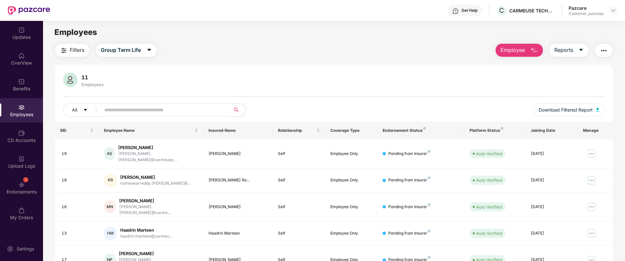
click at [121, 89] on div "11 Employees All Download Filtered Report" at bounding box center [333, 97] width 557 height 49
click at [134, 85] on div "11 Employees" at bounding box center [333, 81] width 541 height 16
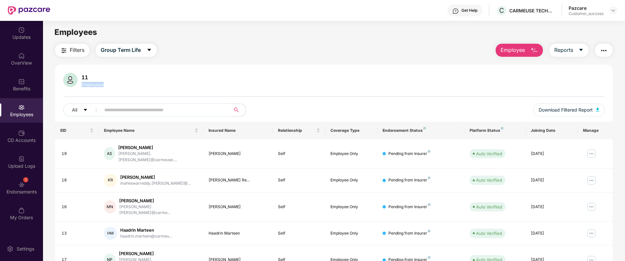
click at [134, 85] on div "11 Employees" at bounding box center [333, 81] width 541 height 16
click at [145, 84] on div "11 Employees" at bounding box center [333, 81] width 541 height 16
click at [23, 76] on div "Benefits" at bounding box center [21, 84] width 43 height 24
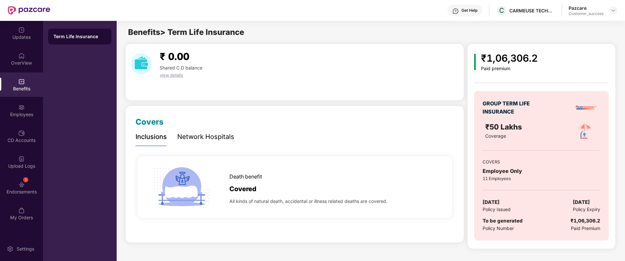
drag, startPoint x: 485, startPoint y: 134, endPoint x: 529, endPoint y: 130, distance: 44.1
click at [529, 130] on div "₹50 Lakhs Coverage" at bounding box center [523, 130] width 76 height 19
click at [529, 130] on div "₹50 Lakhs" at bounding box center [523, 126] width 76 height 11
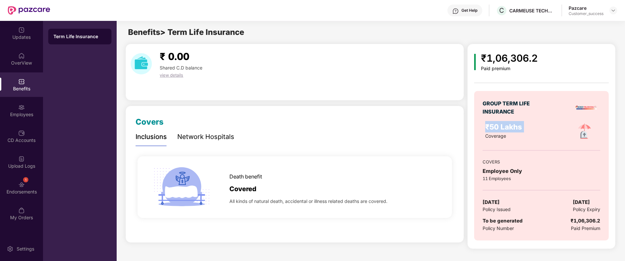
drag, startPoint x: 529, startPoint y: 130, endPoint x: 533, endPoint y: 126, distance: 5.8
click at [530, 130] on div "₹50 Lakhs" at bounding box center [523, 126] width 76 height 11
click at [533, 126] on div "₹50 Lakhs" at bounding box center [523, 126] width 76 height 11
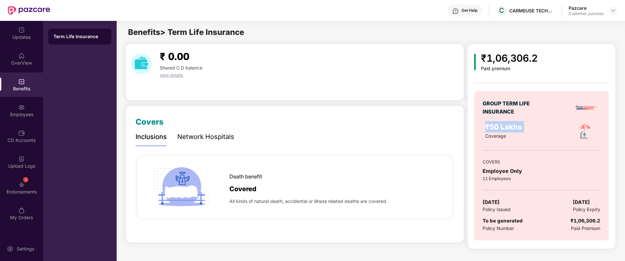
click at [533, 127] on div "₹50 Lakhs" at bounding box center [523, 126] width 76 height 11
click at [533, 126] on div "₹50 Lakhs" at bounding box center [523, 126] width 76 height 11
click at [536, 130] on div "₹50 Lakhs" at bounding box center [523, 126] width 76 height 11
drag, startPoint x: 39, startPoint y: 88, endPoint x: 29, endPoint y: 97, distance: 13.4
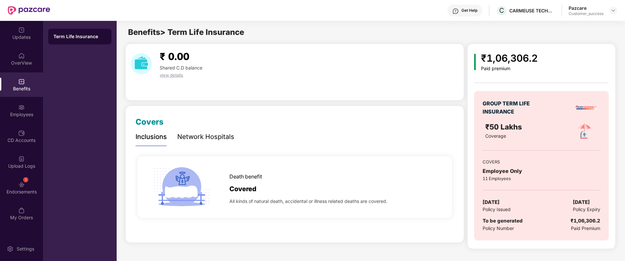
click at [38, 89] on div "Benefits" at bounding box center [21, 88] width 43 height 7
click at [25, 103] on div "Employees" at bounding box center [21, 110] width 43 height 24
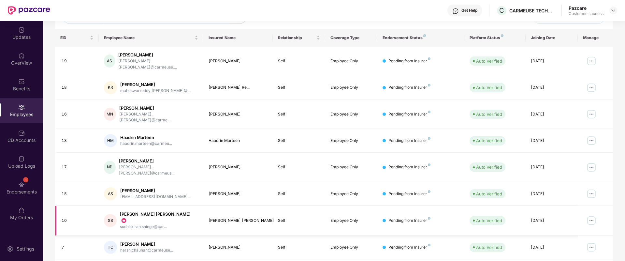
scroll to position [42, 0]
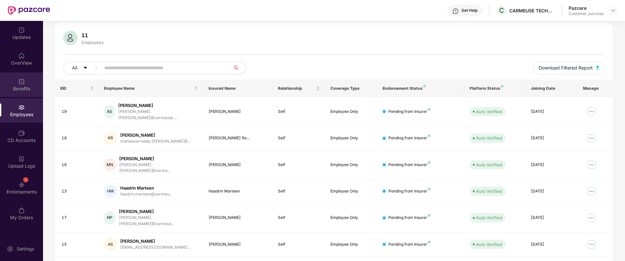
click at [27, 82] on div "Benefits" at bounding box center [21, 84] width 43 height 24
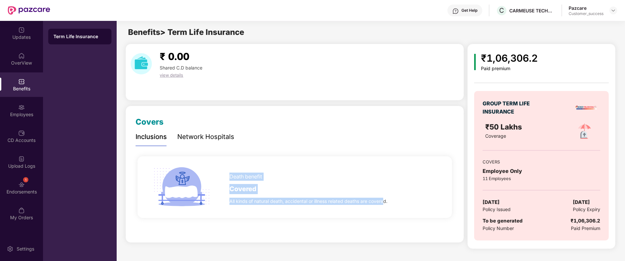
drag, startPoint x: 231, startPoint y: 178, endPoint x: 382, endPoint y: 216, distance: 155.9
click at [382, 216] on div "Death benefit Covered All kinds of natural death, accidental or illness related…" at bounding box center [294, 187] width 314 height 62
click at [383, 216] on div "Death benefit Covered All kinds of natural death, accidental or illness related…" at bounding box center [294, 187] width 314 height 62
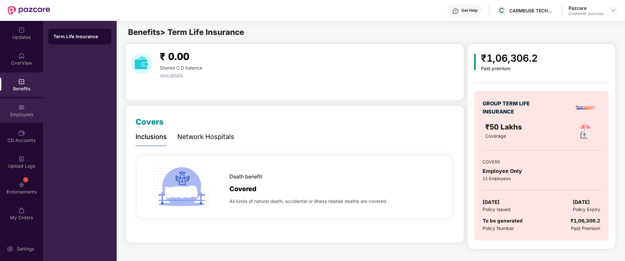
click at [19, 108] on img at bounding box center [21, 107] width 7 height 7
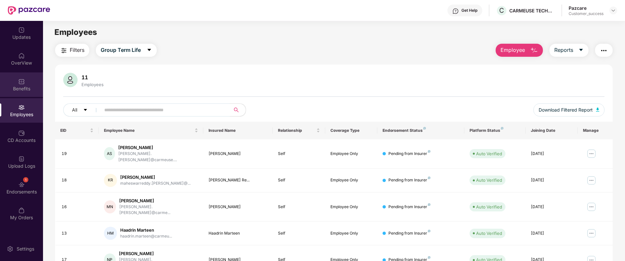
click at [27, 82] on div "Benefits" at bounding box center [21, 84] width 43 height 24
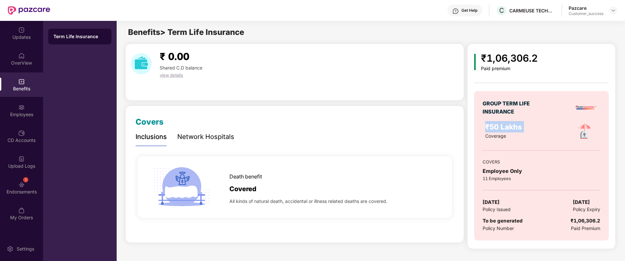
drag, startPoint x: 484, startPoint y: 128, endPoint x: 543, endPoint y: 125, distance: 59.4
click at [543, 125] on div "₹50 Lakhs Coverage" at bounding box center [522, 131] width 83 height 21
click at [543, 124] on div "₹50 Lakhs" at bounding box center [523, 126] width 76 height 11
drag, startPoint x: 483, startPoint y: 175, endPoint x: 515, endPoint y: 182, distance: 32.8
click at [515, 182] on div "GROUP TERM LIFE INSURANCE ₹50 Lakhs Coverage COVERS Employee Only 11 Employees …" at bounding box center [541, 165] width 134 height 149
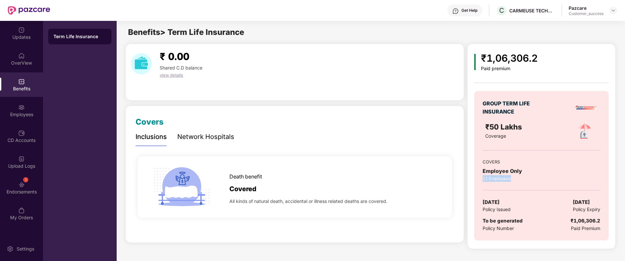
click at [516, 182] on div "GROUP TERM LIFE INSURANCE ₹50 Lakhs Coverage COVERS Employee Only 11 Employees …" at bounding box center [541, 165] width 134 height 149
drag, startPoint x: 478, startPoint y: 205, endPoint x: 525, endPoint y: 202, distance: 46.7
click at [521, 202] on div "GROUP TERM LIFE INSURANCE ₹50 Lakhs Coverage COVERS Employee Only 11 Employees …" at bounding box center [541, 165] width 134 height 149
drag, startPoint x: 588, startPoint y: 223, endPoint x: 599, endPoint y: 223, distance: 10.7
click at [599, 223] on div "To be generated Policy Number ₹1,06,306.2 Paid Premium" at bounding box center [540, 224] width 117 height 15
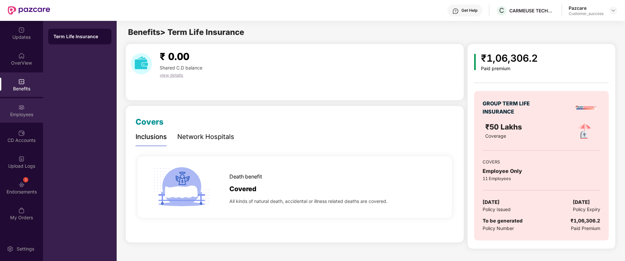
click at [25, 108] on div "Employees" at bounding box center [21, 110] width 43 height 24
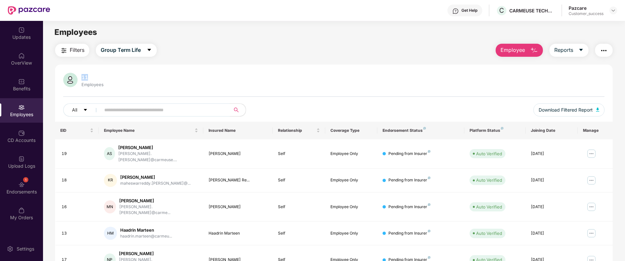
click at [82, 77] on div "11" at bounding box center [92, 77] width 25 height 7
click at [202, 79] on div "11 Employees" at bounding box center [333, 81] width 541 height 16
click at [21, 80] on img at bounding box center [21, 81] width 7 height 7
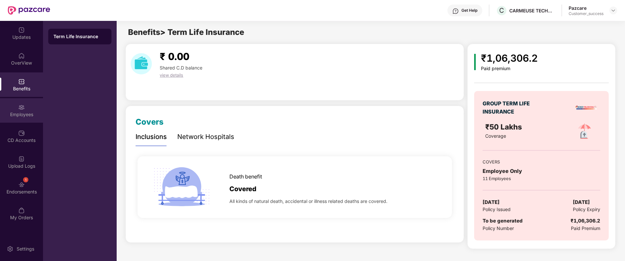
click at [20, 100] on div "Employees" at bounding box center [21, 110] width 43 height 24
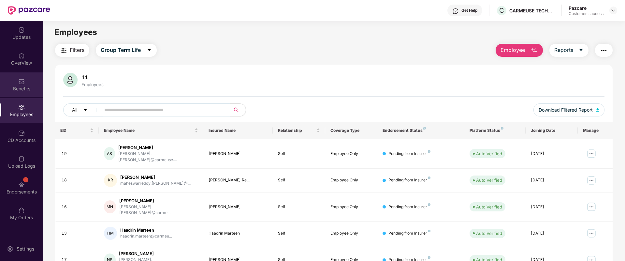
click at [26, 80] on div "Benefits" at bounding box center [21, 84] width 43 height 24
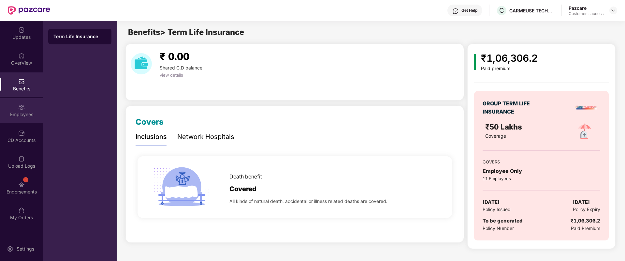
click at [22, 113] on div "Employees" at bounding box center [21, 114] width 43 height 7
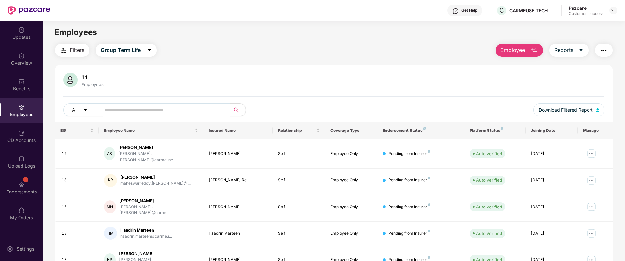
click at [521, 51] on span "Employee" at bounding box center [512, 50] width 24 height 8
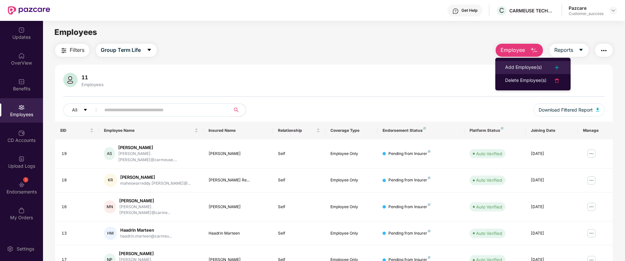
click at [527, 68] on div "Add Employee(s)" at bounding box center [523, 68] width 37 height 8
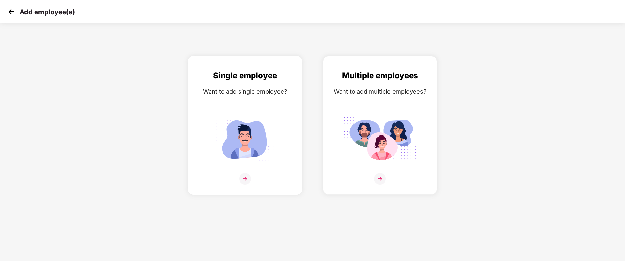
click at [259, 106] on div "Single employee Want to add single employee?" at bounding box center [245, 130] width 100 height 123
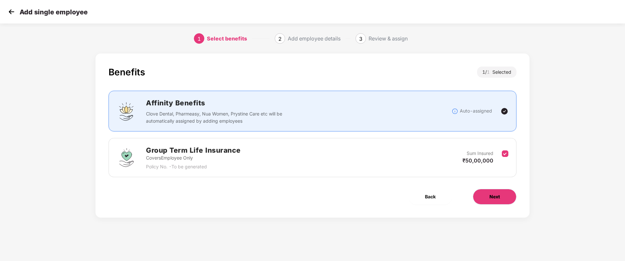
click at [494, 194] on span "Next" at bounding box center [494, 196] width 10 height 7
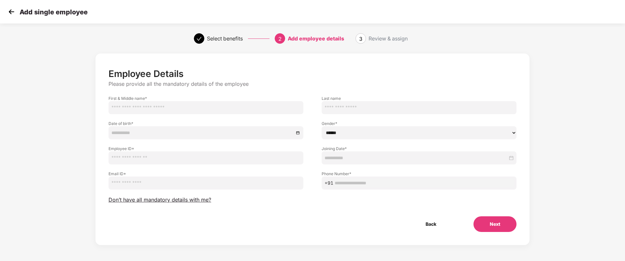
click at [11, 13] on img at bounding box center [12, 12] width 10 height 10
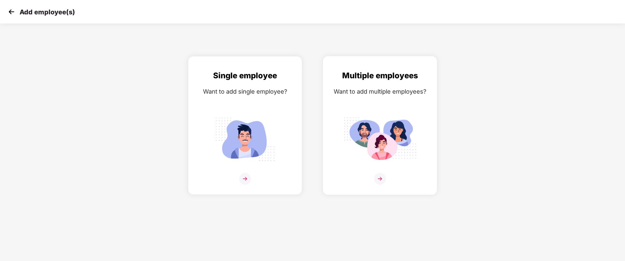
click at [407, 130] on img at bounding box center [379, 139] width 73 height 51
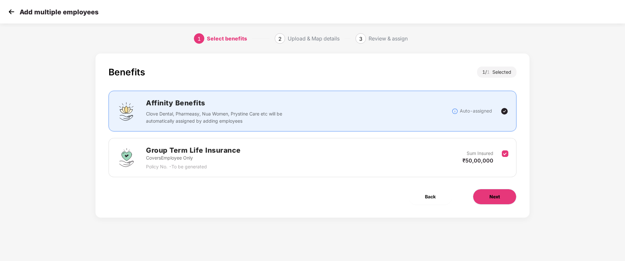
click at [491, 195] on span "Next" at bounding box center [494, 196] width 10 height 7
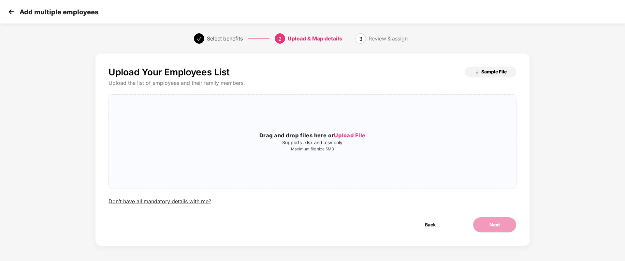
click at [487, 73] on span "Sample File" at bounding box center [493, 71] width 25 height 6
click at [309, 42] on div "Upload & Map details" at bounding box center [315, 38] width 54 height 10
click at [13, 10] on img at bounding box center [12, 12] width 10 height 10
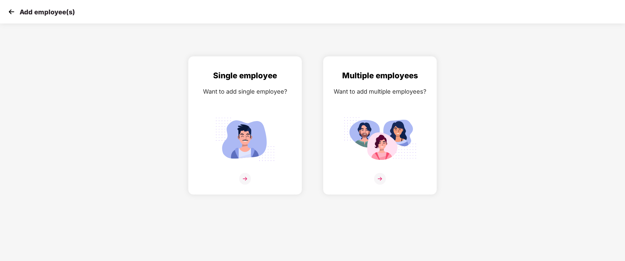
click at [13, 10] on img at bounding box center [12, 12] width 10 height 10
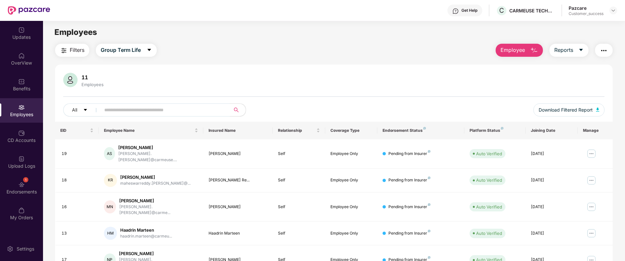
click at [514, 55] on button "Employee" at bounding box center [518, 50] width 47 height 13
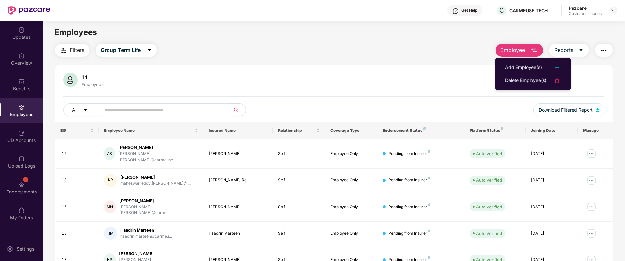
click at [437, 53] on div "Filters Group Term Life Employee Reports" at bounding box center [333, 50] width 557 height 13
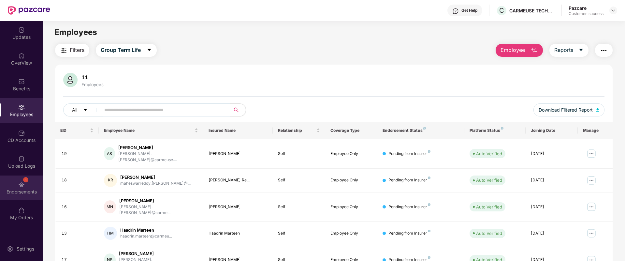
click at [26, 183] on div "1 Endorsements" at bounding box center [21, 187] width 43 height 24
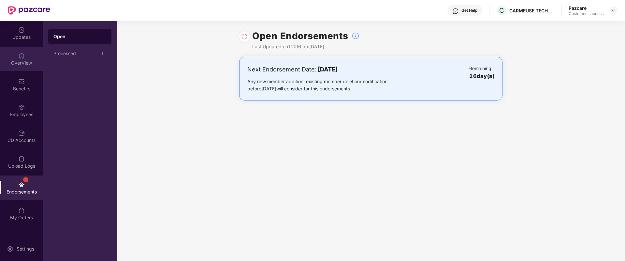
click at [26, 63] on div "OverView" at bounding box center [21, 63] width 43 height 7
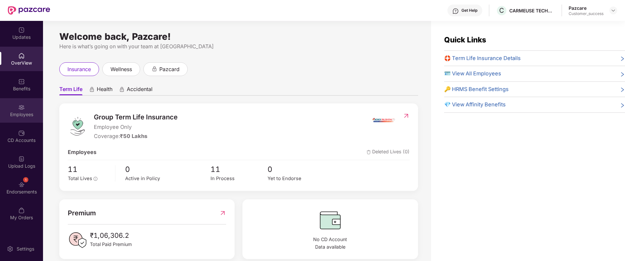
click at [22, 114] on div "Employees" at bounding box center [21, 114] width 43 height 7
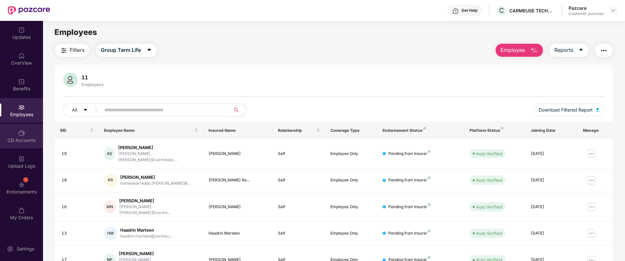
click at [34, 138] on div "CD Accounts" at bounding box center [21, 140] width 43 height 7
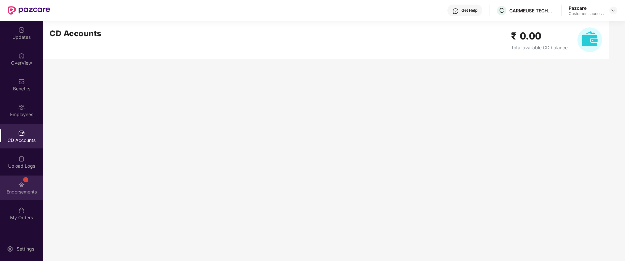
click at [10, 180] on div "1 Endorsements" at bounding box center [21, 187] width 43 height 24
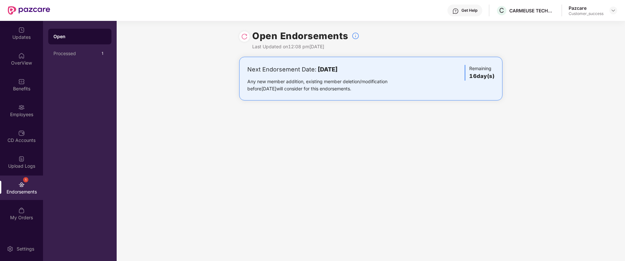
click at [315, 68] on div "Next Endorsement Date: [DATE]" at bounding box center [327, 69] width 161 height 9
click at [337, 71] on b "[DATE]" at bounding box center [328, 69] width 20 height 7
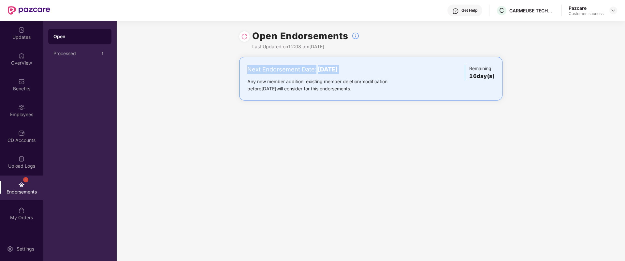
click at [337, 70] on b "[DATE]" at bounding box center [328, 69] width 20 height 7
click at [352, 65] on div "Next Endorsement Date: [DATE]" at bounding box center [327, 69] width 161 height 9
click at [403, 81] on div "Any new member addition, existing member deletion/modification before [DATE] wi…" at bounding box center [327, 85] width 161 height 14
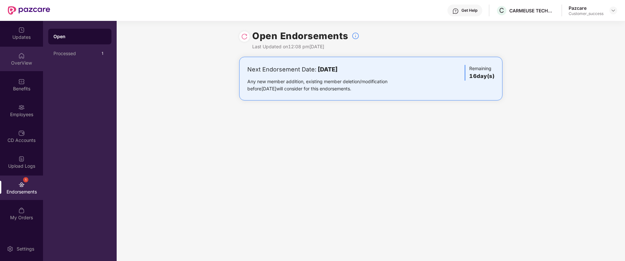
click at [27, 64] on div "OverView" at bounding box center [21, 63] width 43 height 7
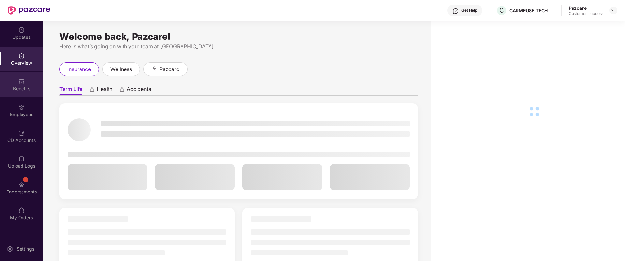
click at [25, 76] on div "Benefits" at bounding box center [21, 84] width 43 height 24
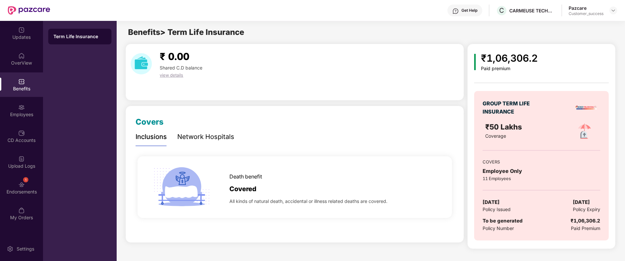
click at [576, 222] on div "₹1,06,306.2" at bounding box center [585, 221] width 30 height 8
click at [591, 223] on div "₹1,06,306.2" at bounding box center [585, 221] width 30 height 8
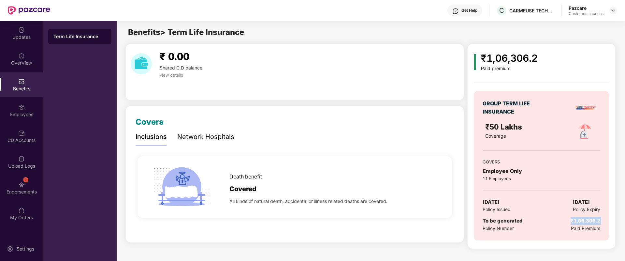
click at [591, 223] on div "₹1,06,306.2" at bounding box center [585, 221] width 30 height 8
click at [603, 238] on div "GROUP TERM LIFE INSURANCE ₹50 Lakhs Coverage COVERS Employee Only 11 Employees …" at bounding box center [541, 165] width 134 height 149
click at [22, 111] on div "Employees" at bounding box center [21, 114] width 43 height 7
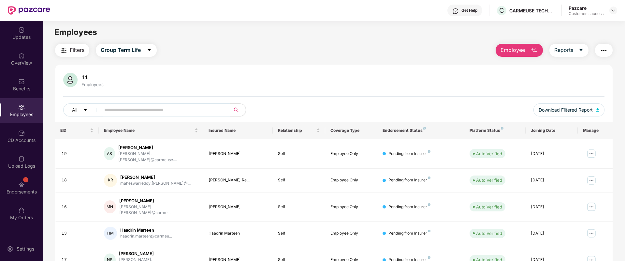
click at [519, 53] on span "Employee" at bounding box center [512, 50] width 24 height 8
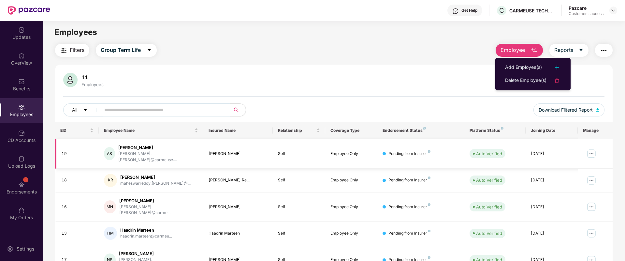
click at [591, 150] on img at bounding box center [591, 153] width 10 height 10
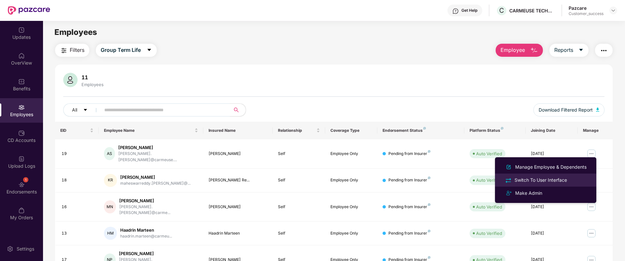
click at [575, 176] on div "Switch To User Interface" at bounding box center [545, 179] width 84 height 7
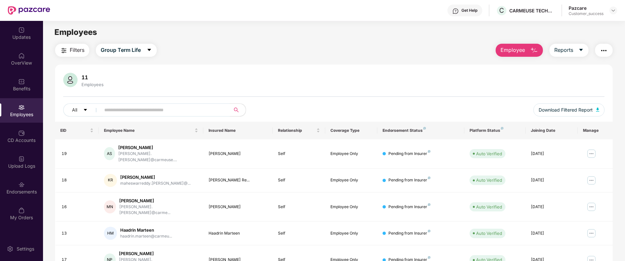
click at [609, 14] on div at bounding box center [613, 11] width 8 height 8
click at [614, 12] on img at bounding box center [612, 10] width 5 height 5
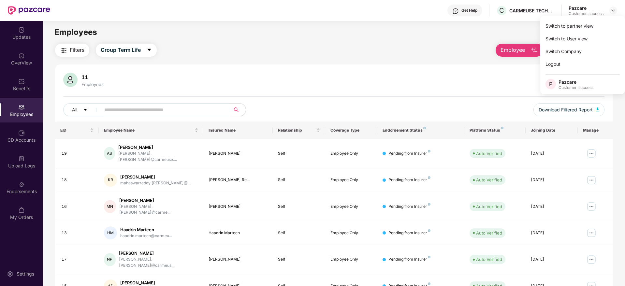
click at [385, 95] on div "11 Employees All Download Filtered Report" at bounding box center [333, 97] width 557 height 49
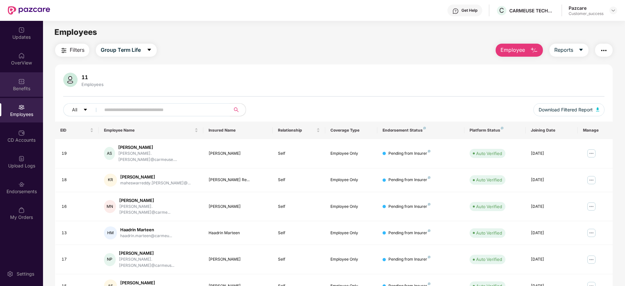
click at [0, 80] on div "Benefits" at bounding box center [21, 84] width 43 height 24
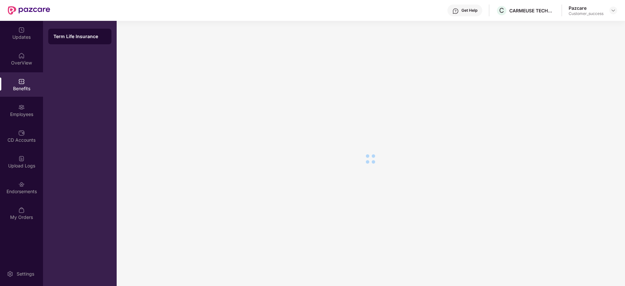
click at [32, 58] on div "OverView" at bounding box center [21, 59] width 43 height 24
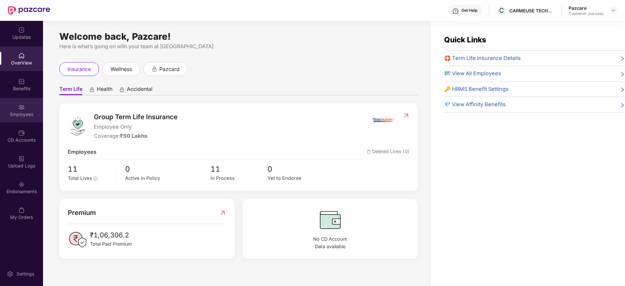
click at [18, 117] on div "Employees" at bounding box center [21, 114] width 43 height 7
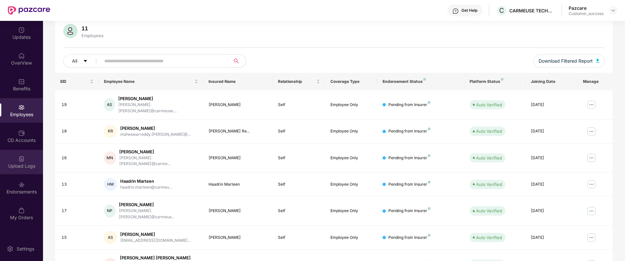
scroll to position [98, 0]
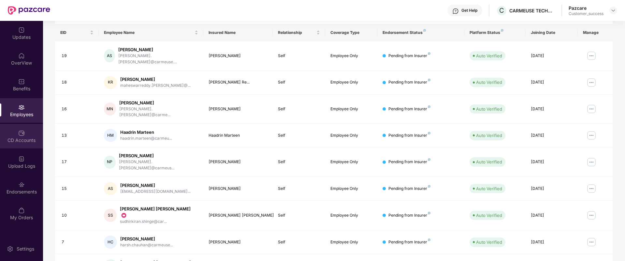
click at [30, 133] on div "CD Accounts" at bounding box center [21, 136] width 43 height 24
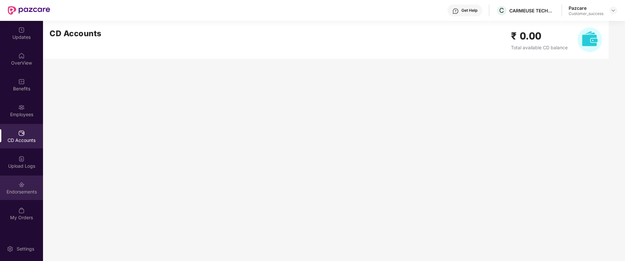
click at [15, 190] on div "Endorsements" at bounding box center [21, 191] width 43 height 7
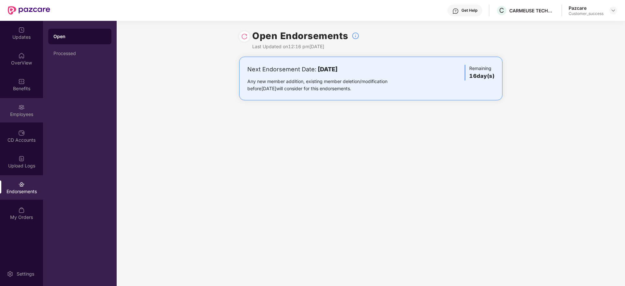
click at [33, 105] on div "Employees" at bounding box center [21, 110] width 43 height 24
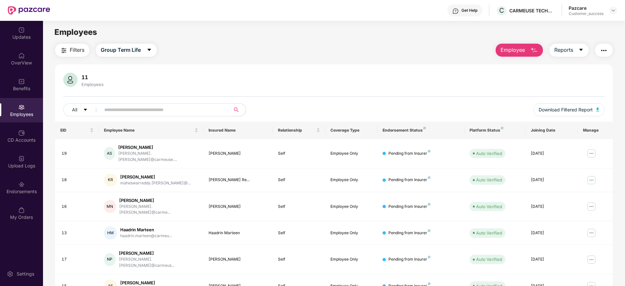
click at [521, 52] on span "Employee" at bounding box center [512, 50] width 24 height 8
click at [348, 56] on div "Filters Group Term Life Employee Reports" at bounding box center [333, 50] width 557 height 13
click at [613, 10] on img at bounding box center [612, 10] width 5 height 5
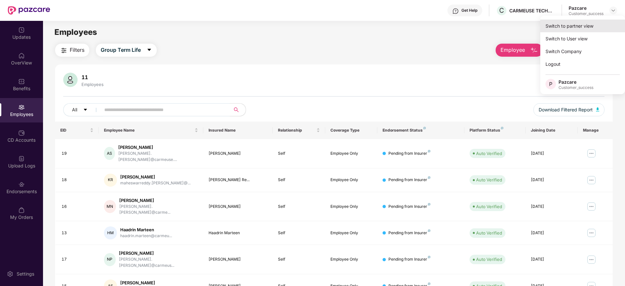
click at [602, 29] on div "Switch to partner view" at bounding box center [582, 26] width 85 height 13
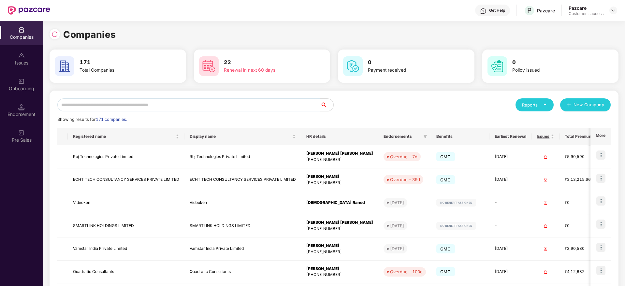
click at [272, 101] on input "text" at bounding box center [188, 104] width 263 height 13
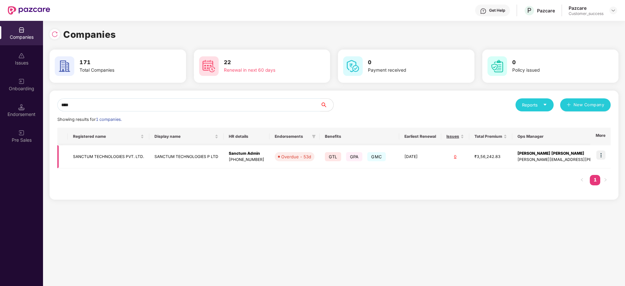
type input "****"
click at [602, 155] on img at bounding box center [600, 154] width 9 height 9
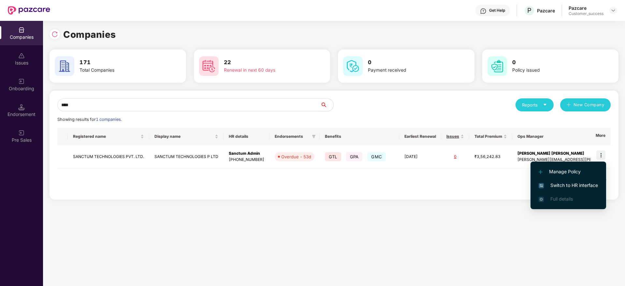
click at [589, 184] on span "Switch to HR interface" at bounding box center [567, 185] width 59 height 7
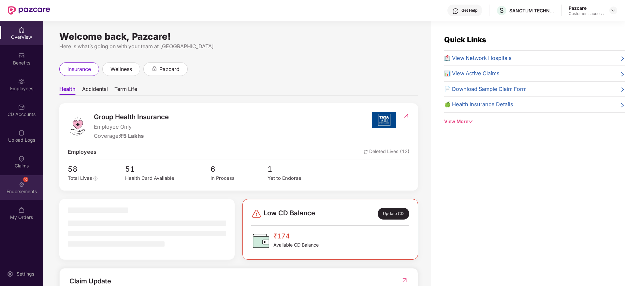
click at [29, 183] on div "10 Endorsements" at bounding box center [21, 187] width 43 height 24
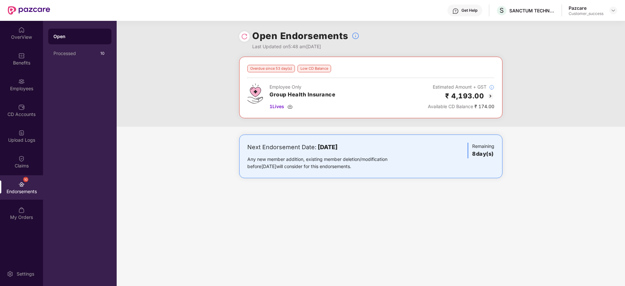
click at [492, 96] on img at bounding box center [490, 96] width 8 height 8
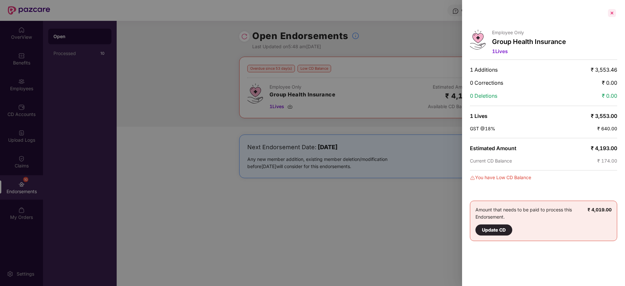
click at [611, 10] on div at bounding box center [611, 13] width 10 height 10
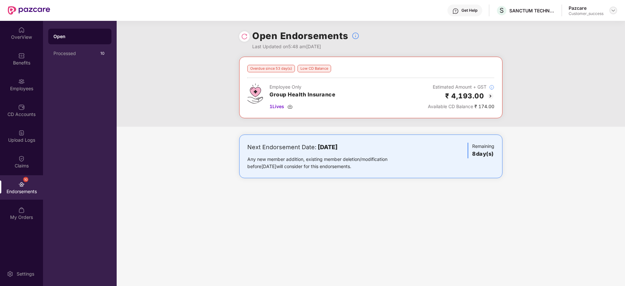
click at [611, 9] on img at bounding box center [612, 10] width 5 height 5
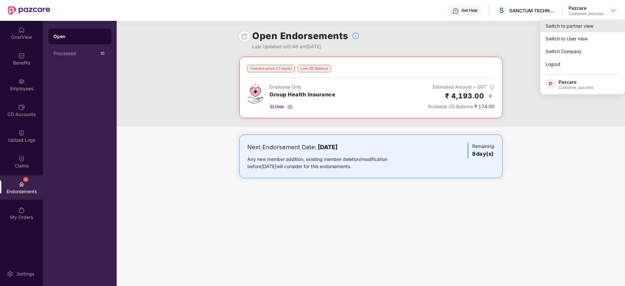
click at [608, 22] on div "Switch to partner view" at bounding box center [582, 26] width 85 height 13
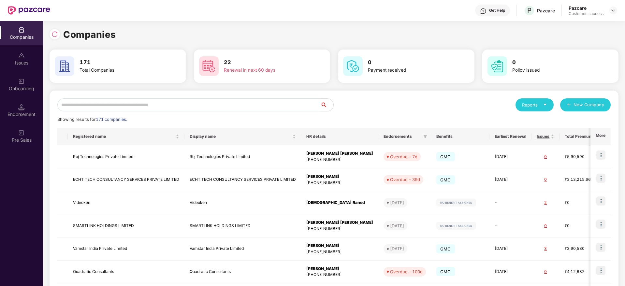
click at [295, 104] on input "text" at bounding box center [188, 104] width 263 height 13
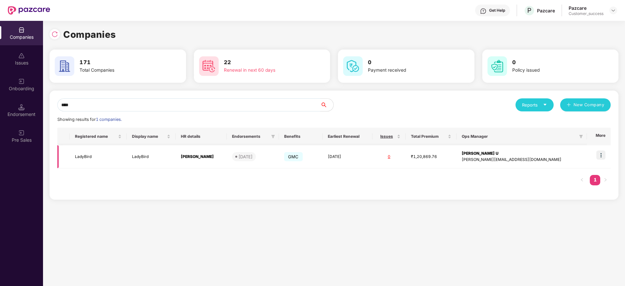
type input "****"
click at [602, 156] on img at bounding box center [600, 154] width 9 height 9
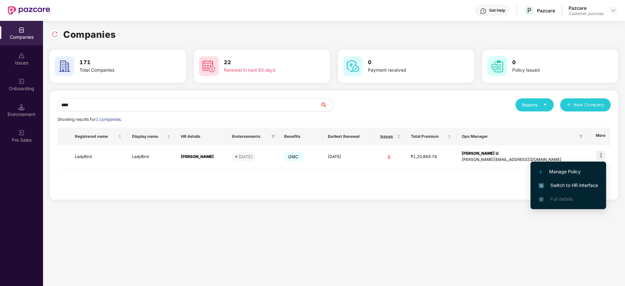
click at [591, 184] on span "Switch to HR interface" at bounding box center [567, 185] width 59 height 7
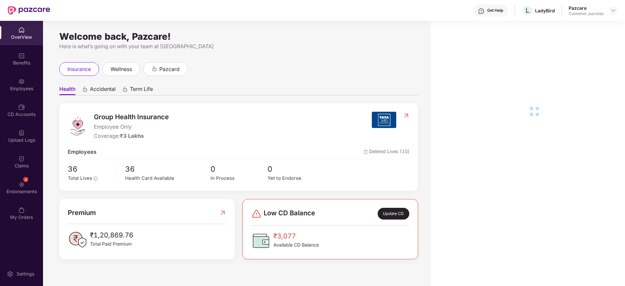
click at [25, 63] on div "Benefits" at bounding box center [21, 63] width 43 height 7
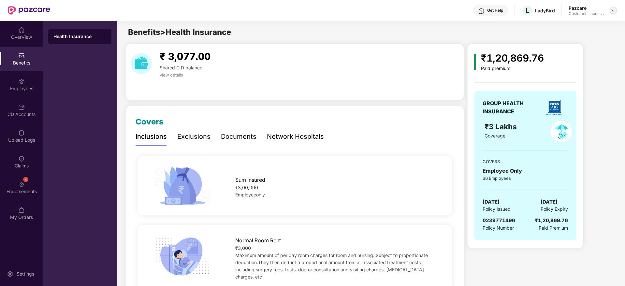
drag, startPoint x: 612, startPoint y: 9, endPoint x: 604, endPoint y: 17, distance: 12.0
click at [612, 9] on img at bounding box center [612, 10] width 5 height 5
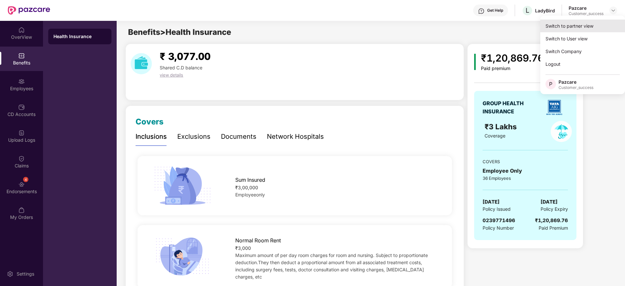
click at [599, 24] on div "Switch to partner view" at bounding box center [582, 26] width 85 height 13
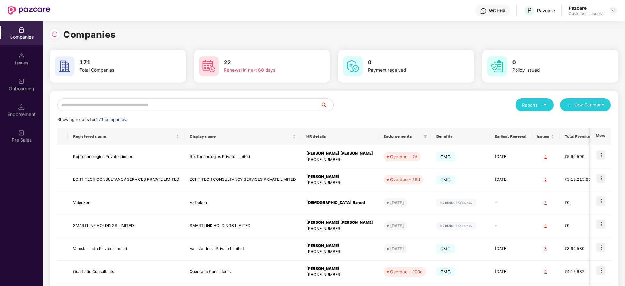
click at [229, 101] on input "text" at bounding box center [188, 104] width 263 height 13
click at [229, 102] on input "text" at bounding box center [188, 104] width 263 height 13
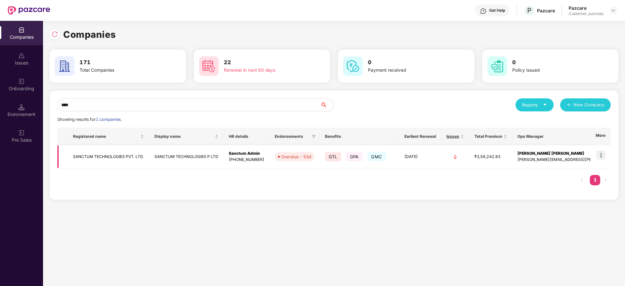
type input "****"
click at [598, 158] on img at bounding box center [600, 154] width 9 height 9
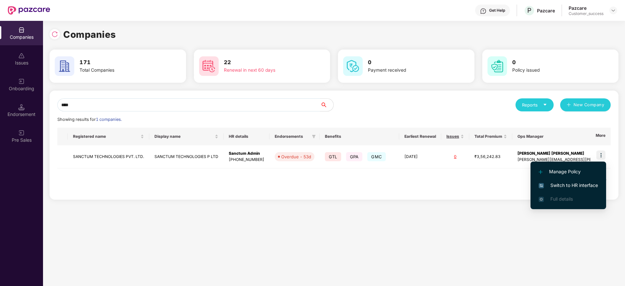
click at [586, 184] on span "Switch to HR interface" at bounding box center [567, 185] width 59 height 7
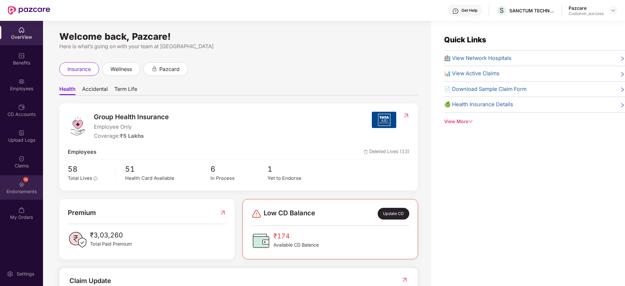
click at [17, 184] on div "10 Endorsements" at bounding box center [21, 187] width 43 height 24
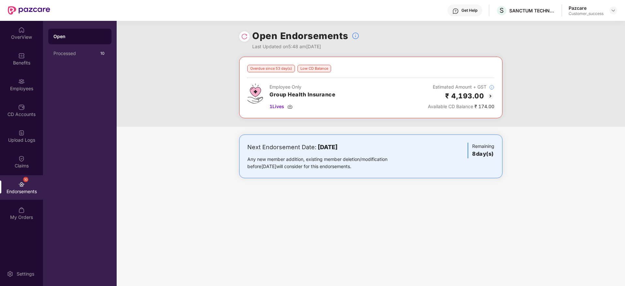
click at [268, 67] on div "Overdue since 53 day(s)" at bounding box center [271, 68] width 48 height 7
click at [453, 209] on div "Open Endorsements Last Updated on 5:48 am[DATE] Overdue since 53 day(s) Low CD …" at bounding box center [371, 153] width 508 height 265
click at [613, 15] on div "Pazcare Customer_success" at bounding box center [592, 10] width 49 height 11
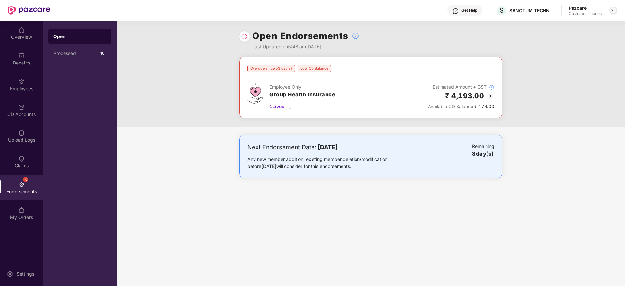
click at [613, 11] on img at bounding box center [612, 10] width 5 height 5
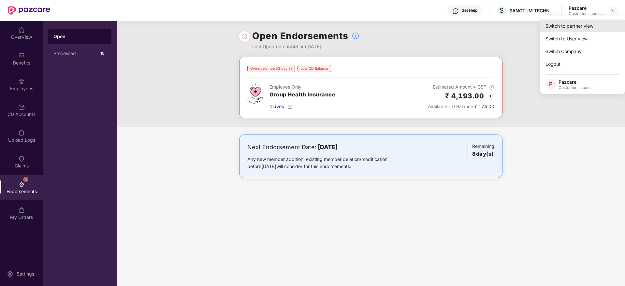
click at [600, 21] on div "Switch to partner view" at bounding box center [582, 26] width 85 height 13
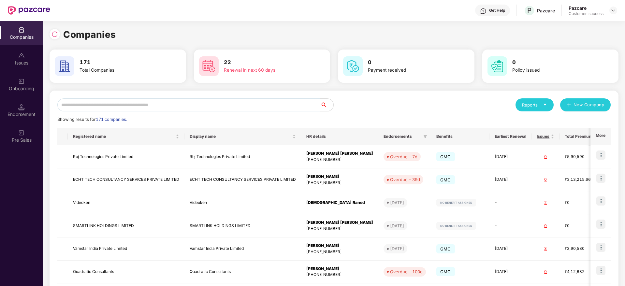
click at [229, 107] on input "text" at bounding box center [188, 104] width 263 height 13
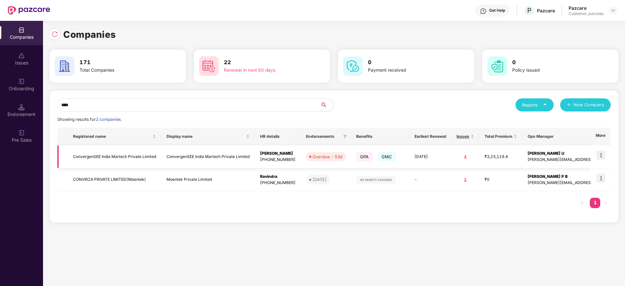
type input "****"
click at [605, 153] on img at bounding box center [600, 154] width 9 height 9
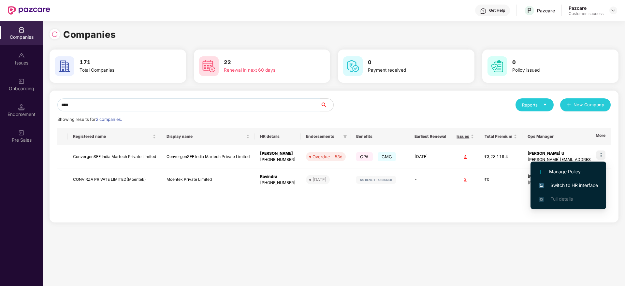
click at [591, 181] on li "Switch to HR interface" at bounding box center [568, 185] width 76 height 14
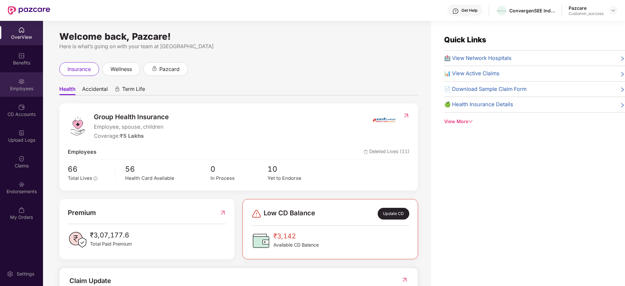
click at [2, 82] on div "Employees" at bounding box center [21, 84] width 43 height 24
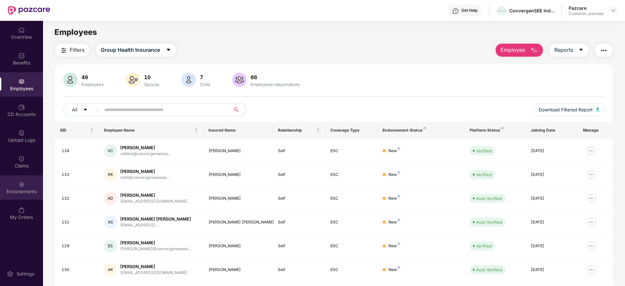
click at [17, 185] on div "Endorsements" at bounding box center [21, 187] width 43 height 24
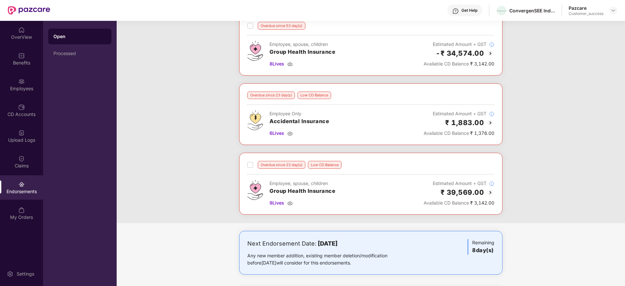
scroll to position [36, 0]
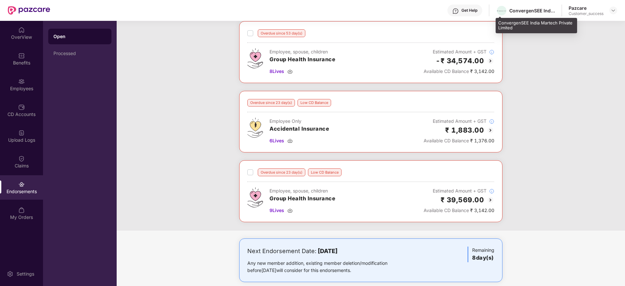
click at [525, 12] on div "ConvergenSEE India Martech Private Limited" at bounding box center [532, 10] width 46 height 6
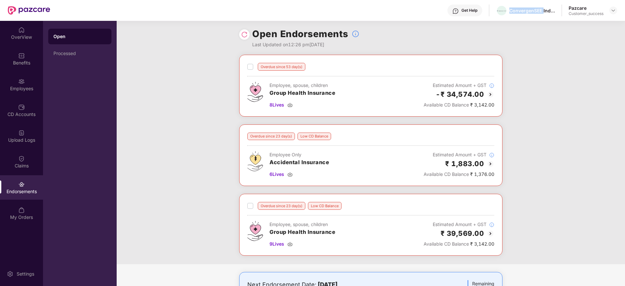
scroll to position [0, 0]
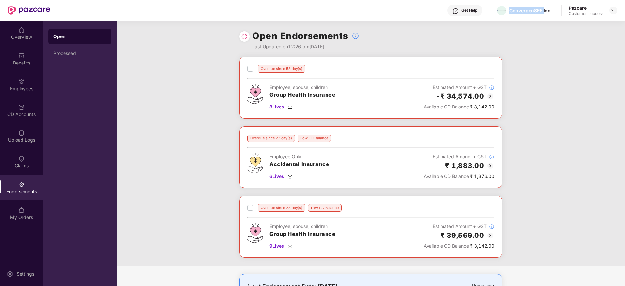
click at [489, 97] on img at bounding box center [490, 96] width 8 height 8
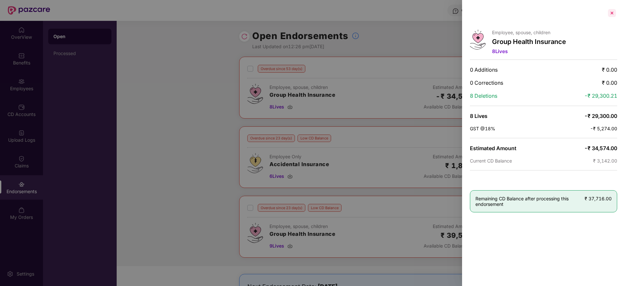
click at [611, 15] on div at bounding box center [611, 13] width 10 height 10
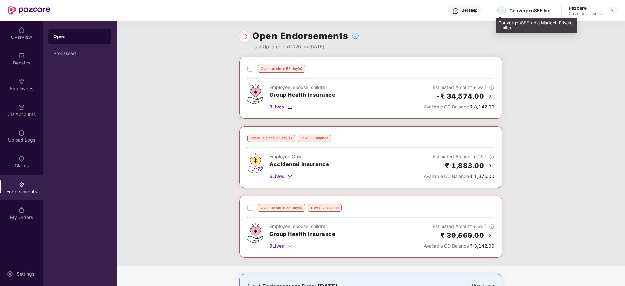
click at [510, 12] on div "ConvergenSEE India Martech Private Limited" at bounding box center [532, 10] width 46 height 6
click at [519, 9] on div "ConvergenSEE India Martech Private Limited" at bounding box center [532, 10] width 46 height 6
click at [612, 10] on img at bounding box center [612, 10] width 5 height 5
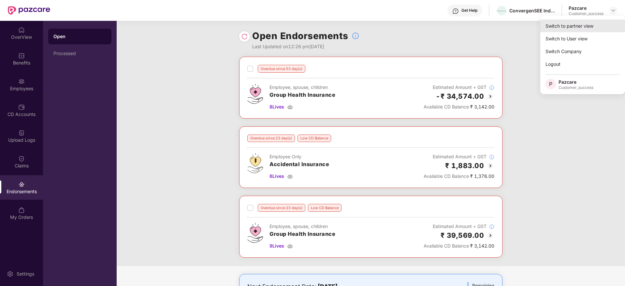
click at [597, 25] on div "Switch to partner view" at bounding box center [582, 26] width 85 height 13
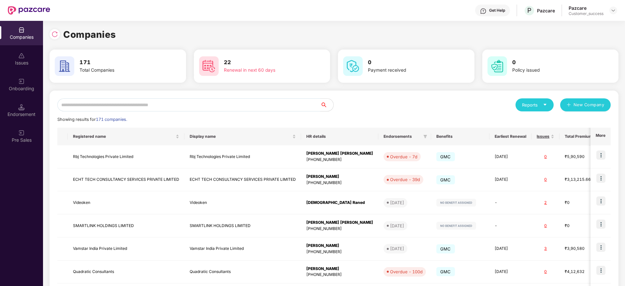
click at [301, 102] on input "text" at bounding box center [188, 104] width 263 height 13
paste input "**********"
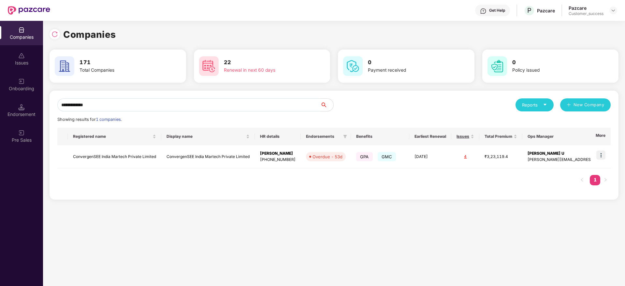
type input "**********"
click at [303, 182] on div "Registered name Display name HR details Endorsements Benefits Earliest Renewal …" at bounding box center [333, 160] width 553 height 64
click at [603, 153] on img at bounding box center [600, 154] width 9 height 9
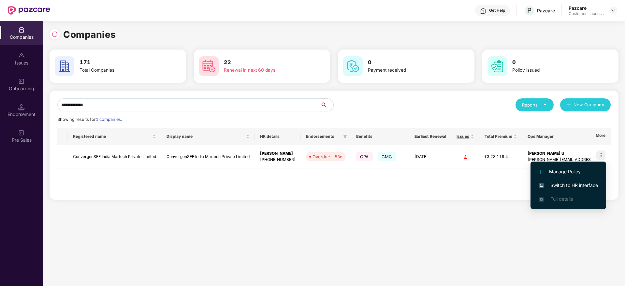
click at [574, 185] on span "Switch to HR interface" at bounding box center [567, 185] width 59 height 7
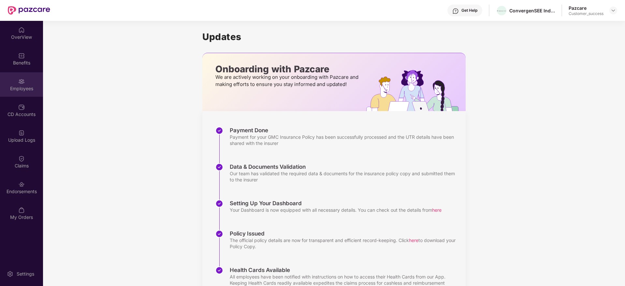
click at [27, 91] on div "Employees" at bounding box center [21, 88] width 43 height 7
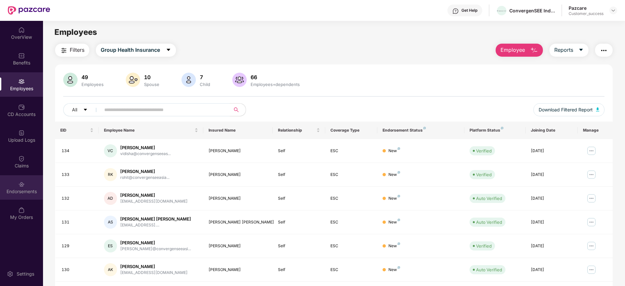
click at [0, 198] on div "Endorsements" at bounding box center [21, 187] width 43 height 24
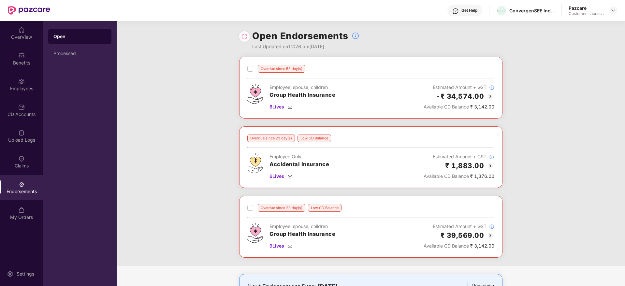
click at [489, 98] on img at bounding box center [490, 96] width 8 height 8
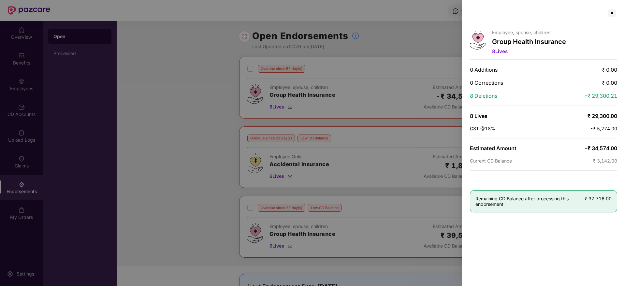
click at [489, 97] on span "8 Deletions" at bounding box center [483, 95] width 27 height 7
click at [526, 95] on div "8 Deletions -₹ 29,300.21" at bounding box center [543, 95] width 147 height 7
drag, startPoint x: 533, startPoint y: 104, endPoint x: 466, endPoint y: 62, distance: 79.6
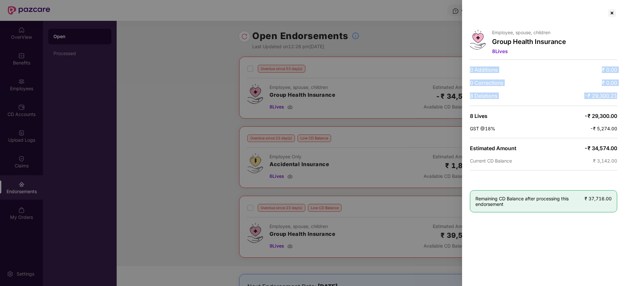
click at [466, 62] on div "Employee, spouse, children Group Health Insurance 8 Lives 0 Additions ₹ 0.00 0 …" at bounding box center [543, 143] width 163 height 286
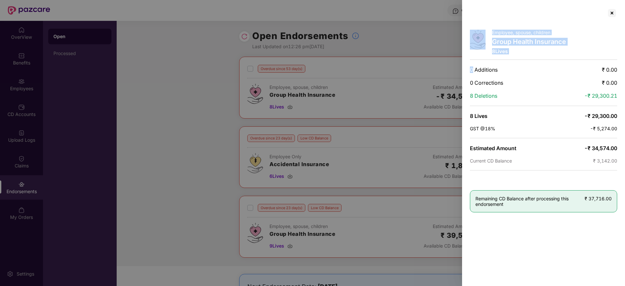
drag, startPoint x: 466, startPoint y: 62, endPoint x: 625, endPoint y: 270, distance: 262.1
click at [624, 270] on html "Get Help ConvergenSEE India Martech Private Limited Pazcare Customer_success Ov…" at bounding box center [312, 143] width 625 height 286
click at [614, 230] on div "Employee, spouse, children Group Health Insurance 8 Lives 0 Additions ₹ 0.00 0 …" at bounding box center [543, 143] width 163 height 286
click at [613, 11] on div at bounding box center [611, 13] width 10 height 10
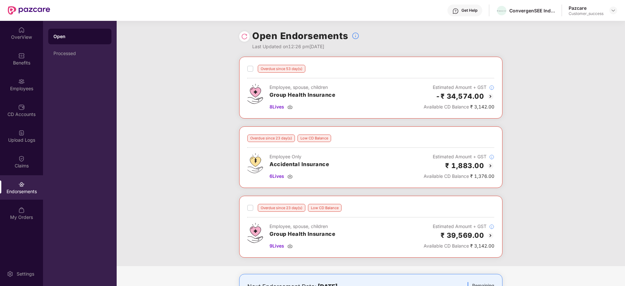
click at [535, 10] on div "ConvergenSEE India Martech Private Limited" at bounding box center [532, 10] width 46 height 6
drag, startPoint x: 535, startPoint y: 10, endPoint x: 450, endPoint y: 104, distance: 125.9
click at [534, 11] on div "ConvergenSEE India Martech Private Limited" at bounding box center [532, 10] width 46 height 6
click at [526, 164] on div "Overdue since 53 day(s) Employee, spouse, children Group Health Insurance 8 Liv…" at bounding box center [371, 161] width 508 height 209
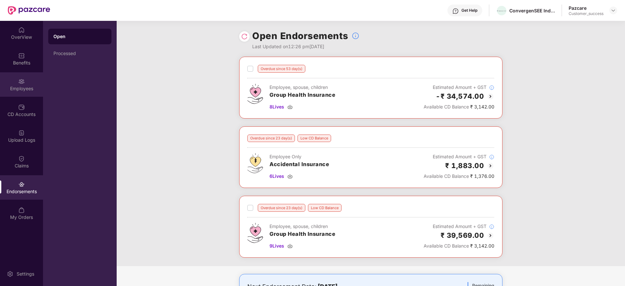
click at [25, 84] on div "Employees" at bounding box center [21, 84] width 43 height 24
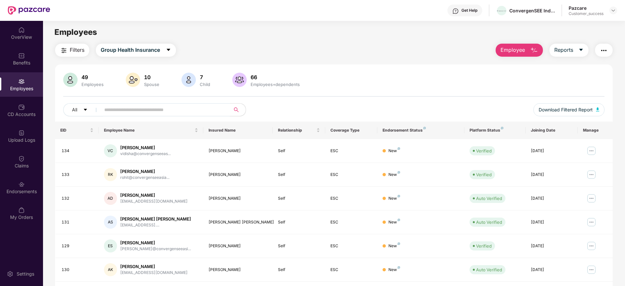
click at [193, 106] on input "text" at bounding box center [162, 110] width 117 height 10
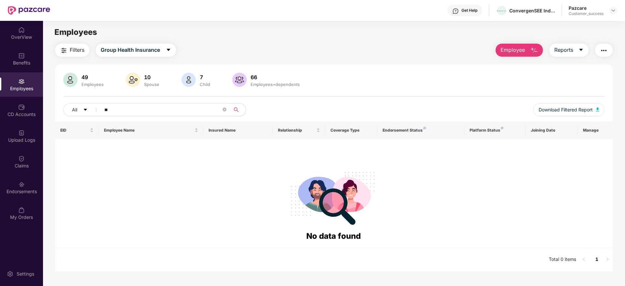
type input "*"
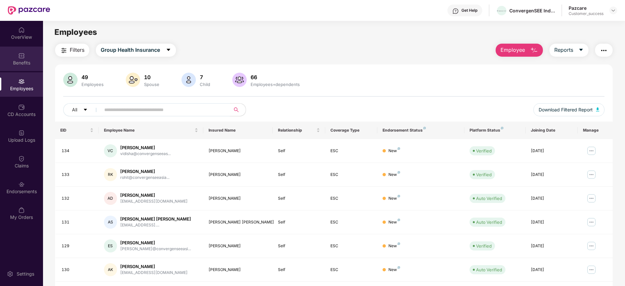
click at [30, 68] on div "Benefits" at bounding box center [21, 59] width 43 height 24
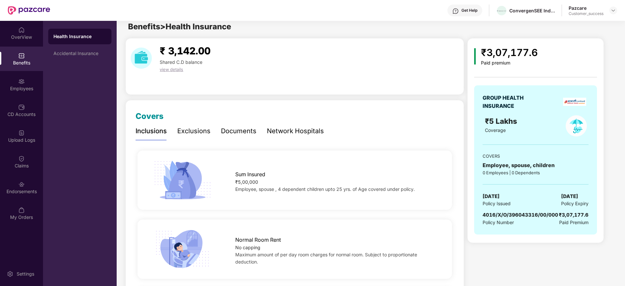
scroll to position [1, 0]
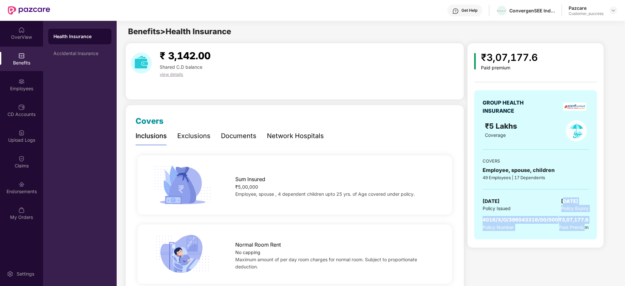
drag, startPoint x: 582, startPoint y: 225, endPoint x: 559, endPoint y: 200, distance: 34.1
click at [559, 200] on div "GROUP HEALTH INSURANCE ₹5 Lakhs Coverage COVERS Employee, spouse, children 49 E…" at bounding box center [535, 164] width 123 height 149
click at [612, 10] on img at bounding box center [612, 10] width 5 height 5
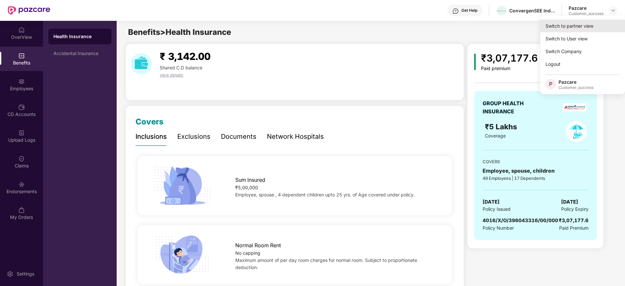
click at [600, 24] on div "Switch to partner view" at bounding box center [582, 26] width 85 height 13
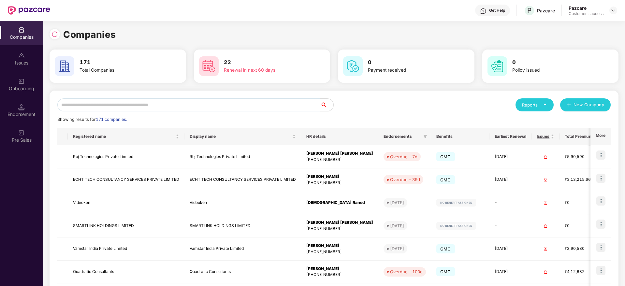
click at [276, 100] on input "text" at bounding box center [188, 104] width 263 height 13
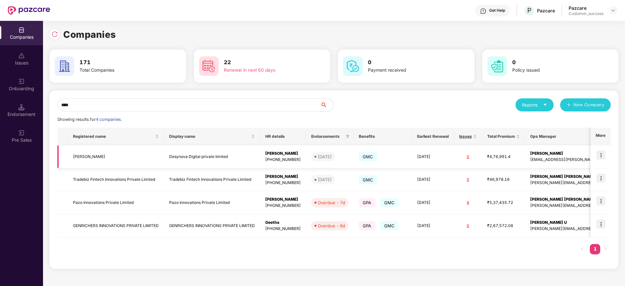
type input "****"
click at [603, 157] on img at bounding box center [600, 154] width 9 height 9
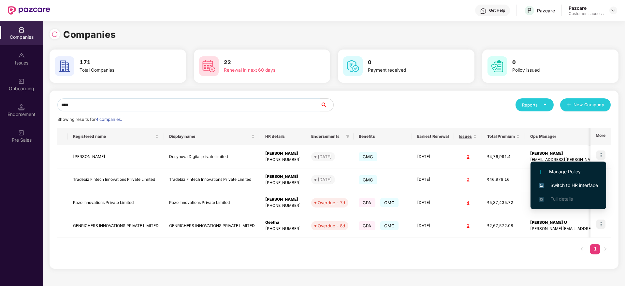
click at [591, 184] on span "Switch to HR interface" at bounding box center [567, 185] width 59 height 7
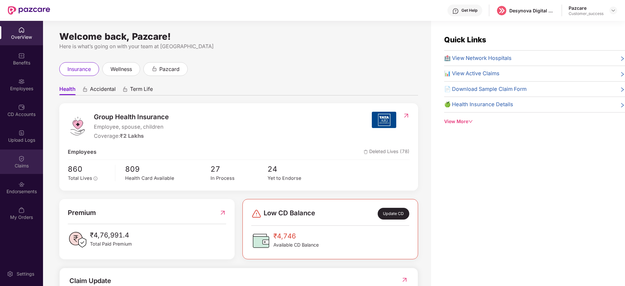
click at [29, 162] on div "Claims" at bounding box center [21, 161] width 43 height 24
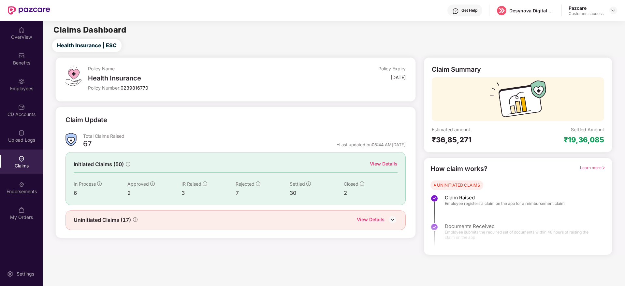
click at [379, 162] on div "View Details" at bounding box center [384, 163] width 28 height 7
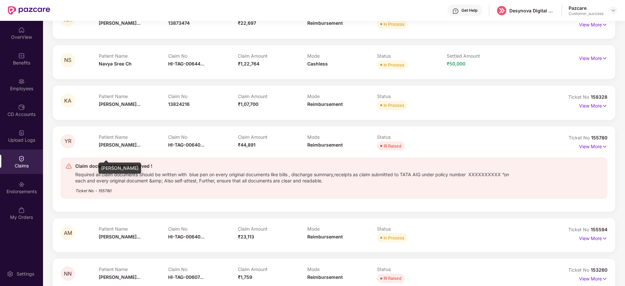
scroll to position [322, 0]
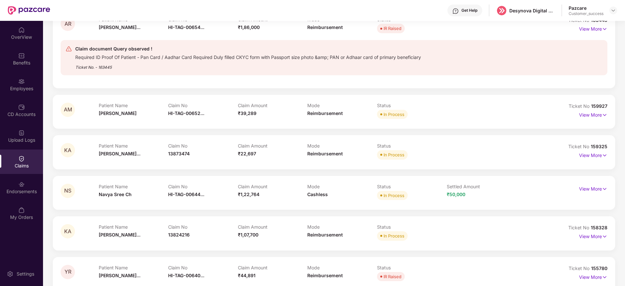
click at [18, 164] on div "Claims" at bounding box center [21, 166] width 43 height 7
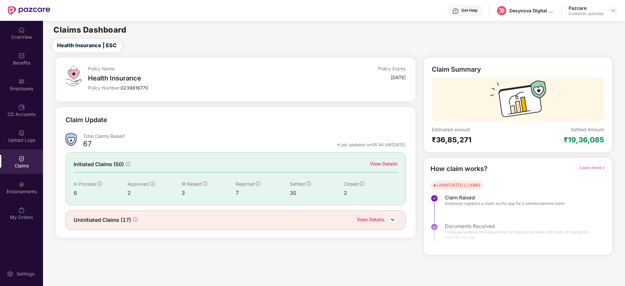
click at [377, 219] on div "View Details" at bounding box center [371, 220] width 28 height 8
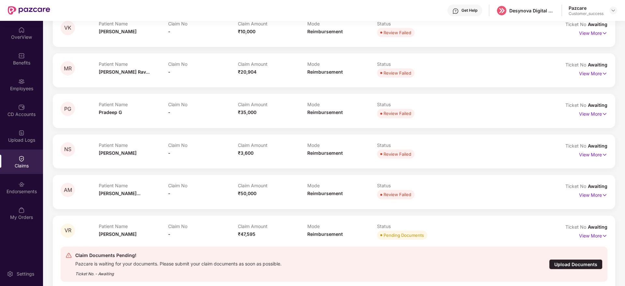
scroll to position [545, 0]
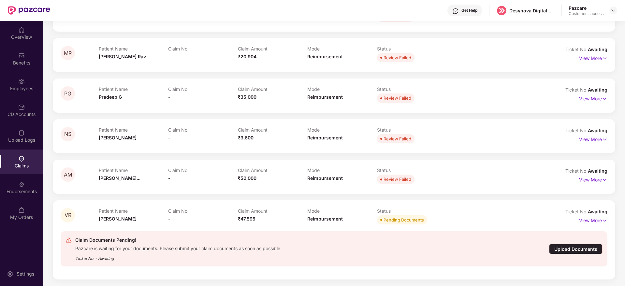
click at [563, 249] on div "Upload Documents" at bounding box center [575, 249] width 53 height 10
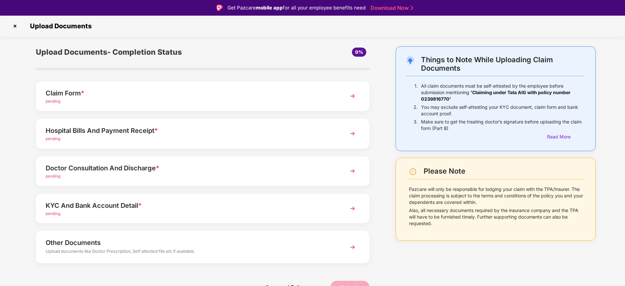
click at [18, 30] on img at bounding box center [15, 26] width 10 height 10
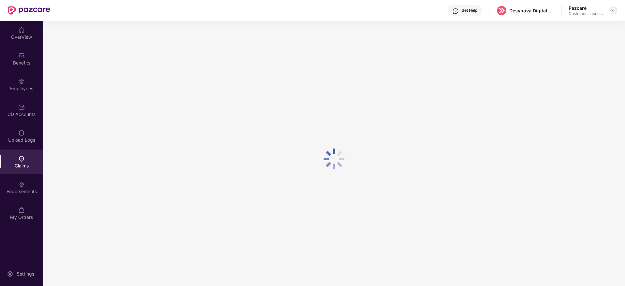
click at [615, 9] on img at bounding box center [612, 10] width 5 height 5
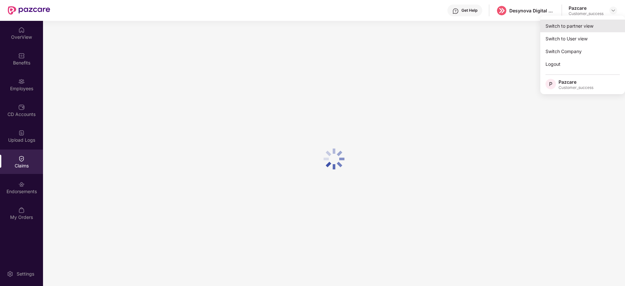
click at [596, 26] on div "Switch to partner view" at bounding box center [582, 26] width 85 height 13
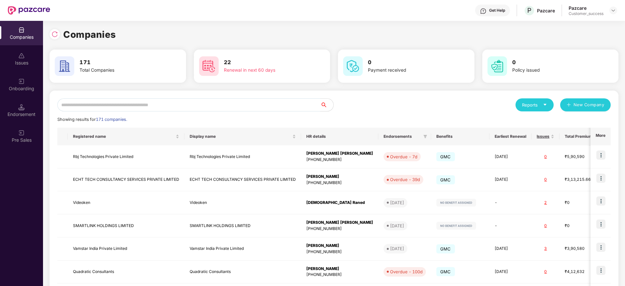
click at [279, 106] on input "text" at bounding box center [188, 104] width 263 height 13
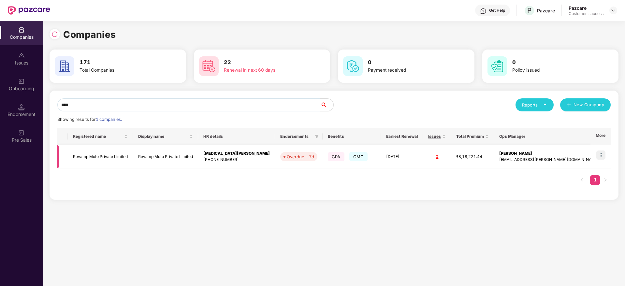
type input "****"
click at [601, 156] on img at bounding box center [600, 154] width 9 height 9
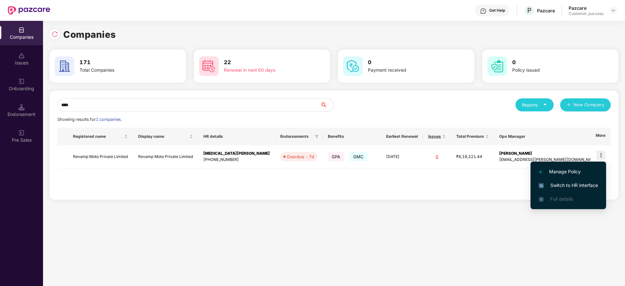
click at [582, 186] on span "Switch to HR interface" at bounding box center [567, 185] width 59 height 7
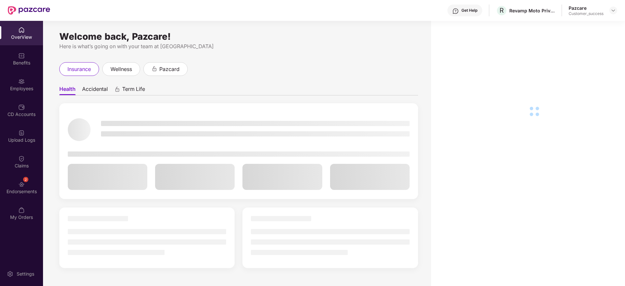
click at [29, 66] on div "Benefits" at bounding box center [21, 59] width 43 height 24
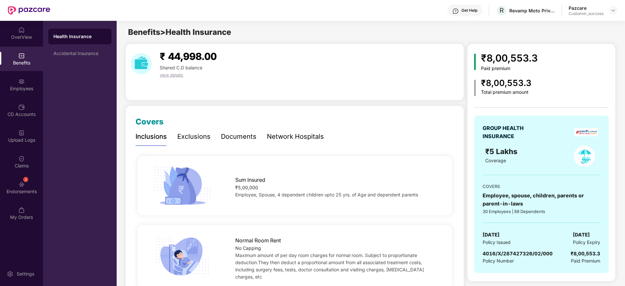
click at [242, 138] on div "Documents" at bounding box center [239, 137] width 36 height 10
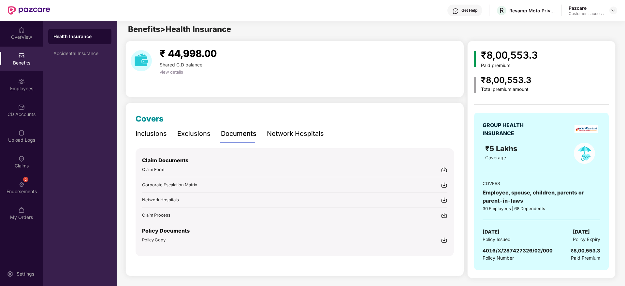
scroll to position [4, 0]
click at [444, 240] on img at bounding box center [444, 239] width 7 height 7
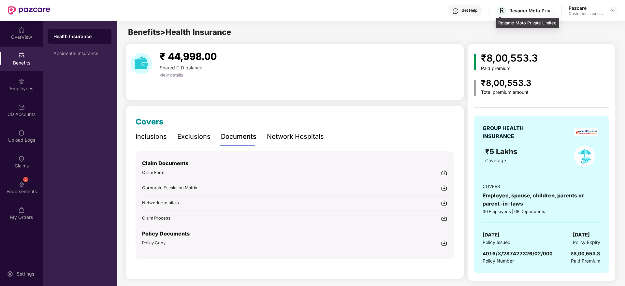
click at [514, 13] on div "Revamp Moto Private Limited" at bounding box center [532, 10] width 46 height 6
copy div "Revamp"
drag, startPoint x: 615, startPoint y: 11, endPoint x: 609, endPoint y: 20, distance: 10.8
click at [615, 11] on img at bounding box center [612, 10] width 5 height 5
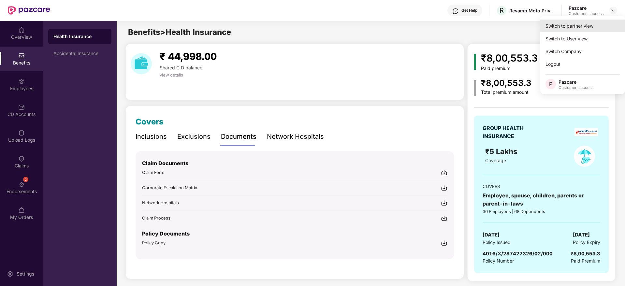
click at [606, 22] on div "Switch to partner view" at bounding box center [582, 26] width 85 height 13
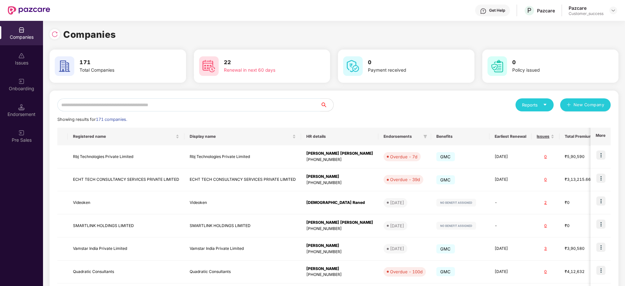
click at [294, 106] on input "text" at bounding box center [188, 104] width 263 height 13
paste input "******"
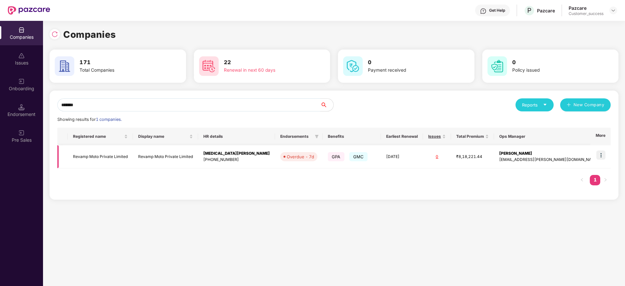
type input "******"
click at [234, 155] on div "[MEDICAL_DATA][PERSON_NAME]" at bounding box center [236, 153] width 66 height 6
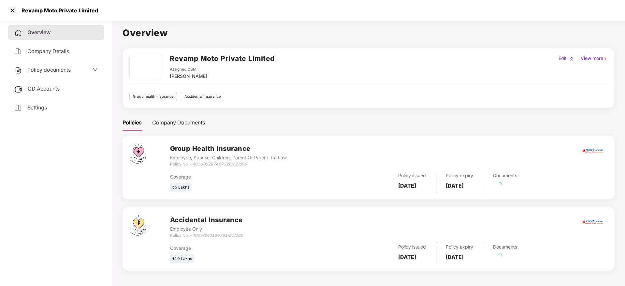
click at [48, 68] on span "Policy documents" at bounding box center [48, 69] width 43 height 7
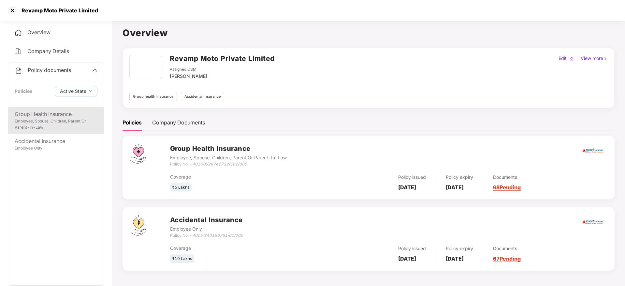
click at [49, 118] on div "Group Health Insurance" at bounding box center [56, 114] width 83 height 8
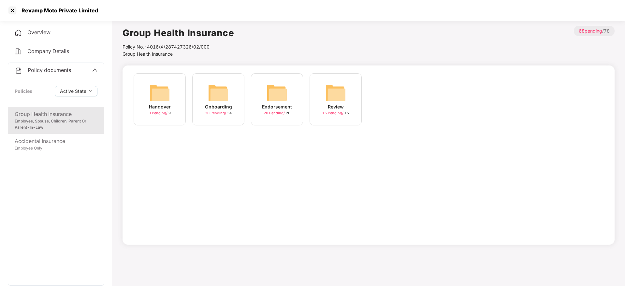
click at [219, 109] on div "Onboarding" at bounding box center [218, 106] width 27 height 7
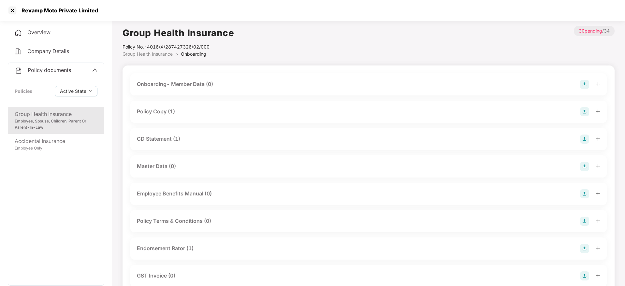
click at [199, 108] on div "Policy Copy (1)" at bounding box center [368, 111] width 463 height 9
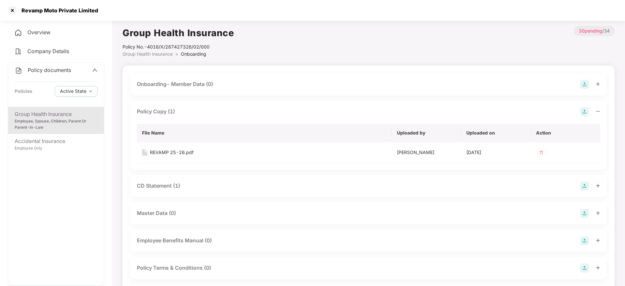
click at [199, 108] on div "Policy Copy (1)" at bounding box center [368, 111] width 463 height 9
